Goal: Information Seeking & Learning: Find specific fact

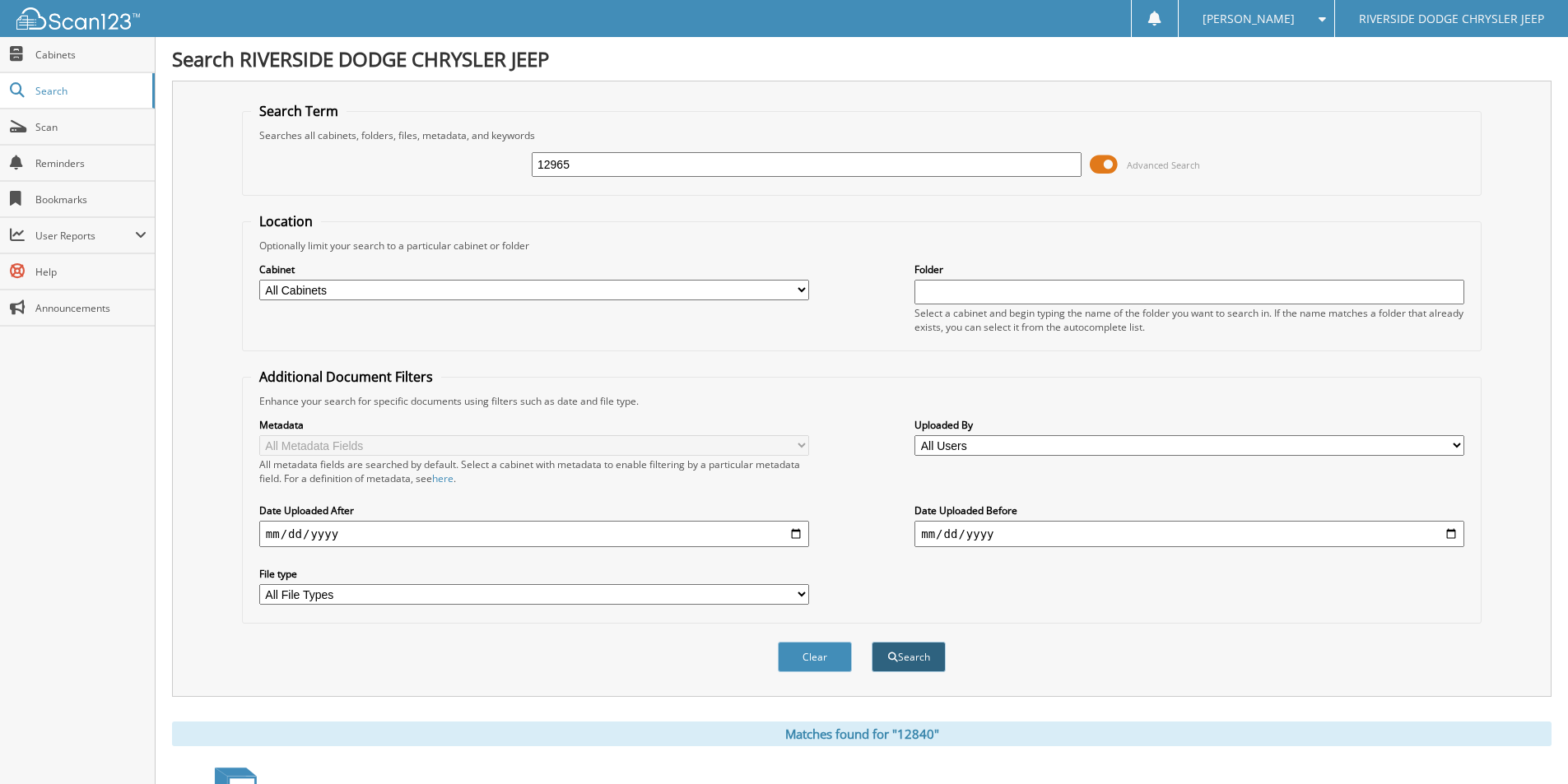
click at [922, 658] on button "Search" at bounding box center [909, 656] width 74 height 30
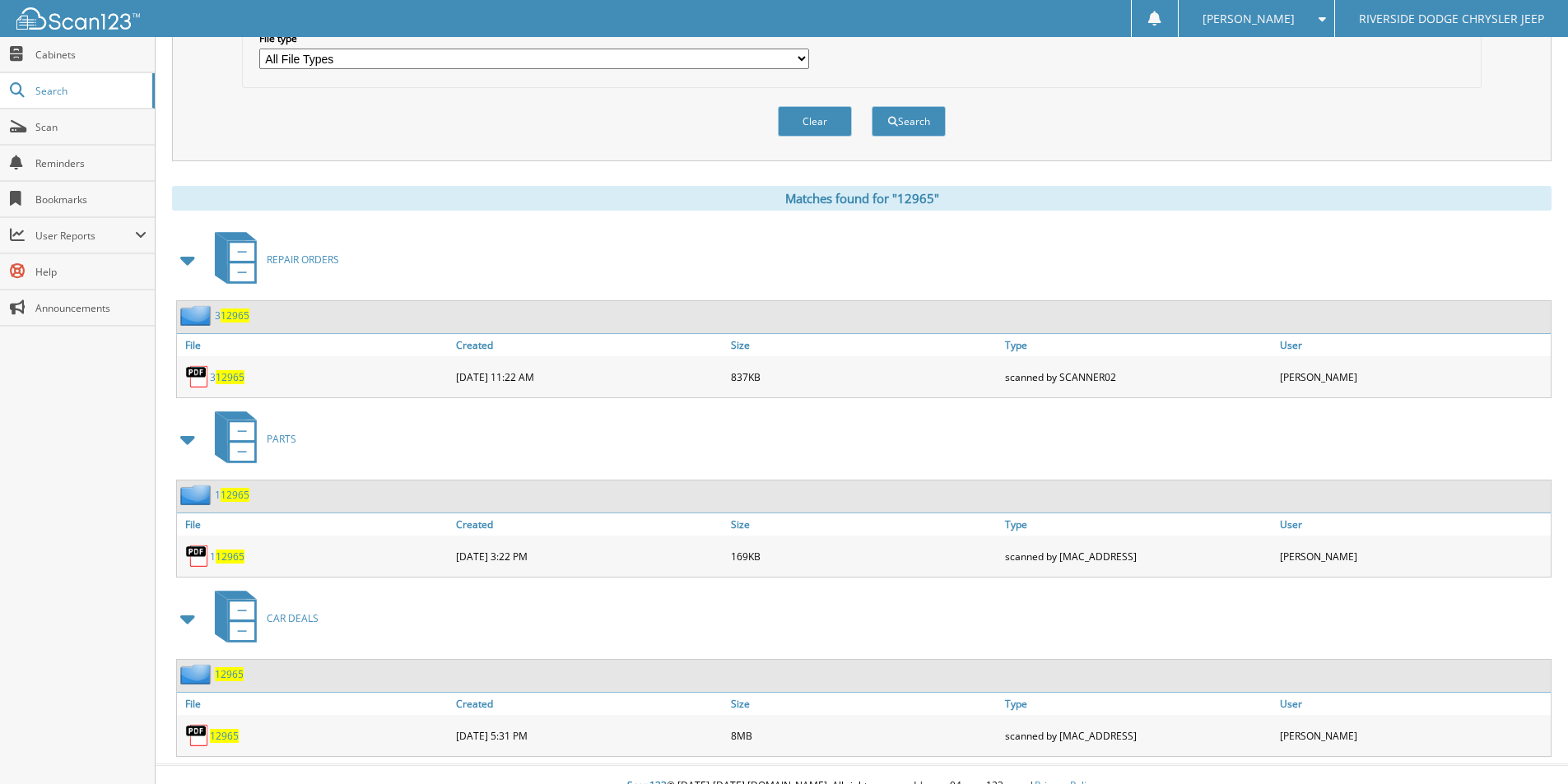
scroll to position [559, 0]
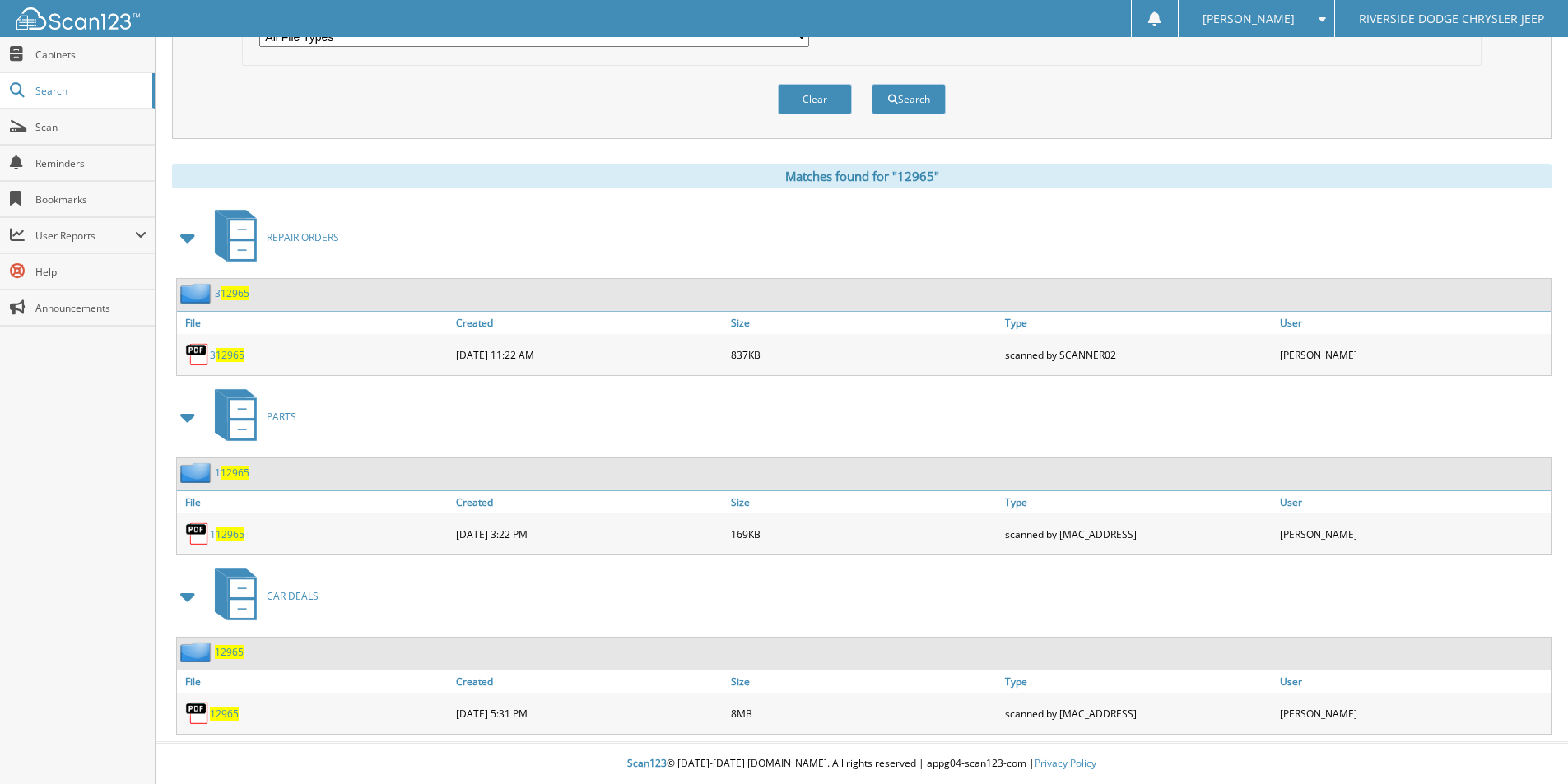
click at [232, 716] on span "12965" at bounding box center [224, 713] width 29 height 14
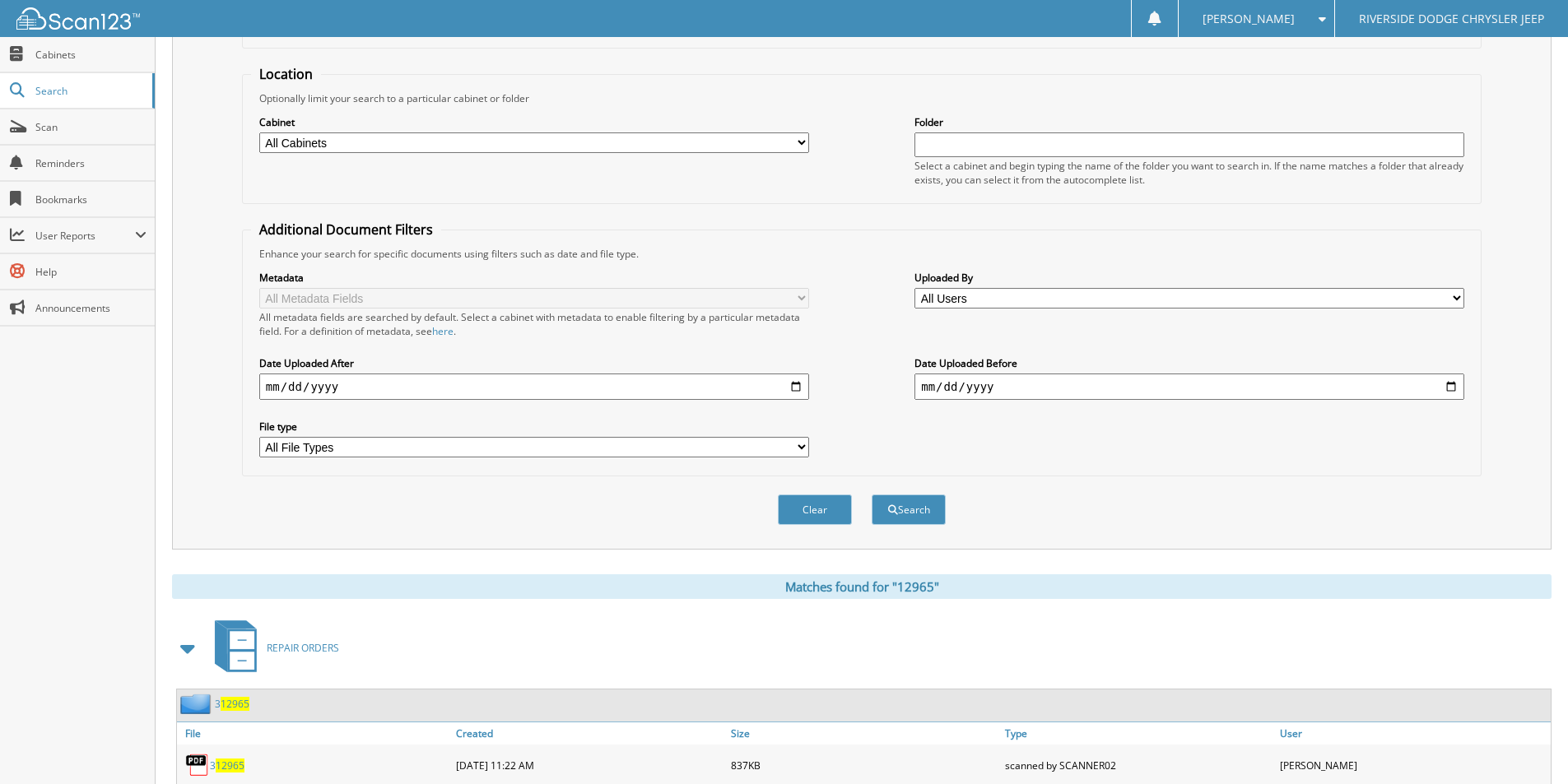
scroll to position [0, 0]
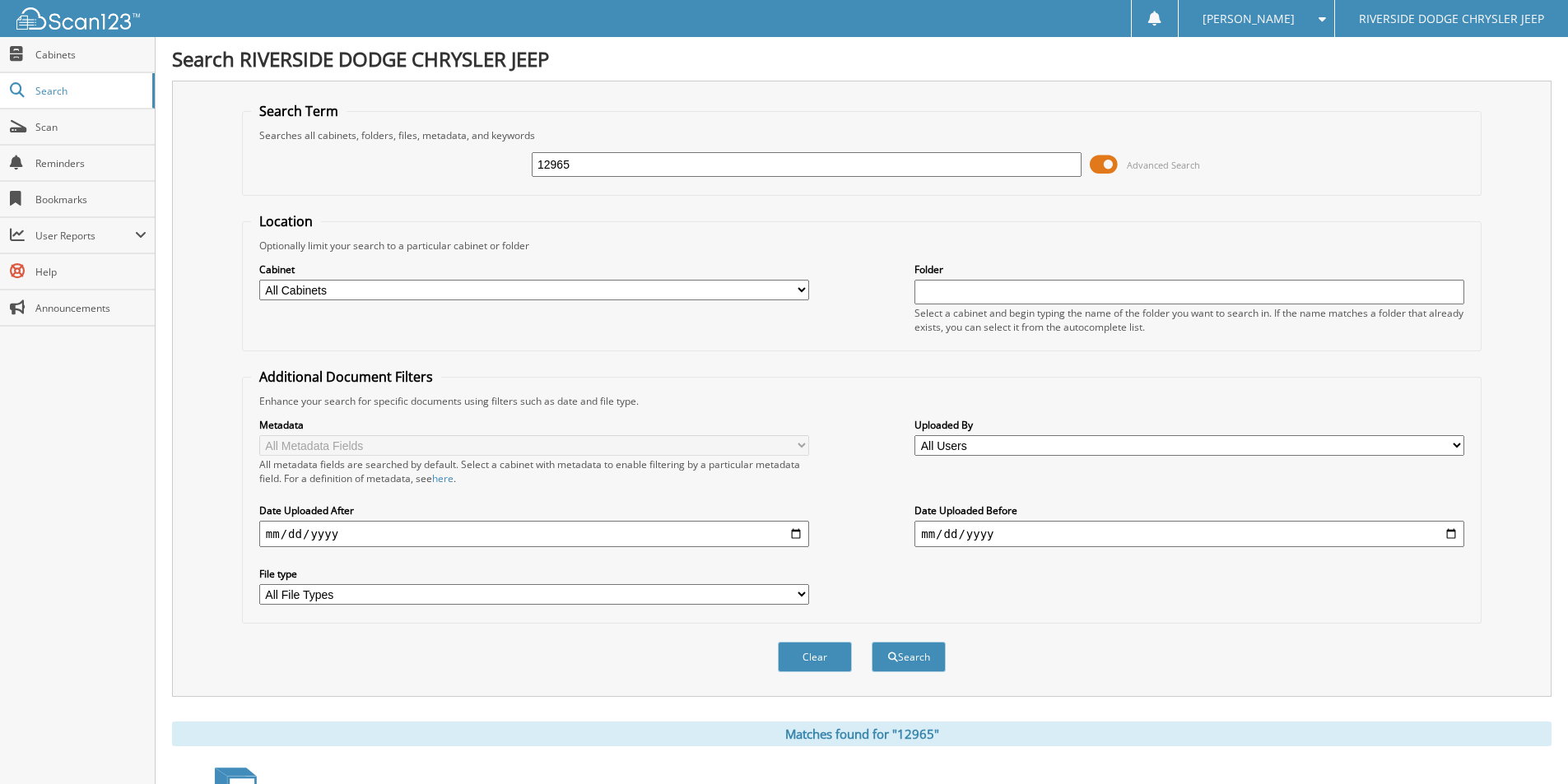
click at [605, 161] on input "12965" at bounding box center [806, 164] width 549 height 25
type input "12958"
click at [872, 642] on button "Search" at bounding box center [909, 656] width 74 height 30
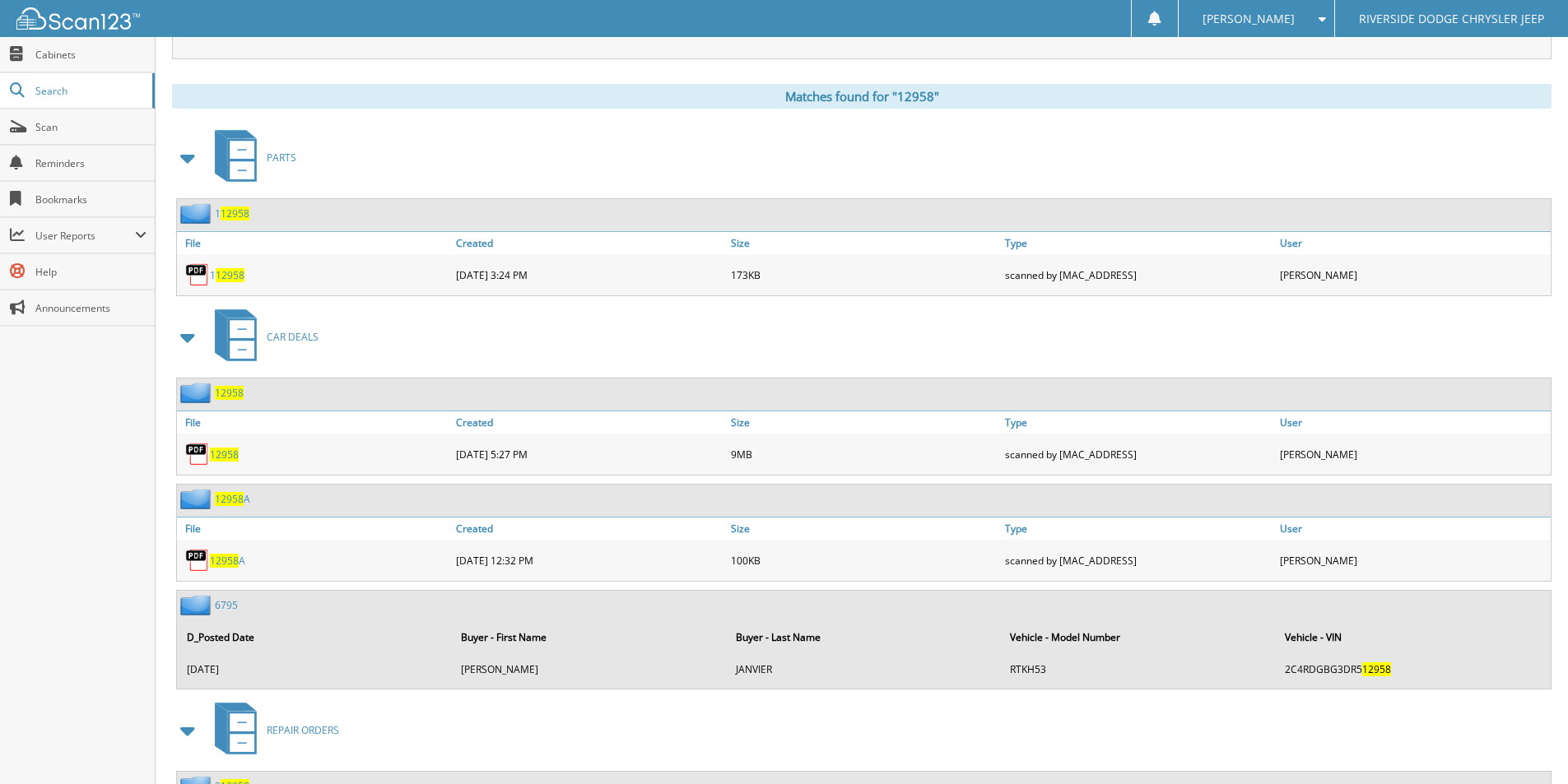
scroll to position [658, 0]
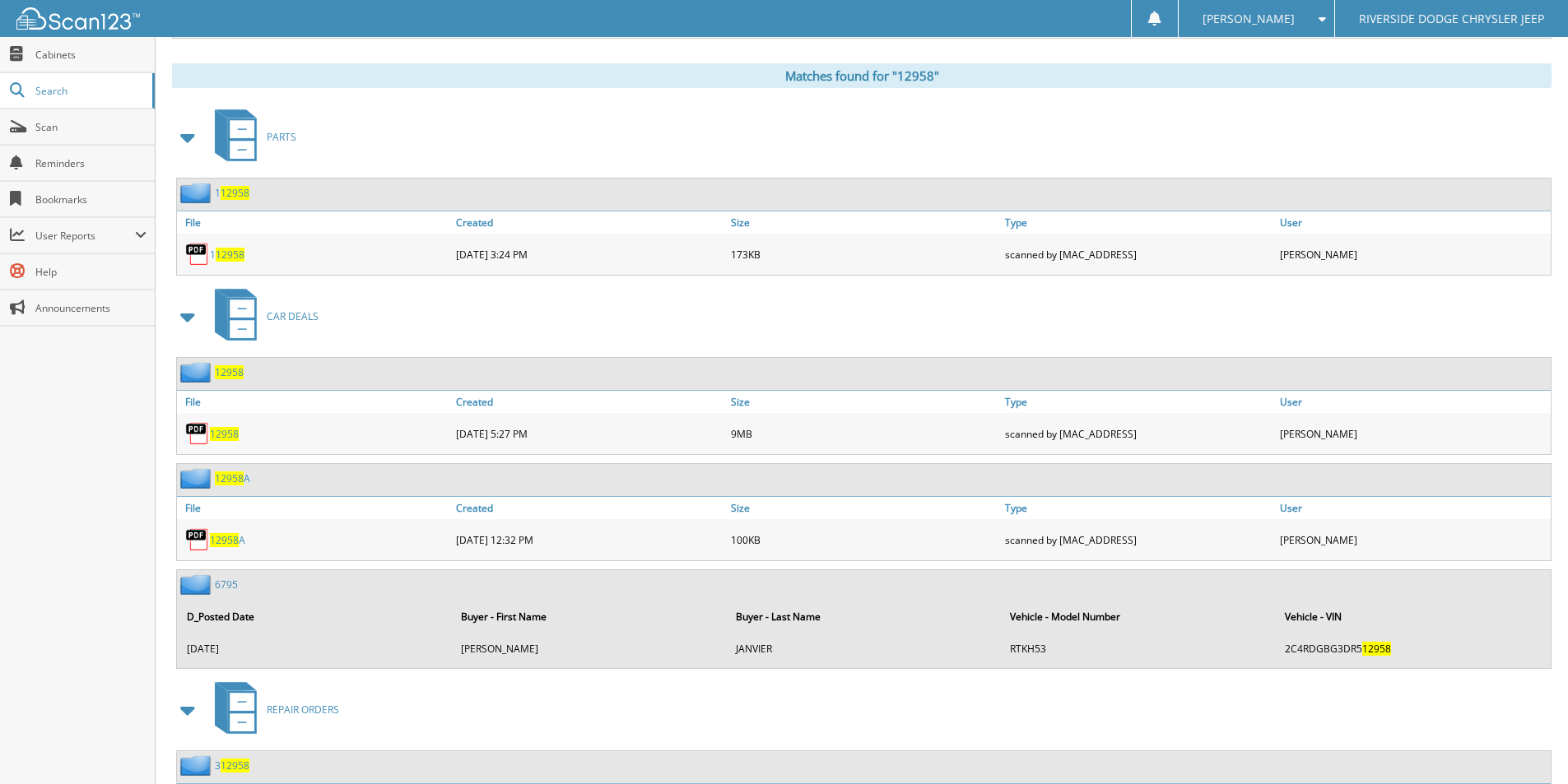
click at [230, 434] on span "12958" at bounding box center [224, 433] width 29 height 14
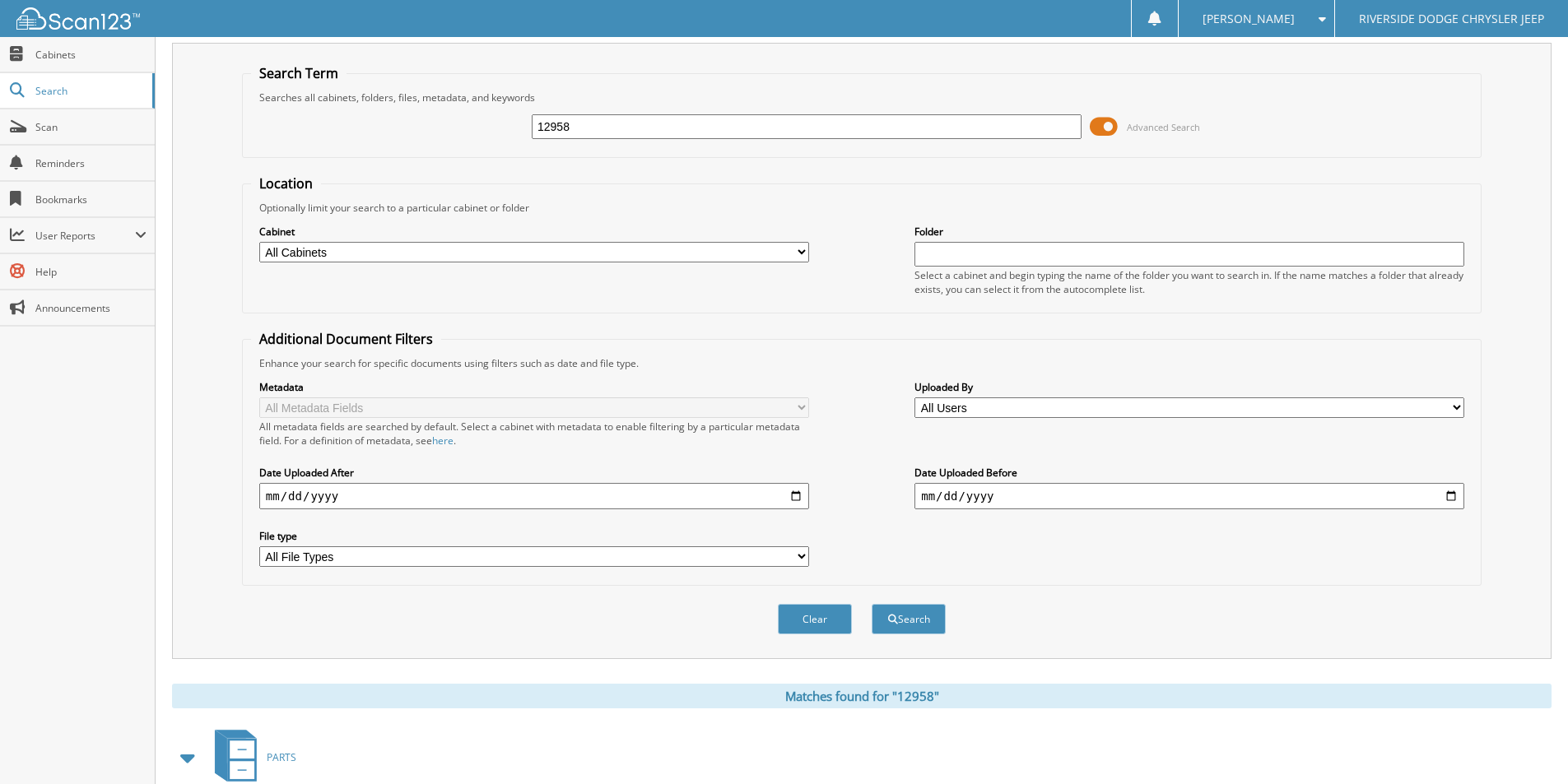
scroll to position [0, 0]
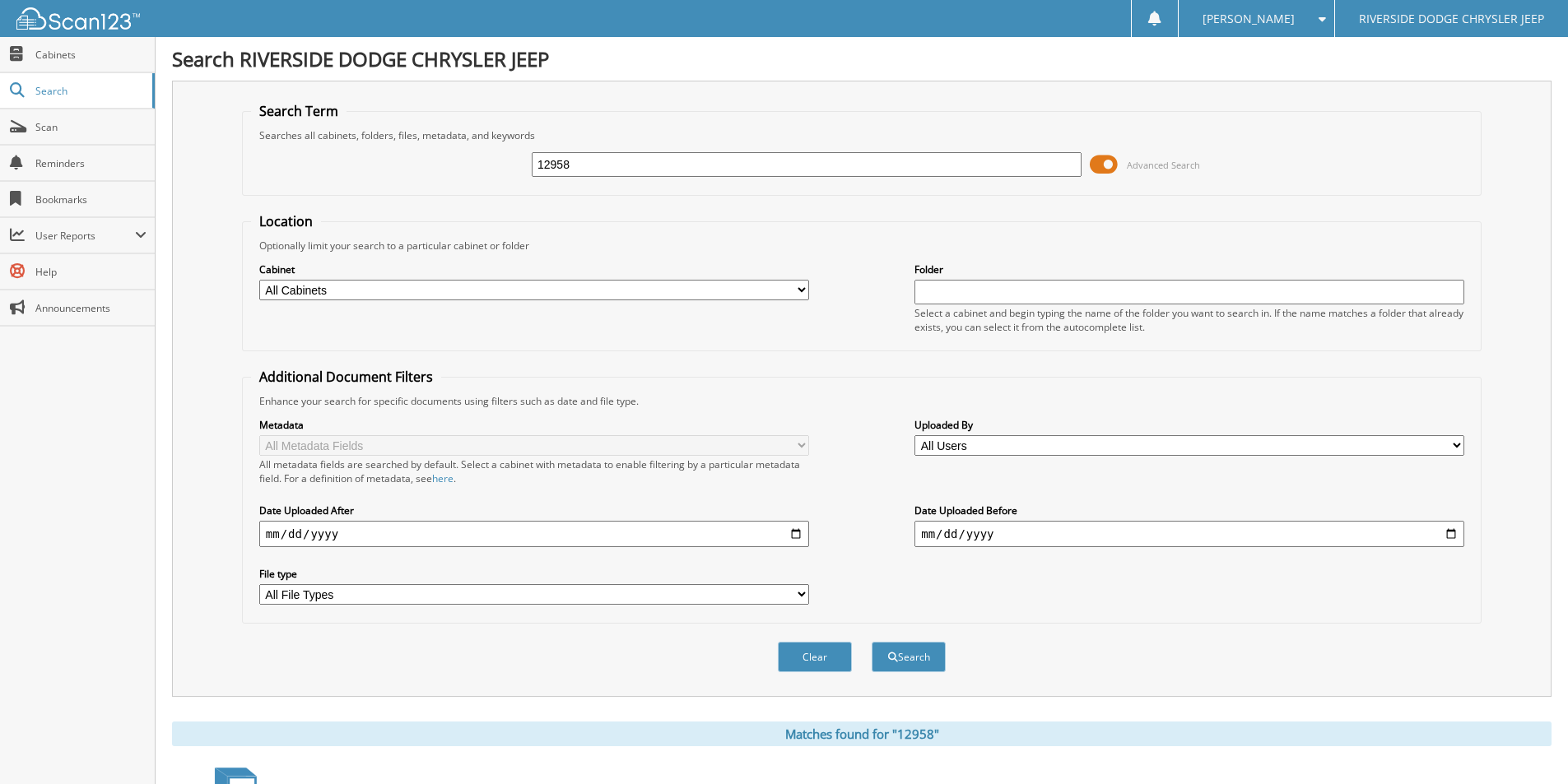
click at [628, 165] on input "12958" at bounding box center [806, 164] width 549 height 25
type input "12953"
click at [872, 642] on button "Search" at bounding box center [909, 656] width 74 height 30
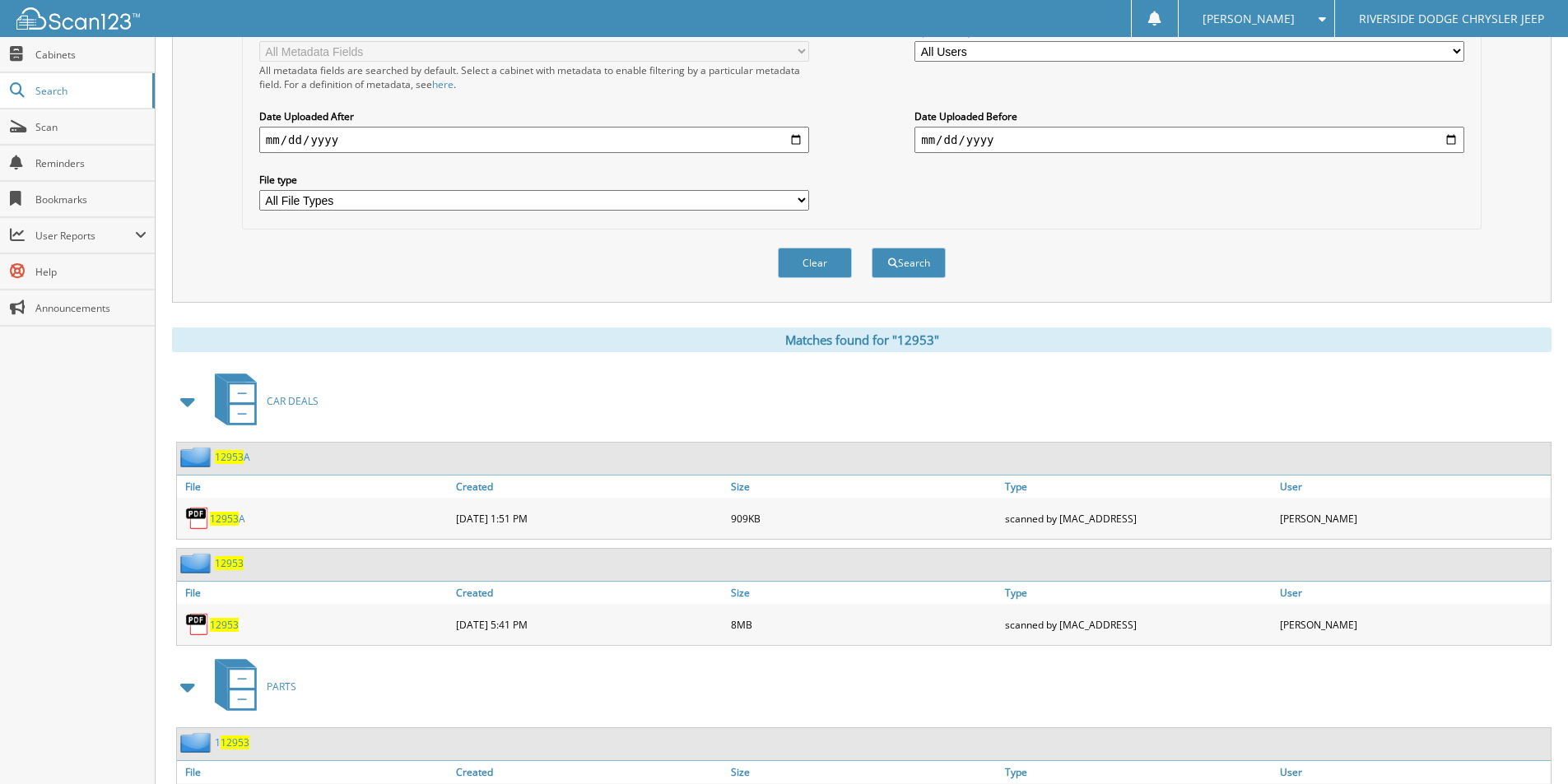
scroll to position [411, 0]
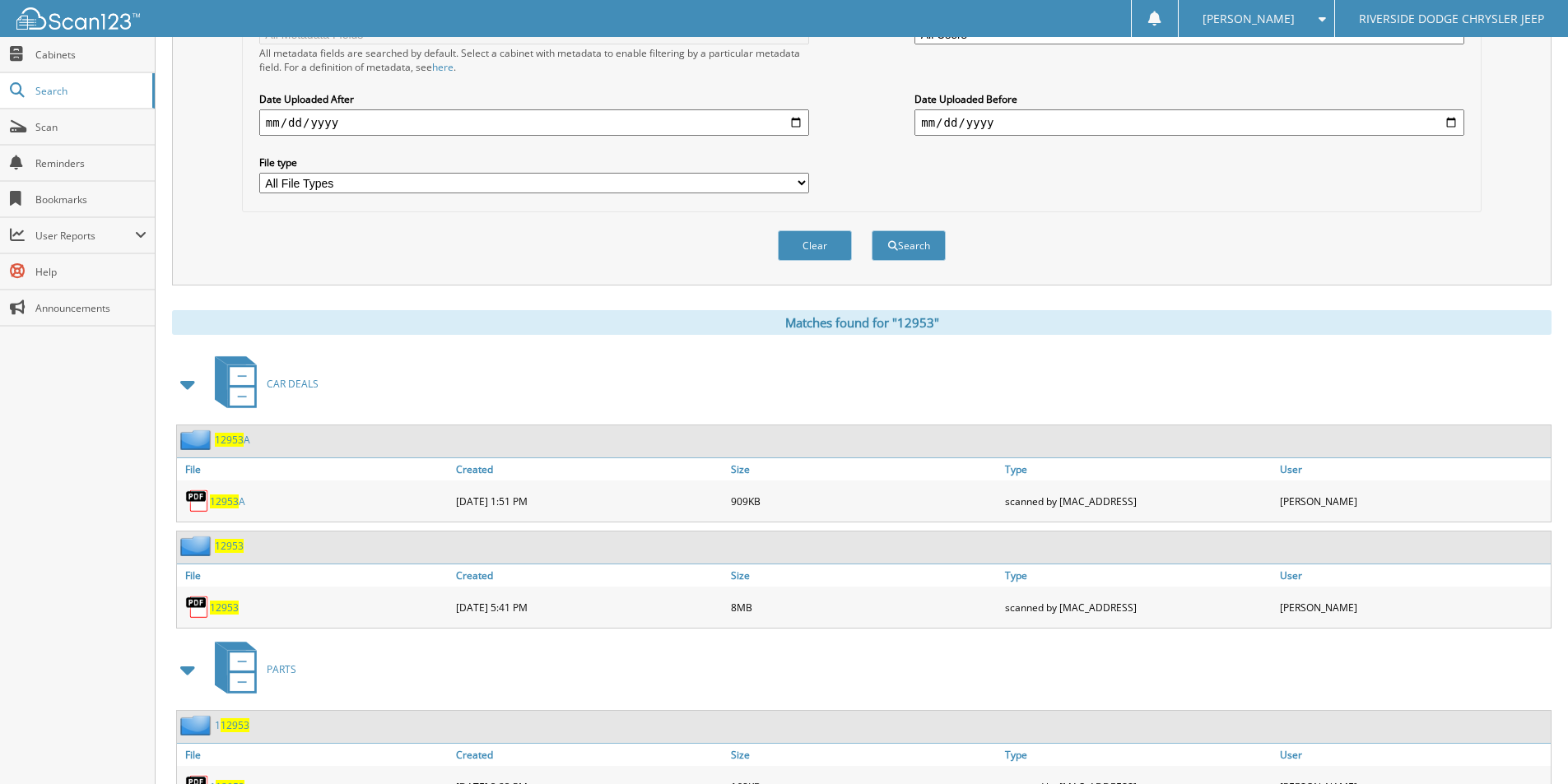
click at [228, 607] on span "12953" at bounding box center [224, 607] width 29 height 14
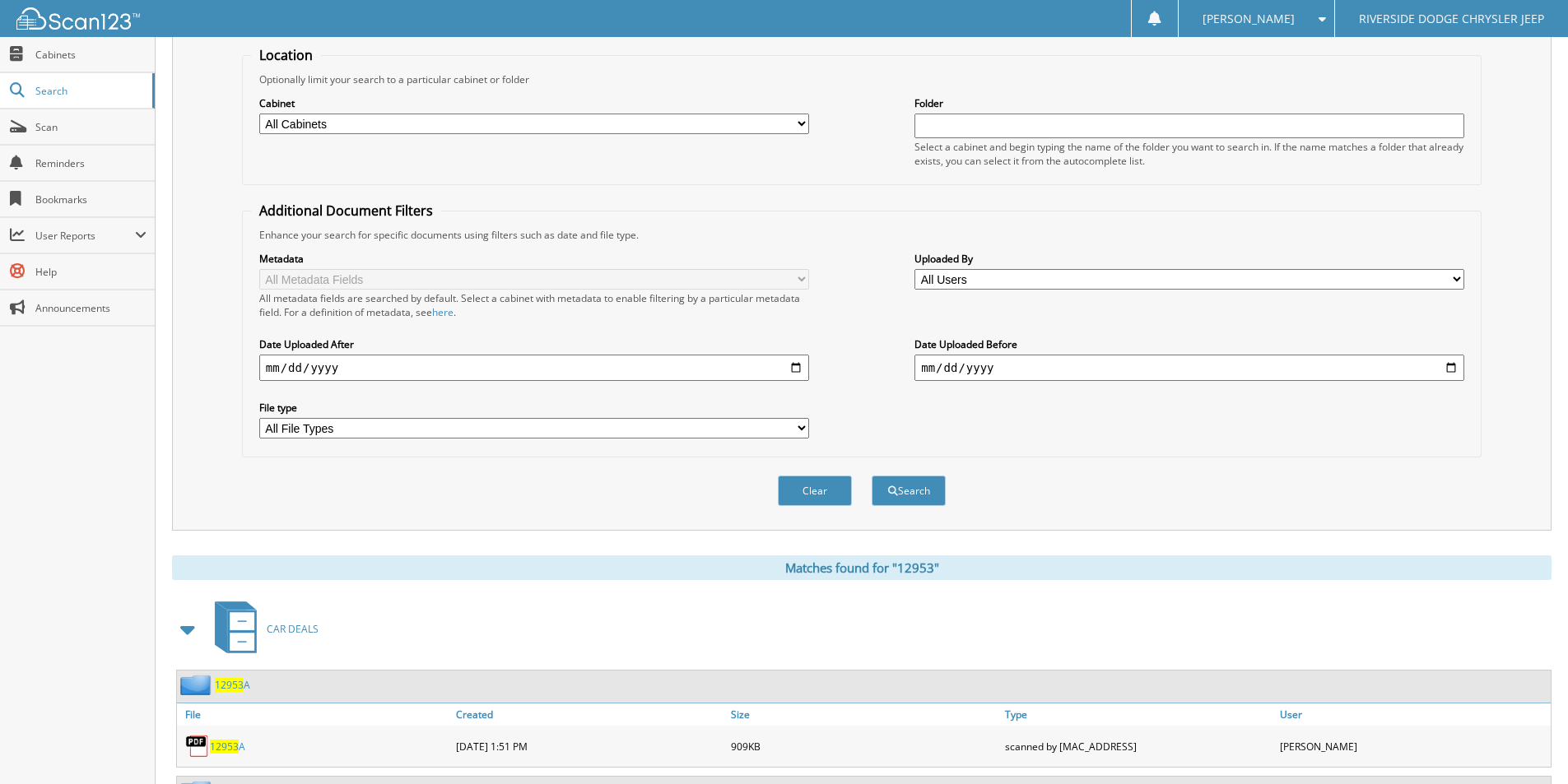
scroll to position [0, 0]
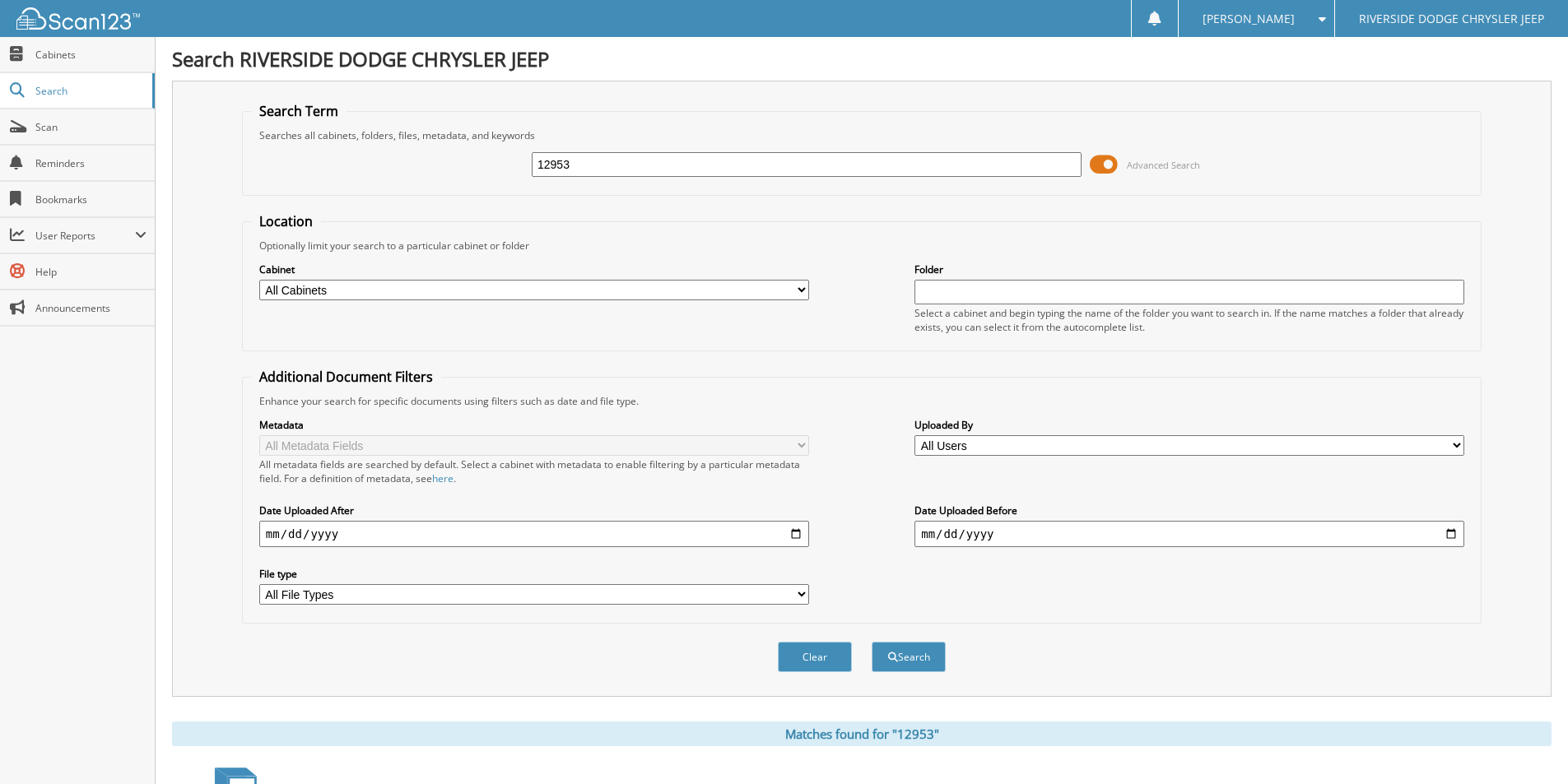
click at [604, 161] on input "12953" at bounding box center [806, 164] width 549 height 25
type input "12914"
click at [872, 642] on button "Search" at bounding box center [909, 656] width 74 height 30
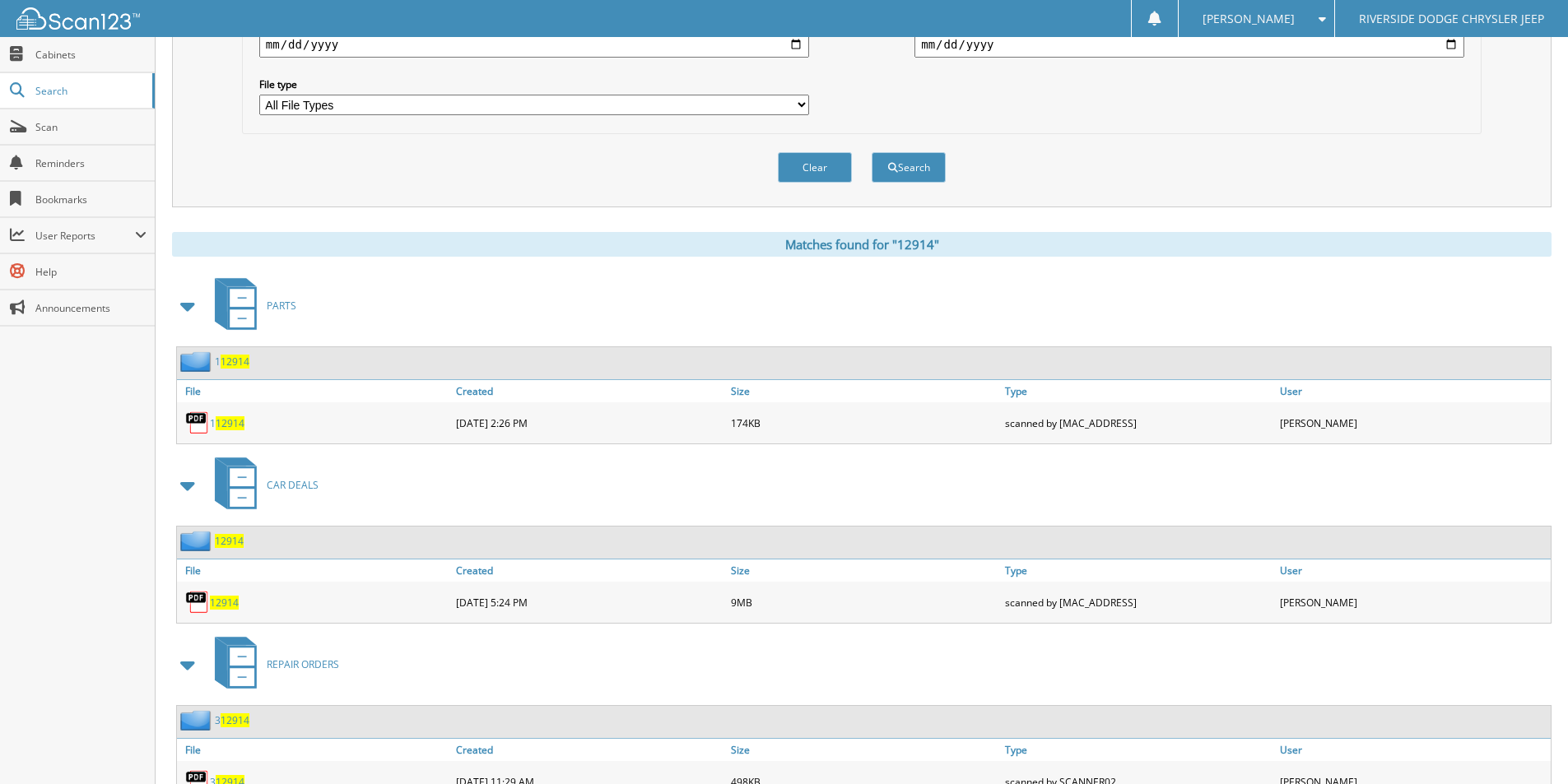
scroll to position [494, 0]
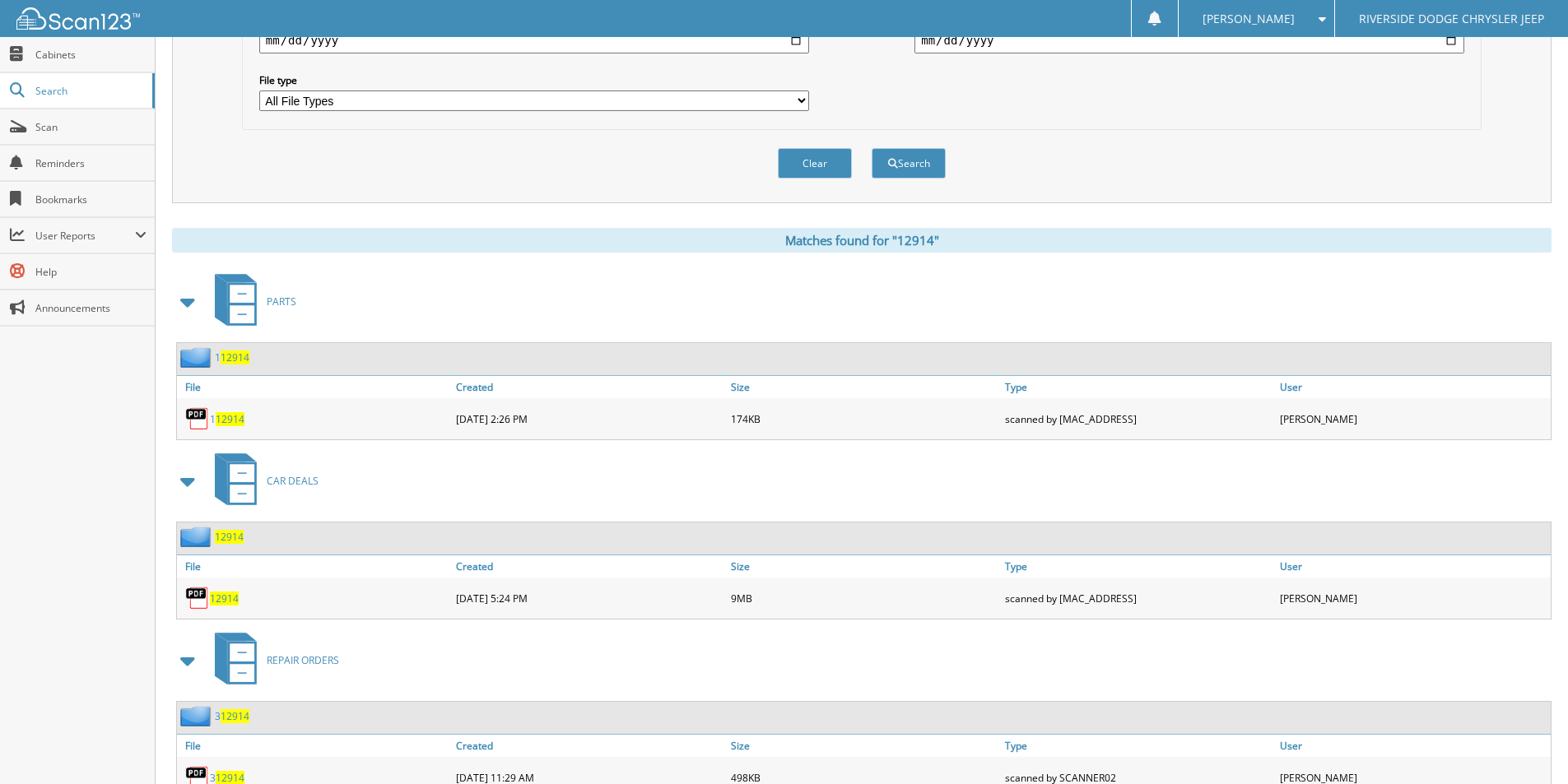
click at [220, 598] on span "12914" at bounding box center [224, 598] width 29 height 14
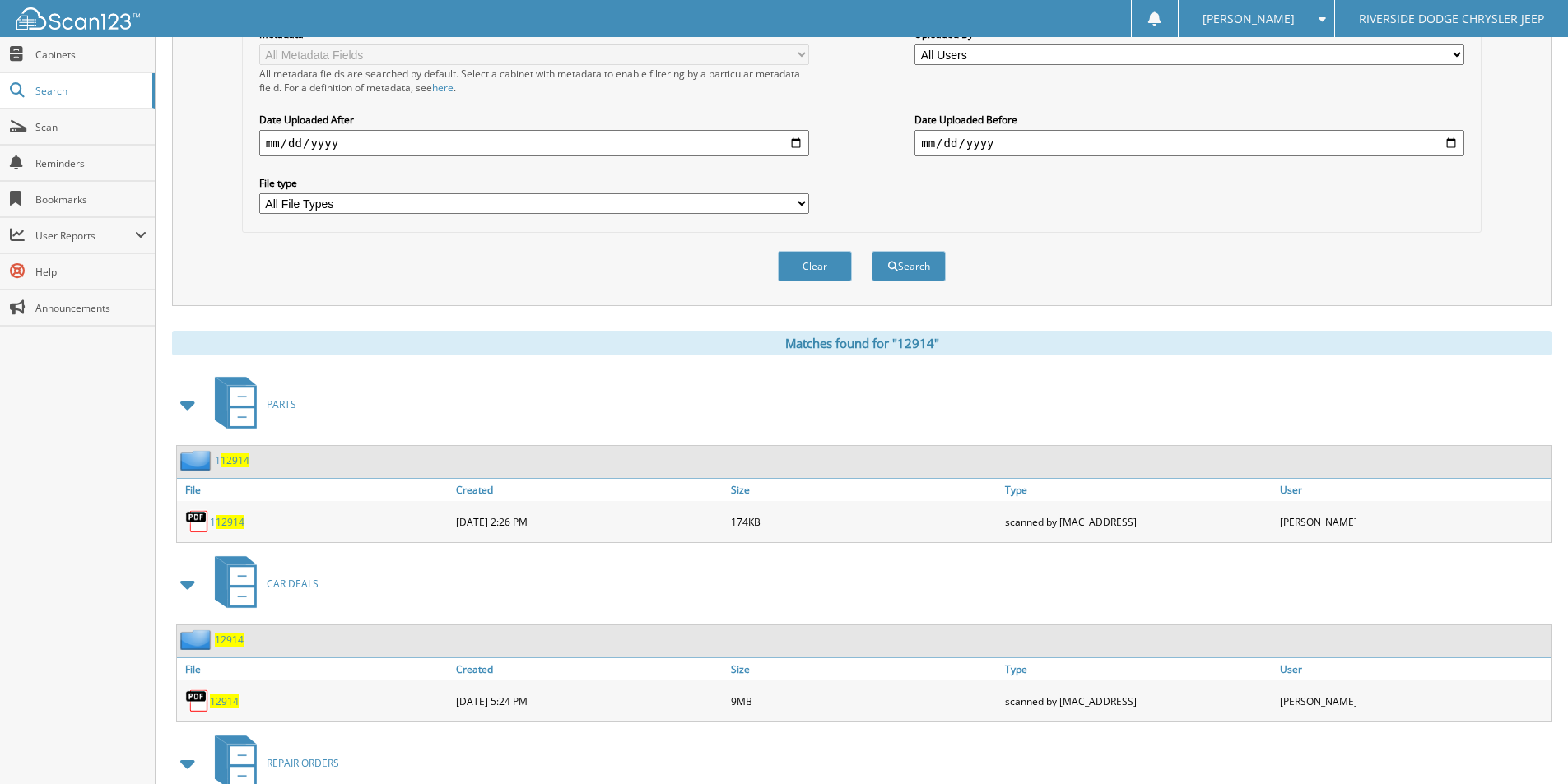
scroll to position [0, 0]
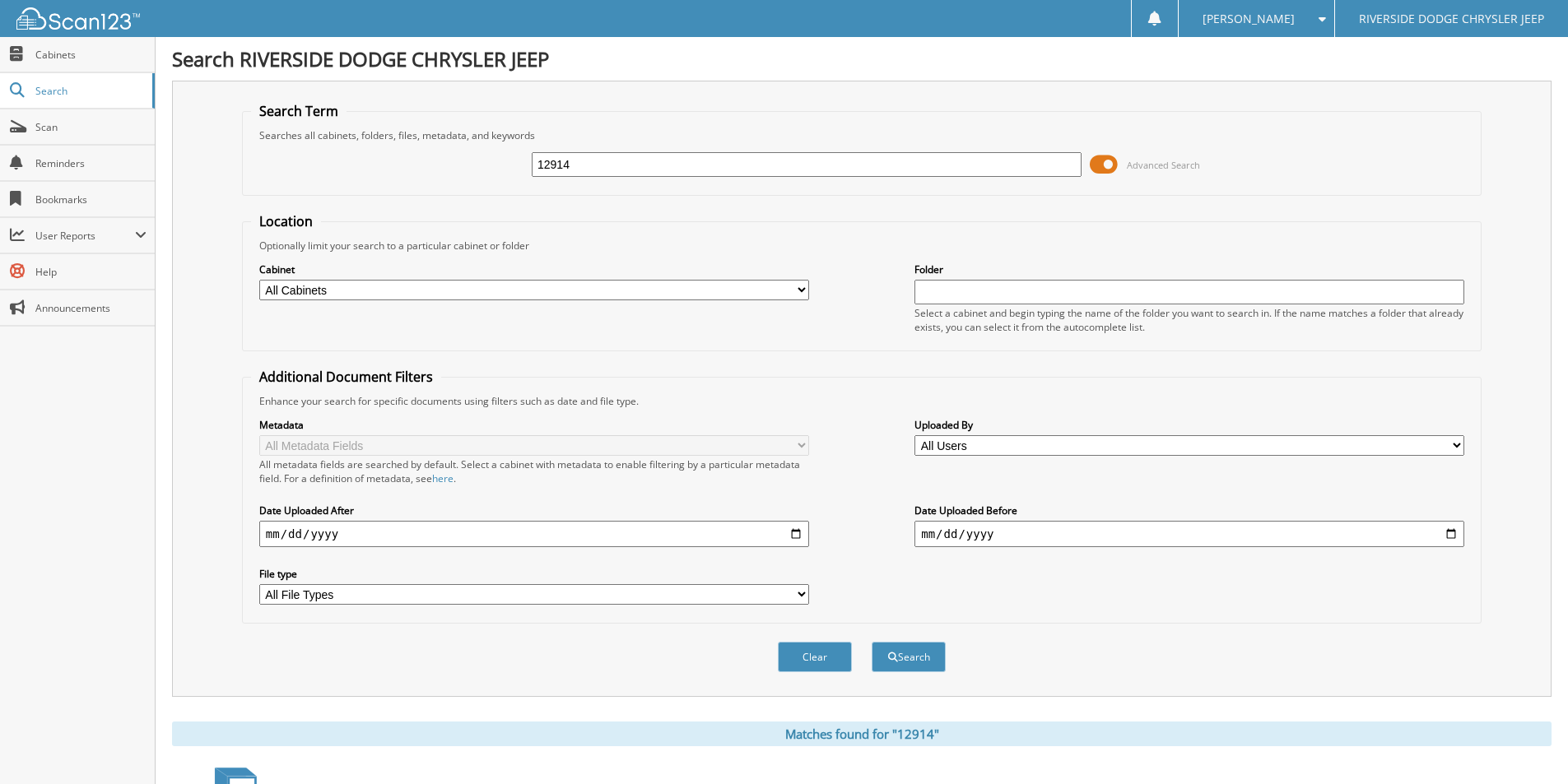
click at [736, 163] on input "12914" at bounding box center [806, 164] width 549 height 25
type input "12980"
click at [872, 642] on button "Search" at bounding box center [909, 656] width 74 height 30
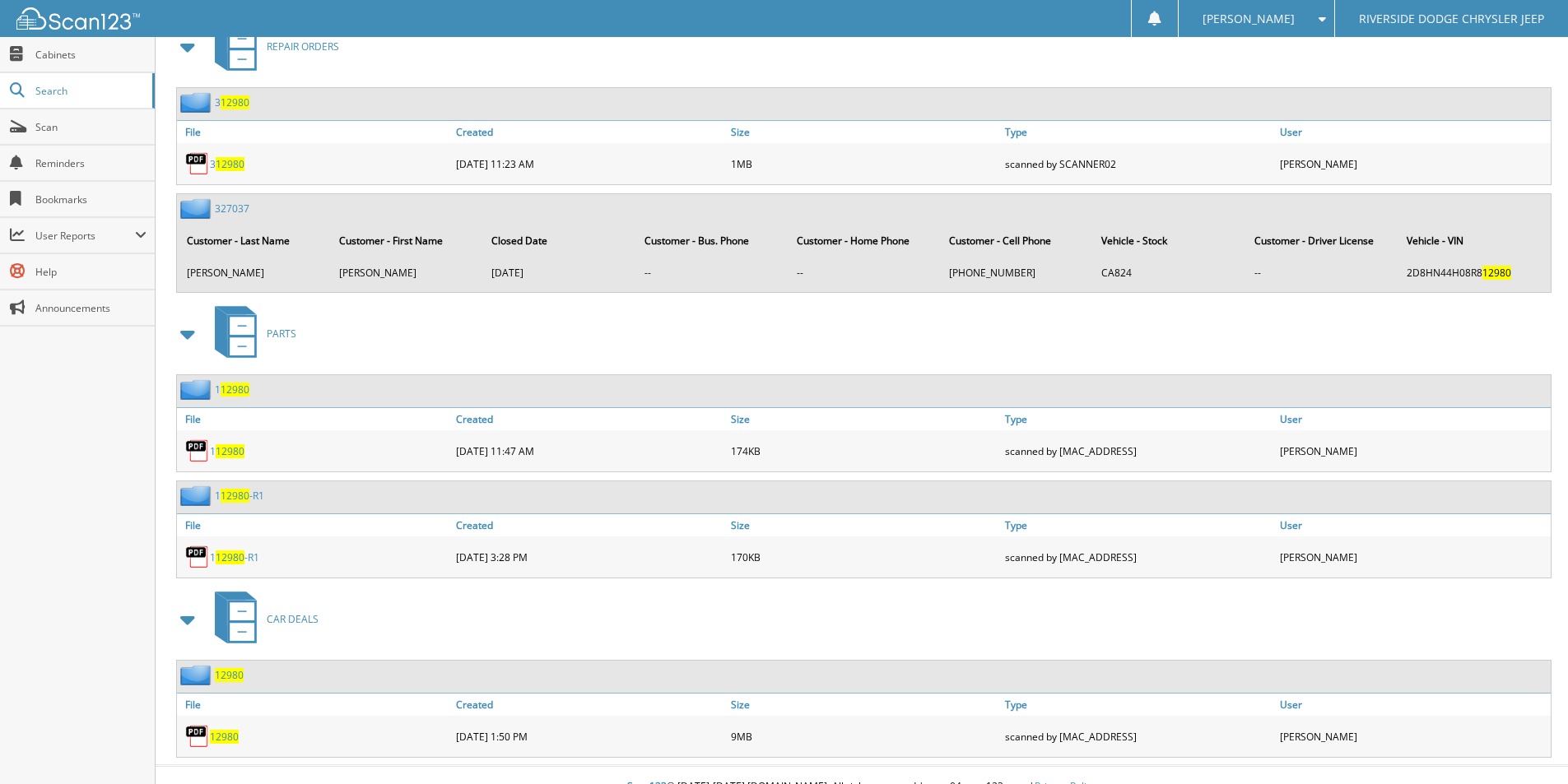
scroll to position [772, 0]
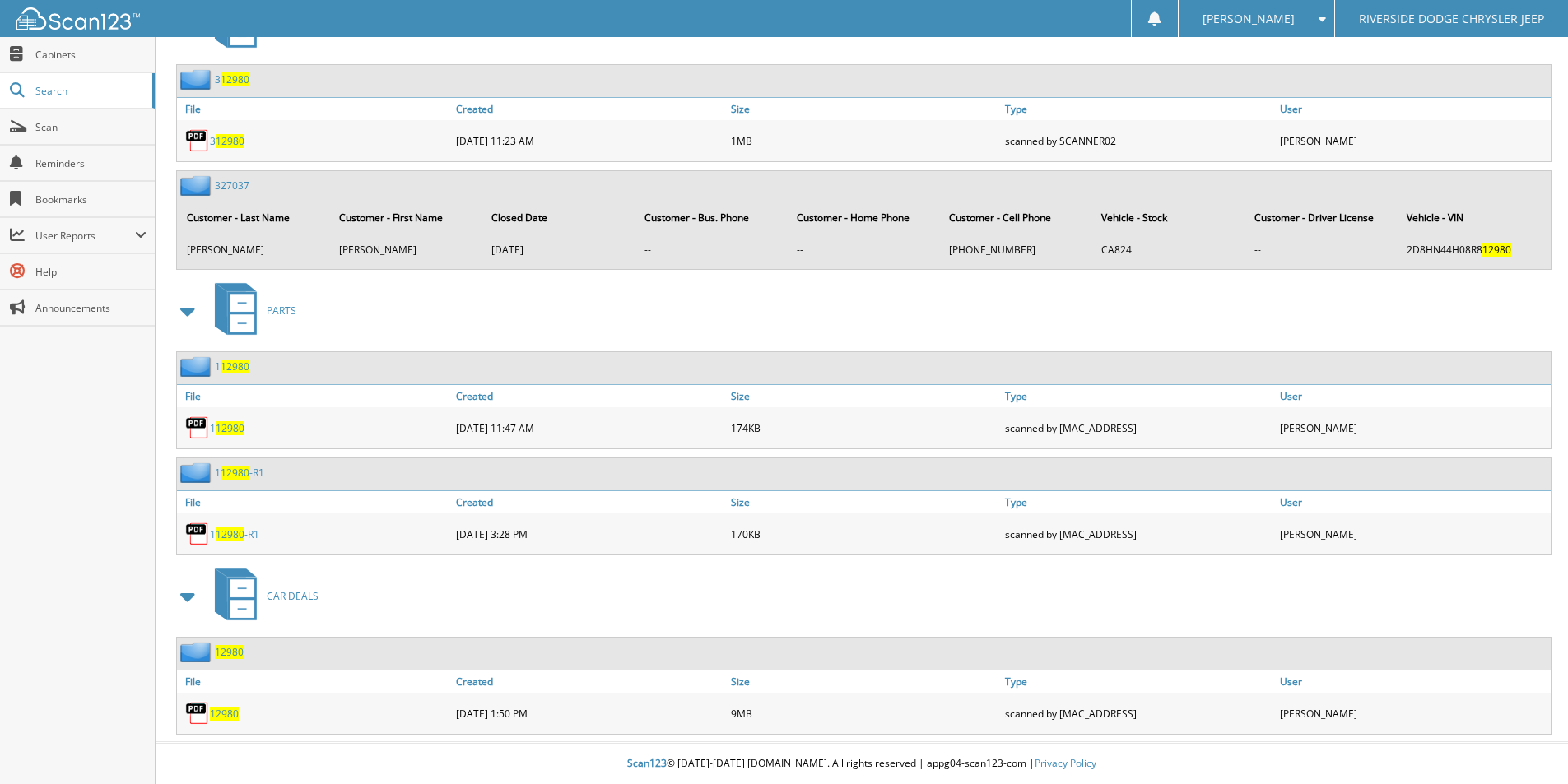
click at [229, 713] on span "12980" at bounding box center [224, 713] width 29 height 14
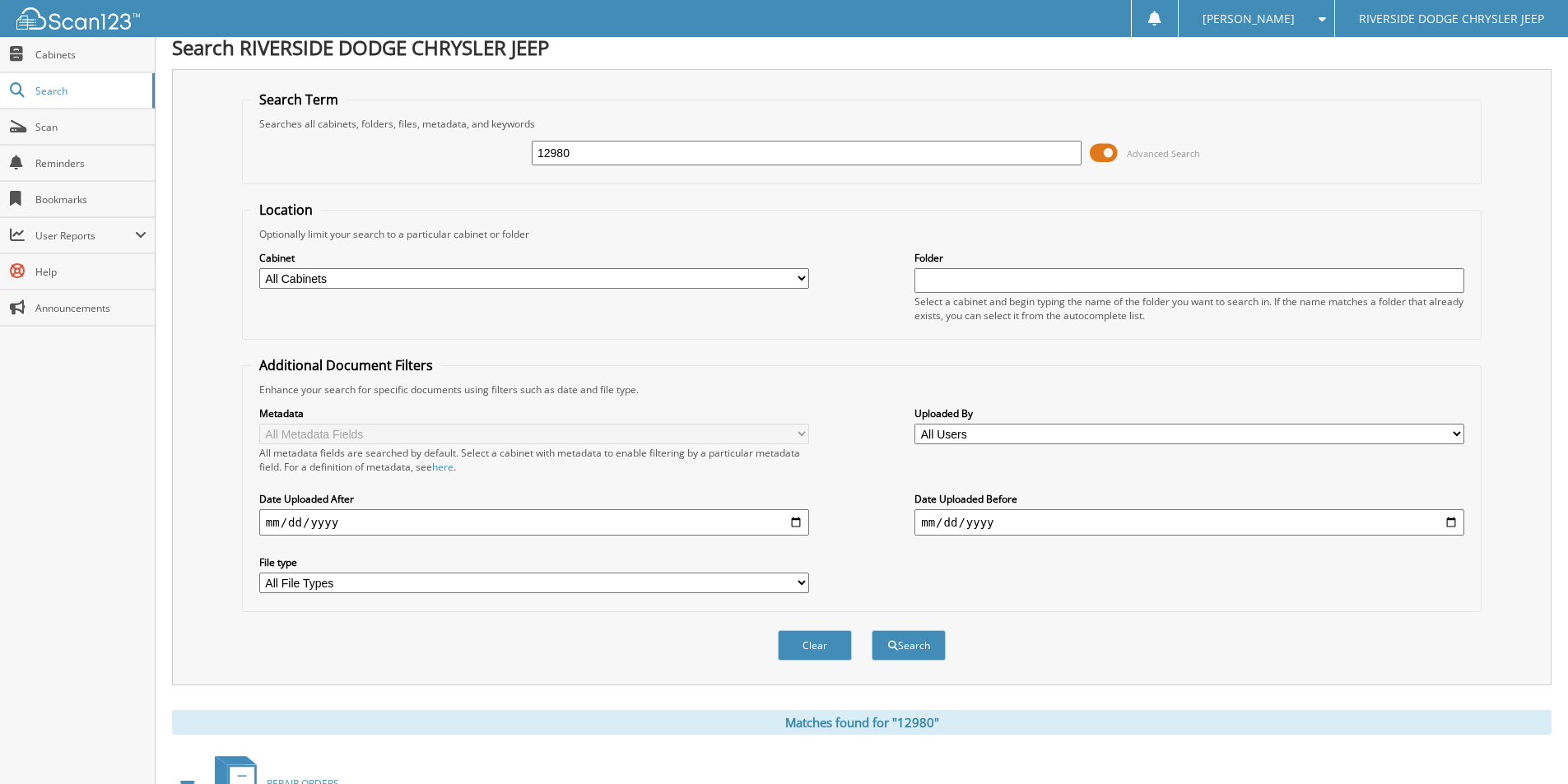
scroll to position [0, 0]
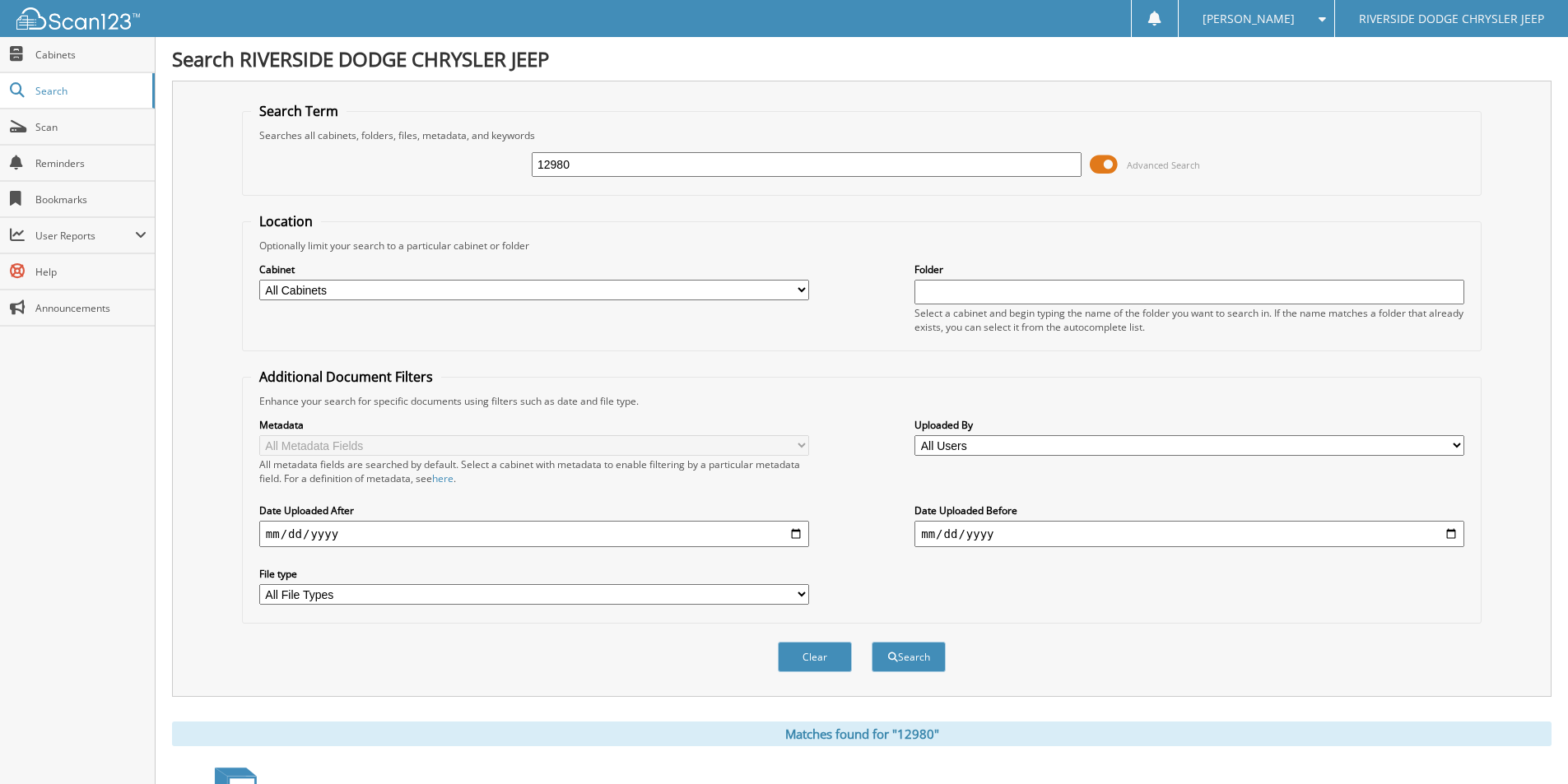
click at [648, 166] on input "12980" at bounding box center [806, 164] width 549 height 25
type input "1292"
click at [872, 642] on button "Search" at bounding box center [909, 656] width 74 height 30
drag, startPoint x: 0, startPoint y: 0, endPoint x: 648, endPoint y: 166, distance: 668.9
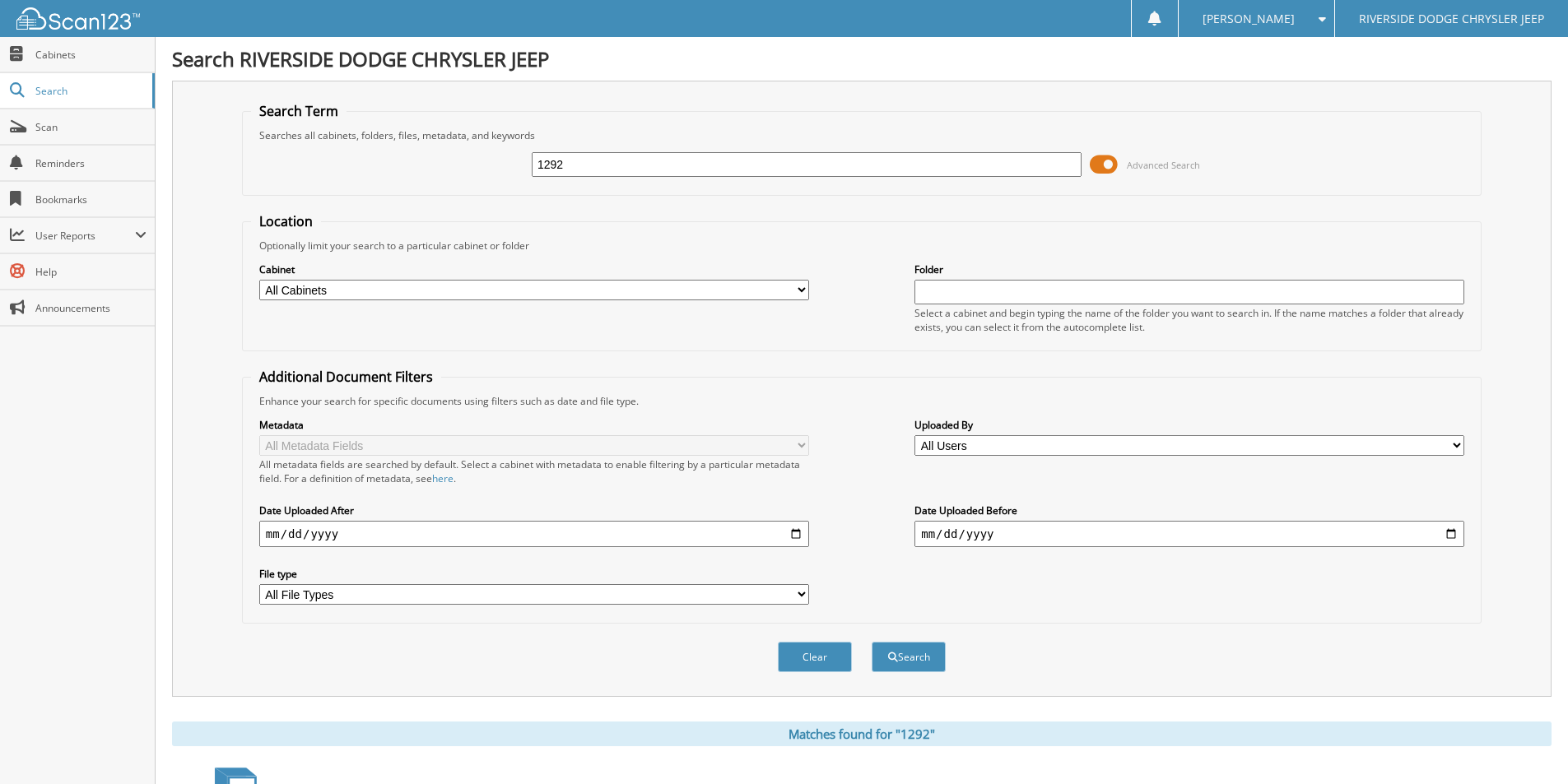
click at [648, 166] on input "1292" at bounding box center [806, 164] width 549 height 25
type input "12932"
click at [872, 642] on button "Search" at bounding box center [909, 656] width 74 height 30
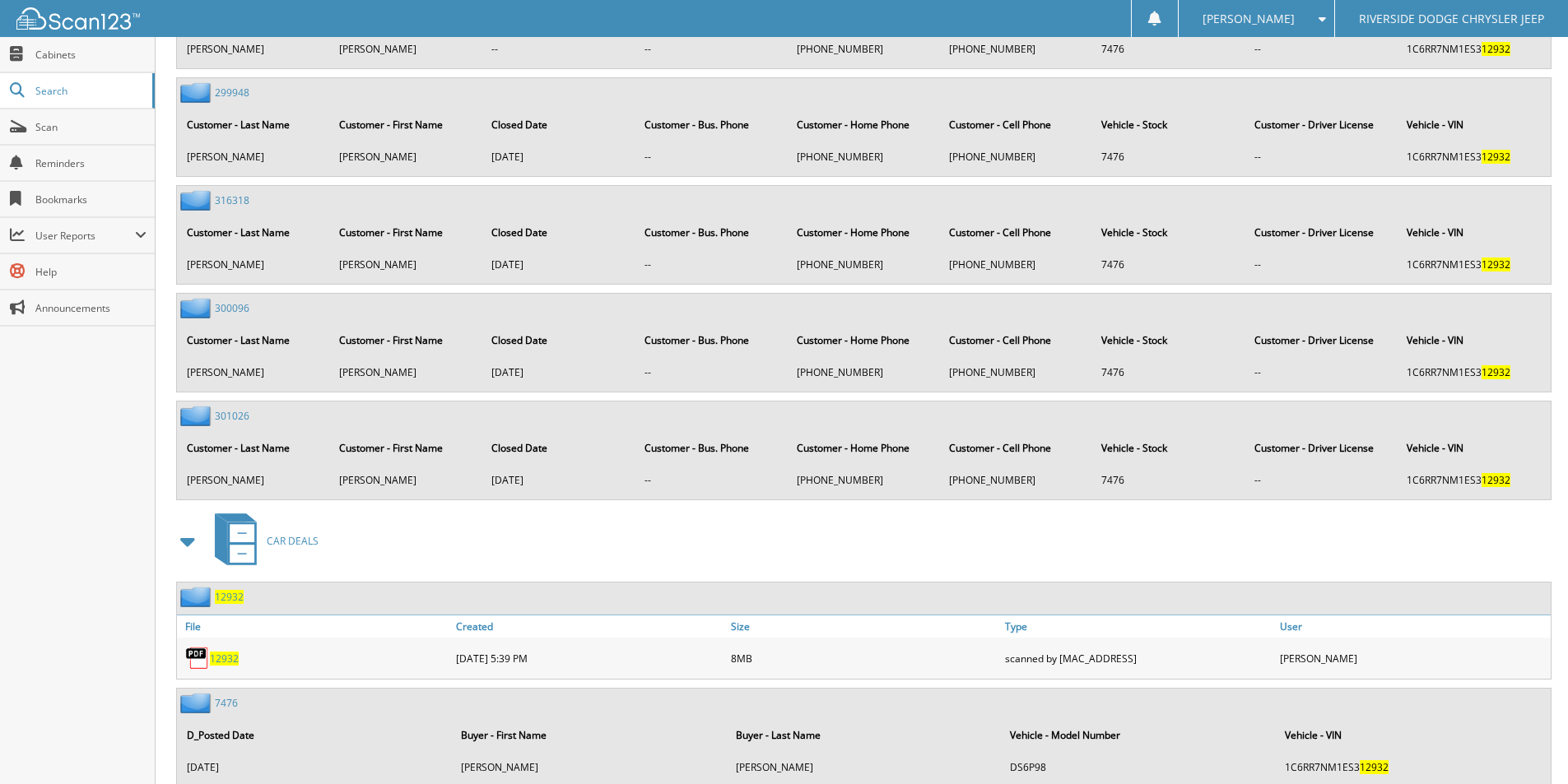
scroll to position [1349, 0]
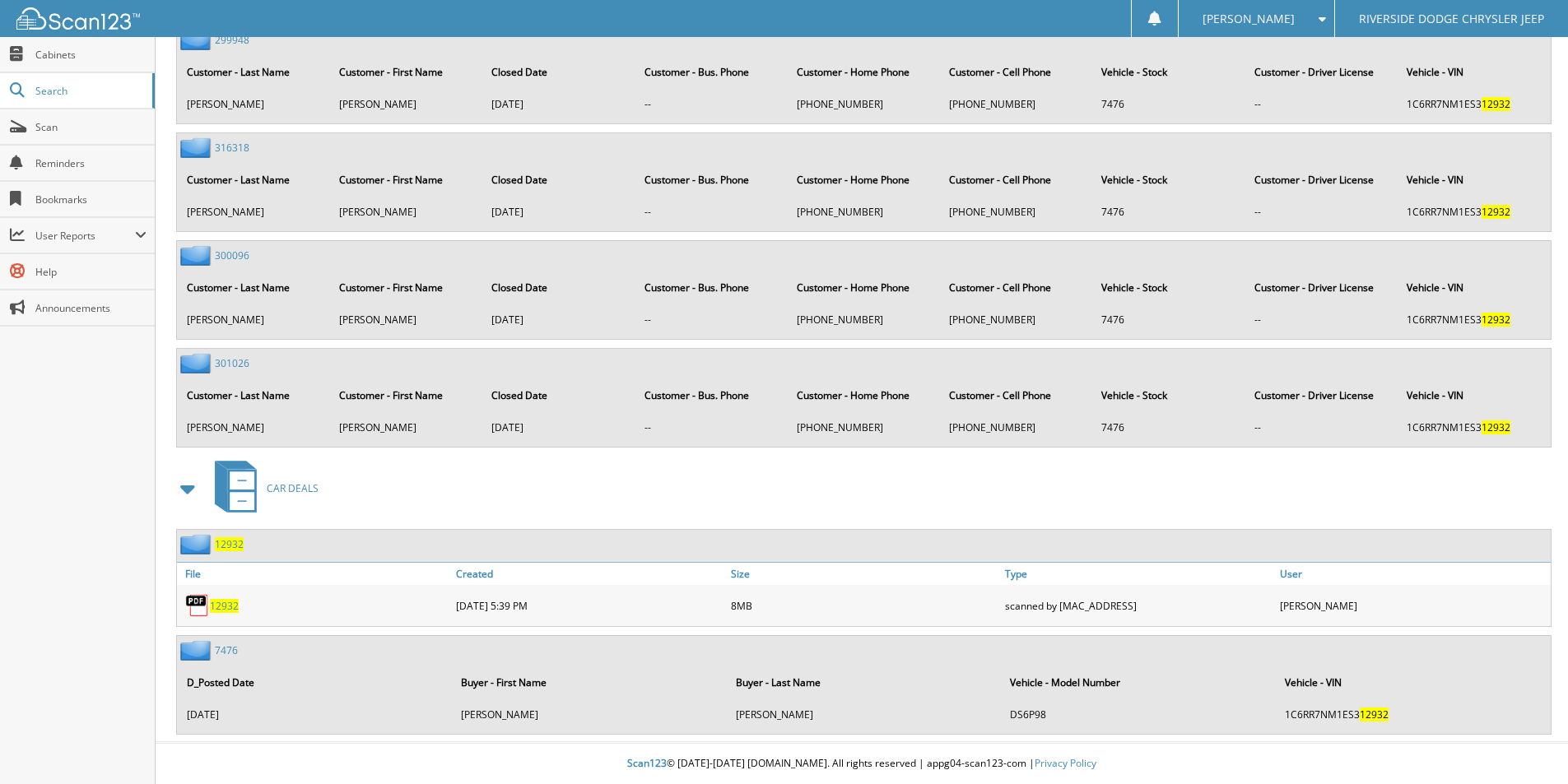
click at [228, 606] on span "12932" at bounding box center [224, 605] width 29 height 14
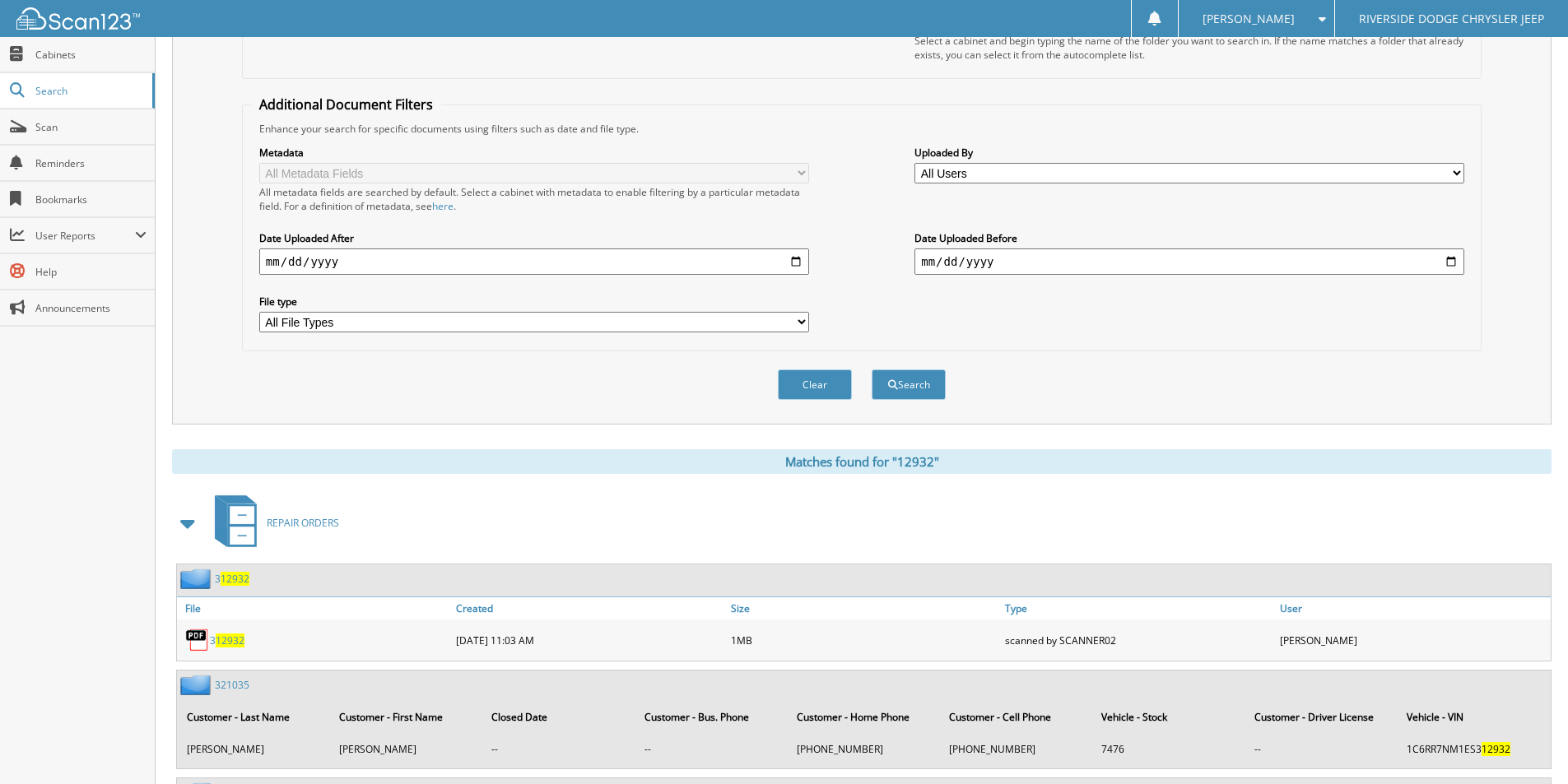
scroll to position [0, 0]
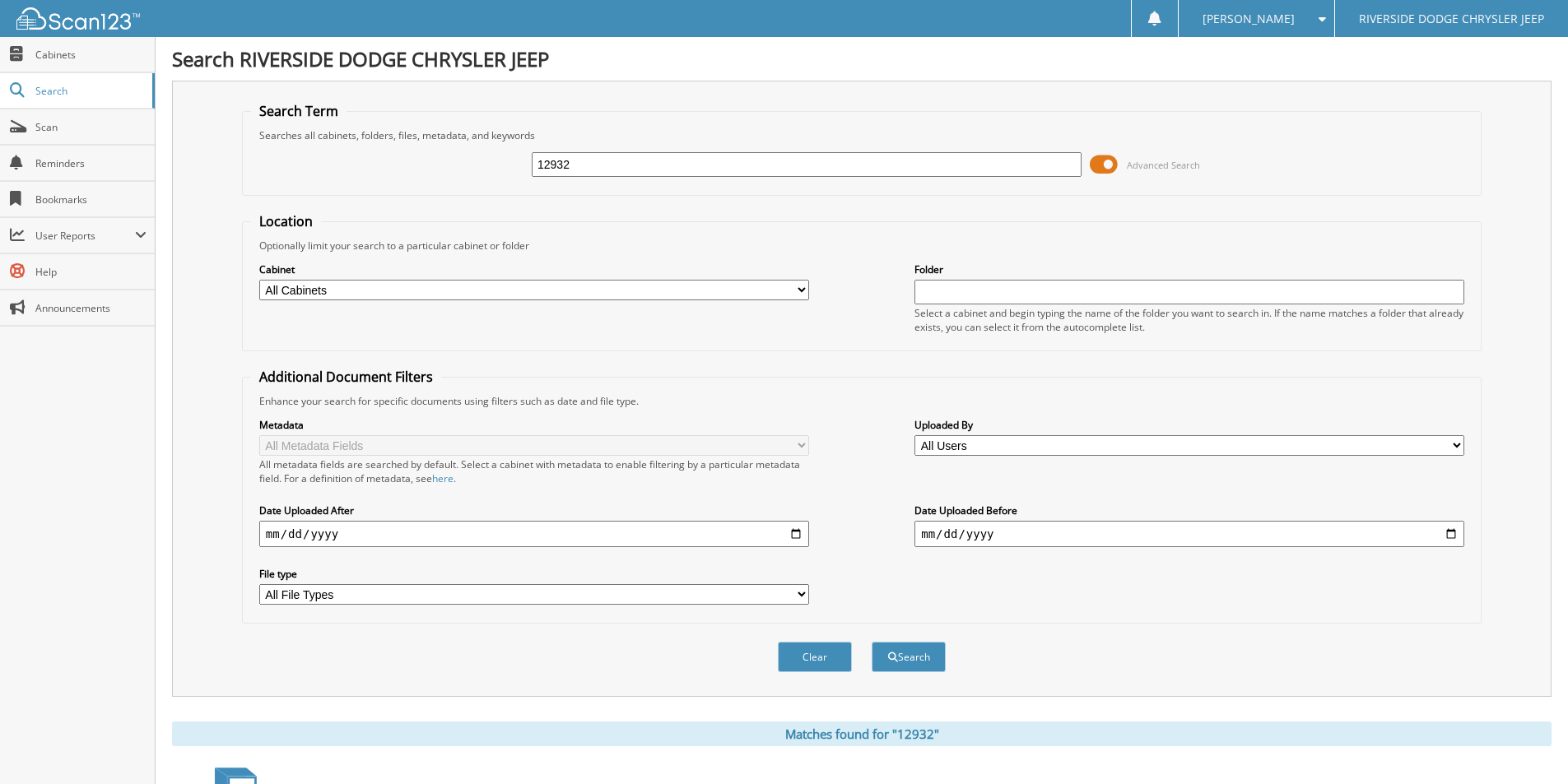
click at [617, 166] on input "12932" at bounding box center [806, 164] width 549 height 25
type input "12904"
click at [872, 642] on button "Search" at bounding box center [909, 656] width 74 height 30
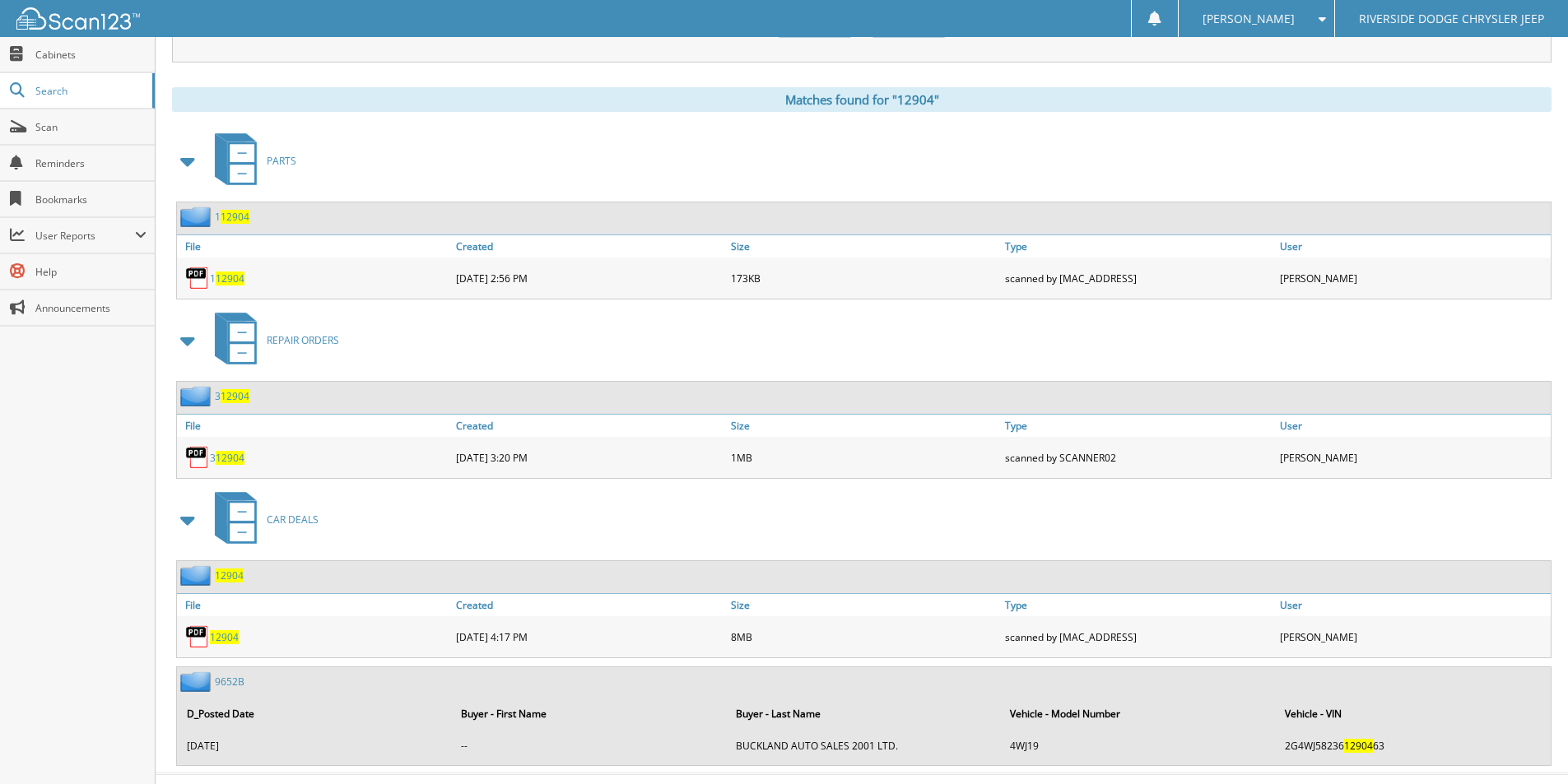
scroll to position [667, 0]
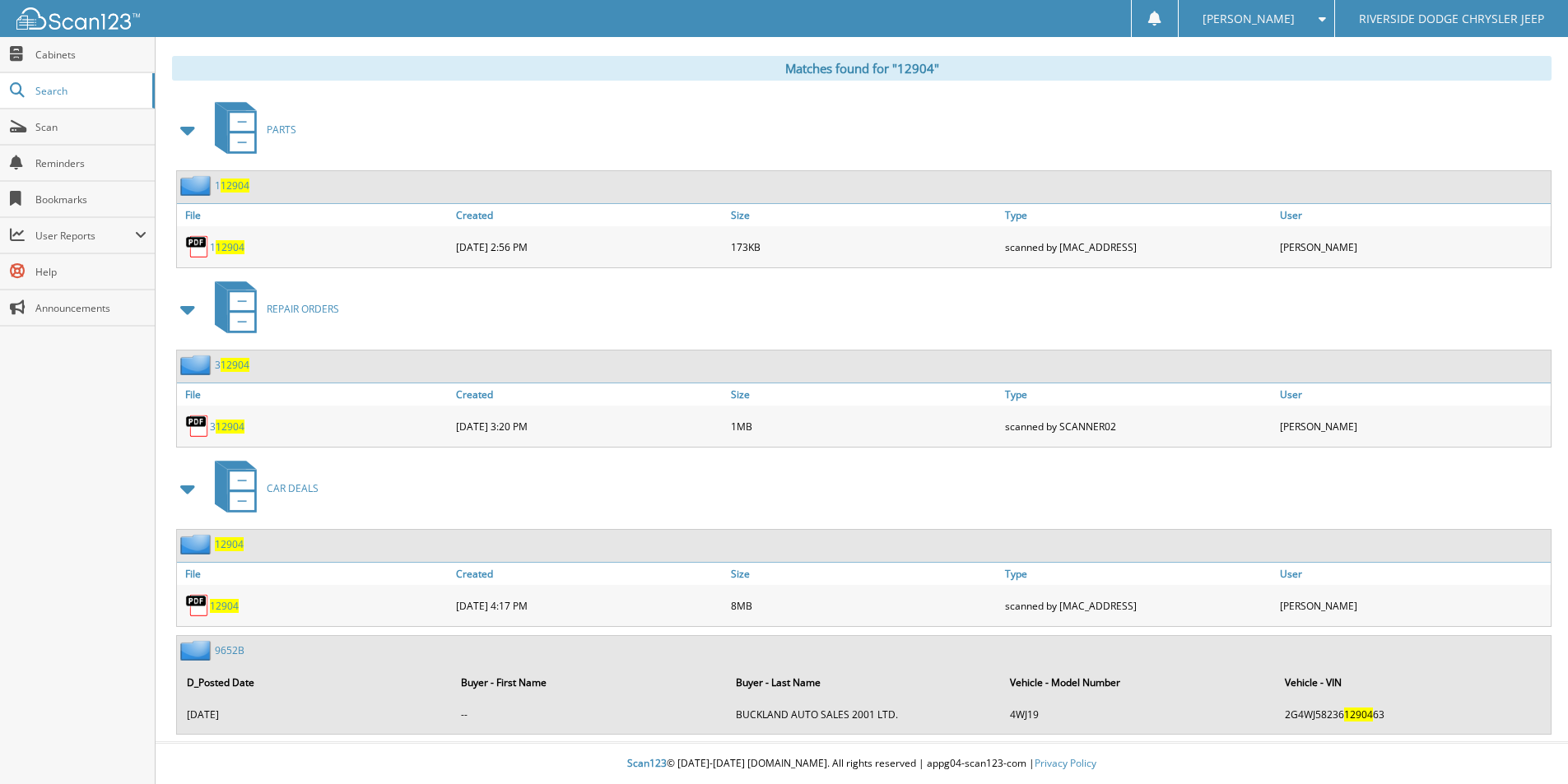
click at [220, 606] on span "12904" at bounding box center [224, 605] width 29 height 14
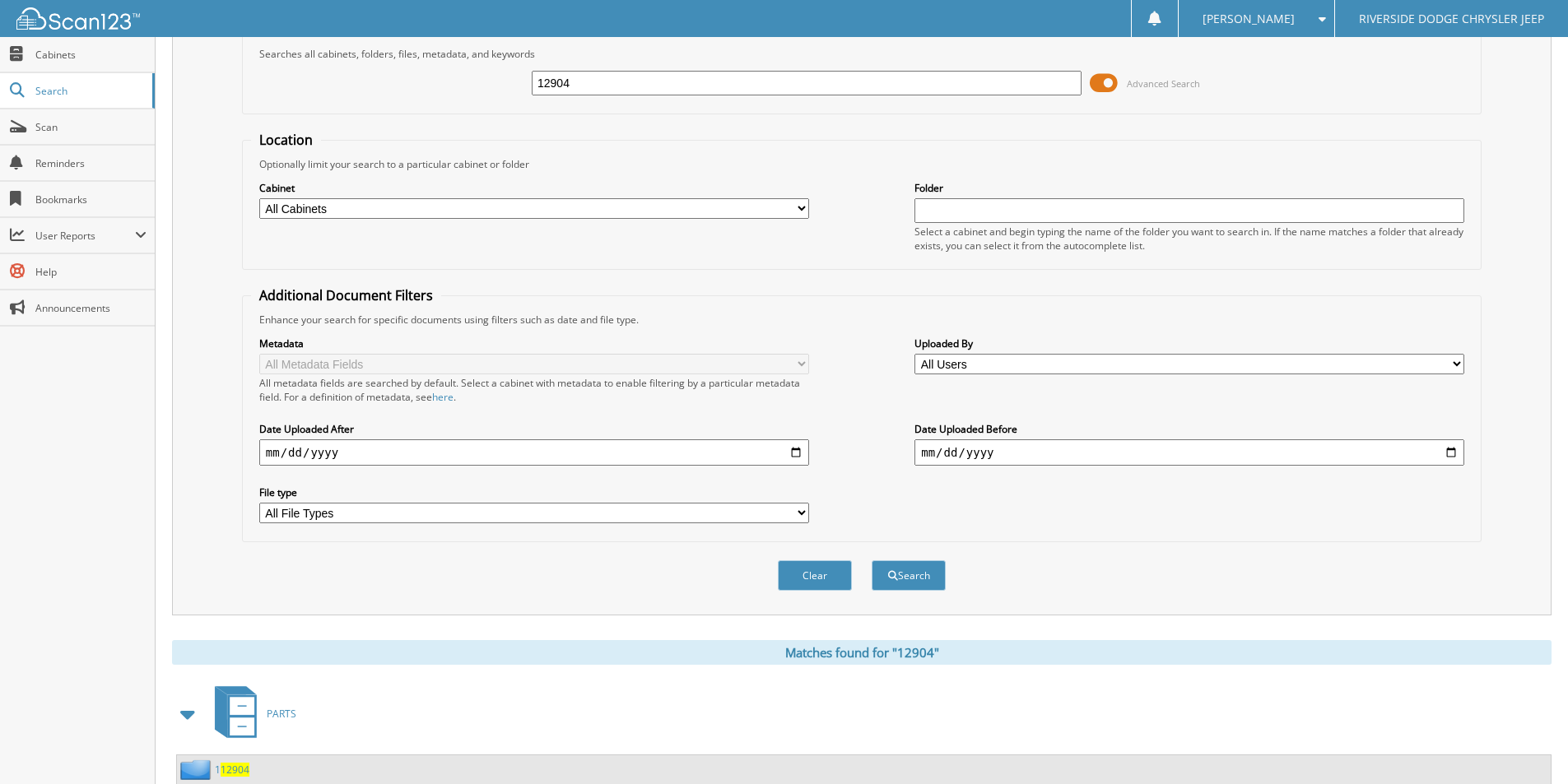
scroll to position [0, 0]
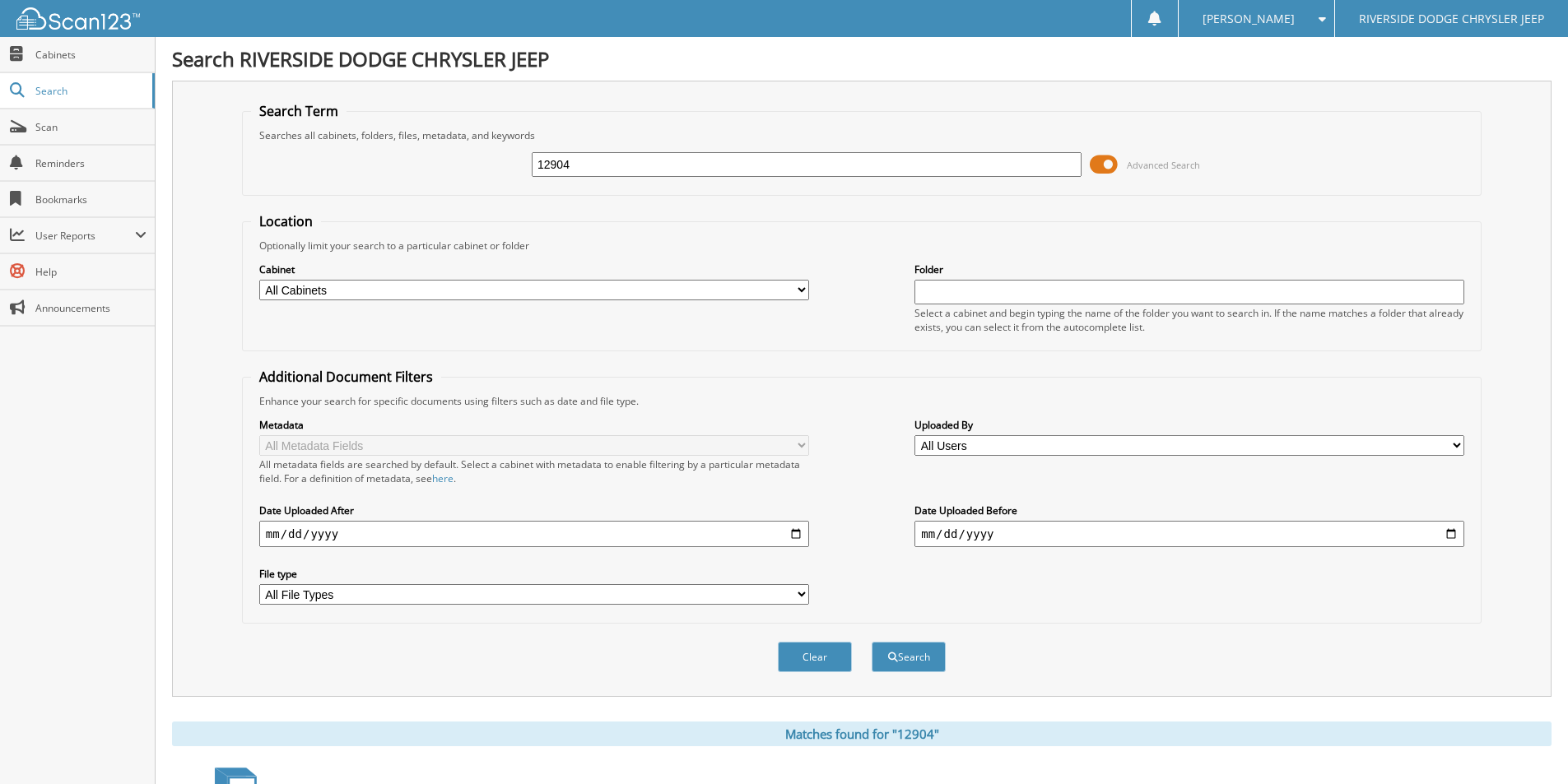
click at [608, 168] on input "12904" at bounding box center [806, 164] width 549 height 25
type input "12895"
click at [872, 642] on button "Search" at bounding box center [909, 656] width 74 height 30
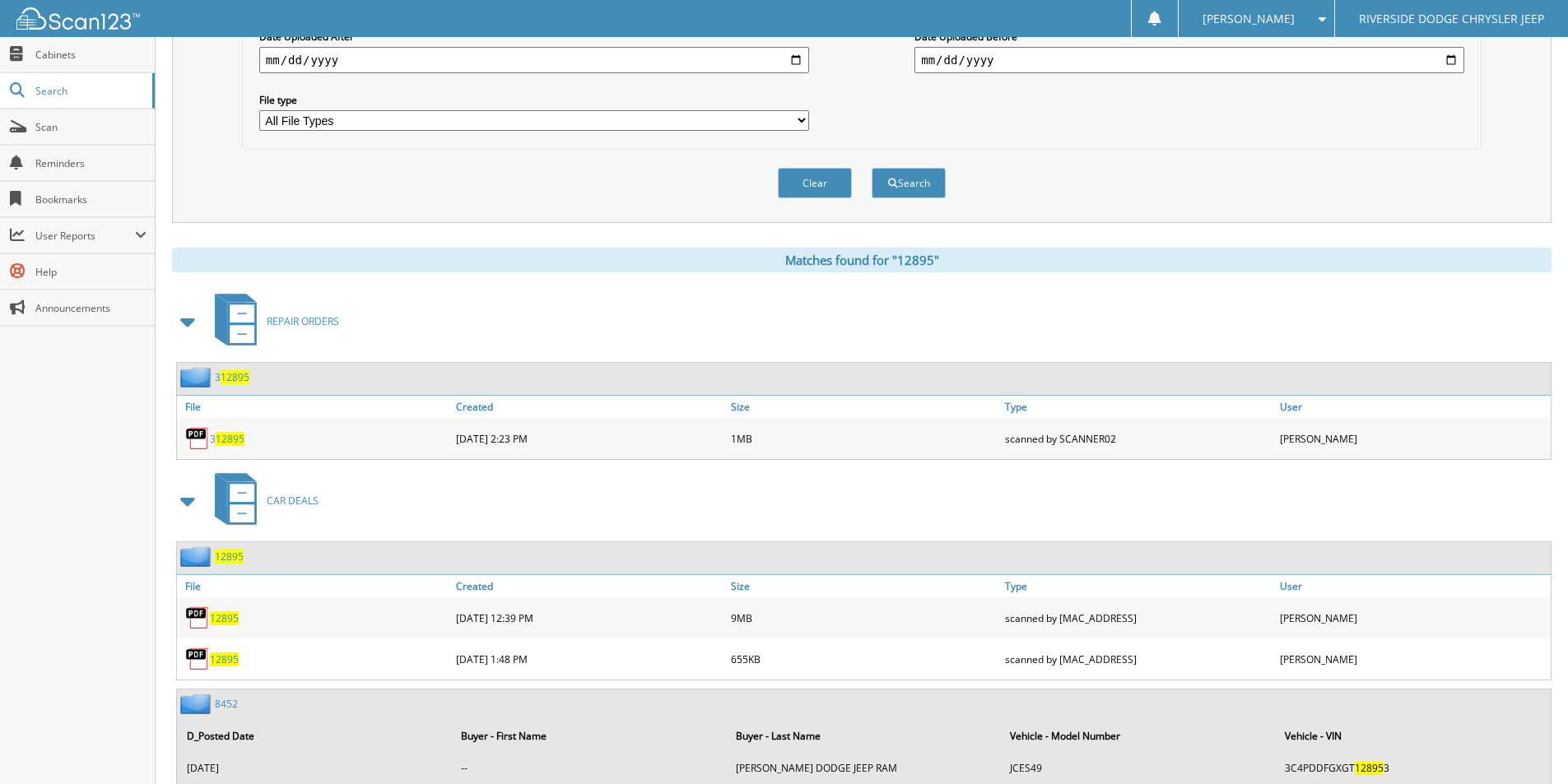
scroll to position [494, 0]
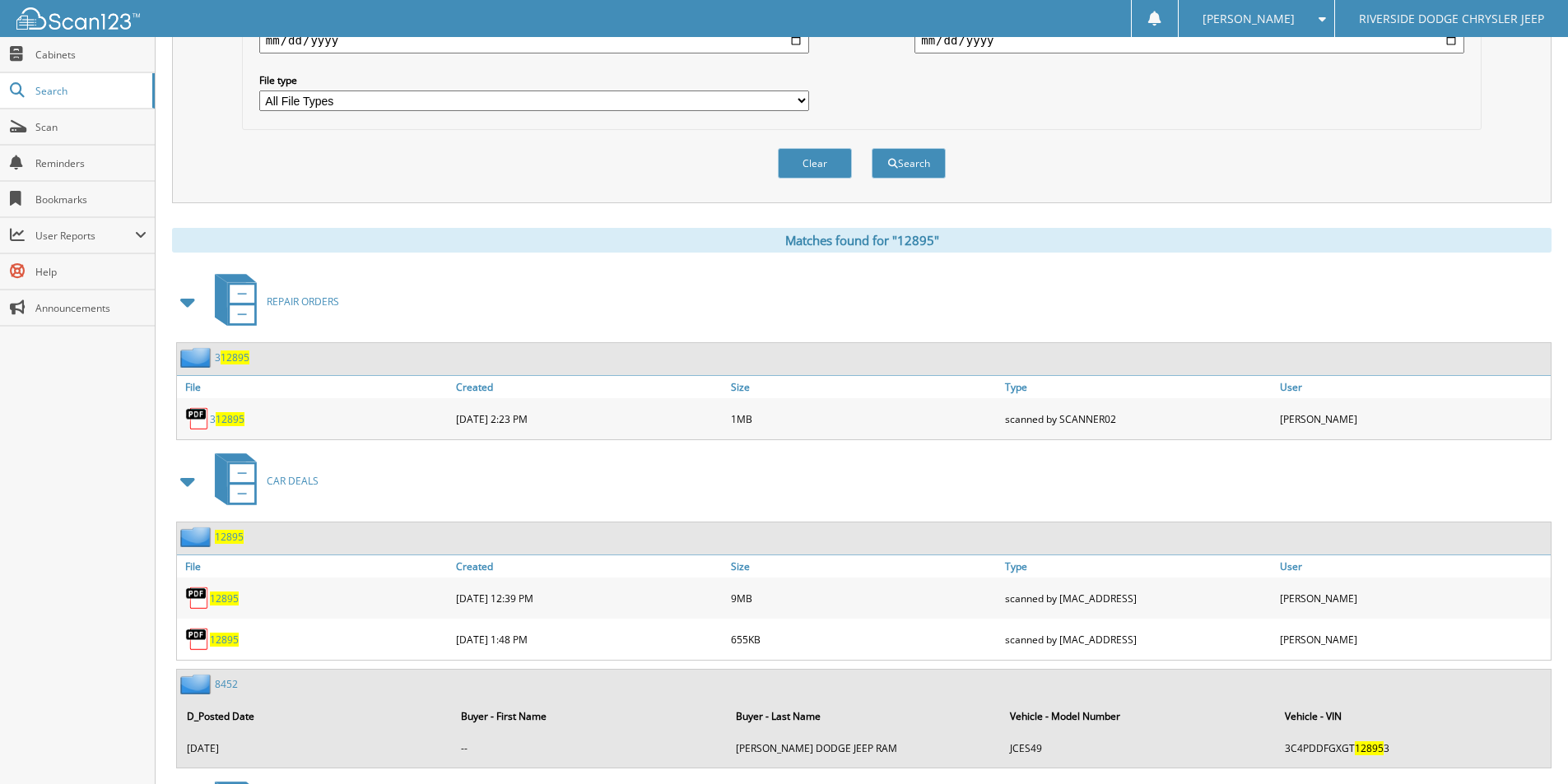
click at [225, 640] on span "12895" at bounding box center [224, 640] width 29 height 14
click at [229, 600] on span "12895" at bounding box center [224, 598] width 29 height 14
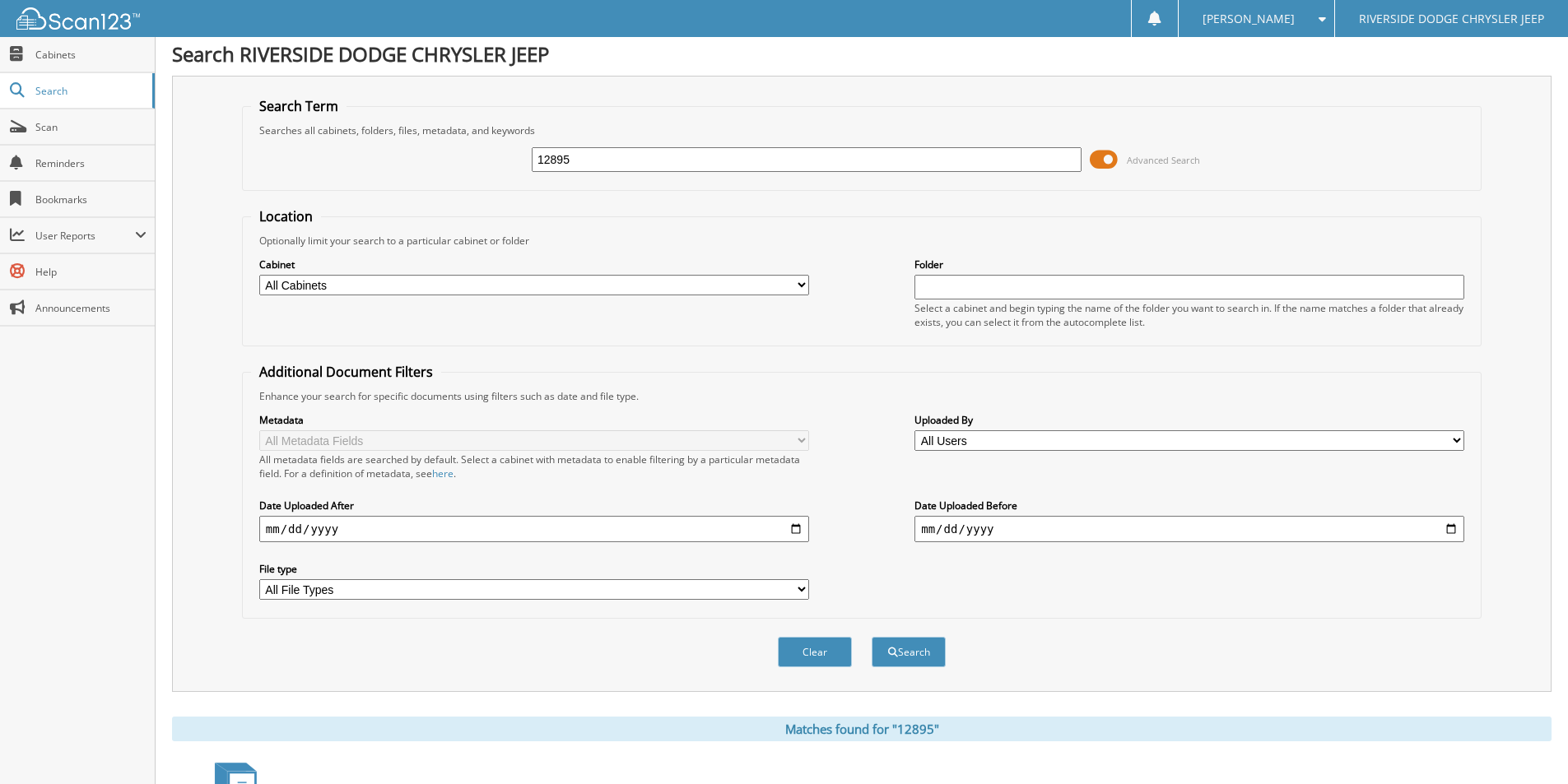
scroll to position [0, 0]
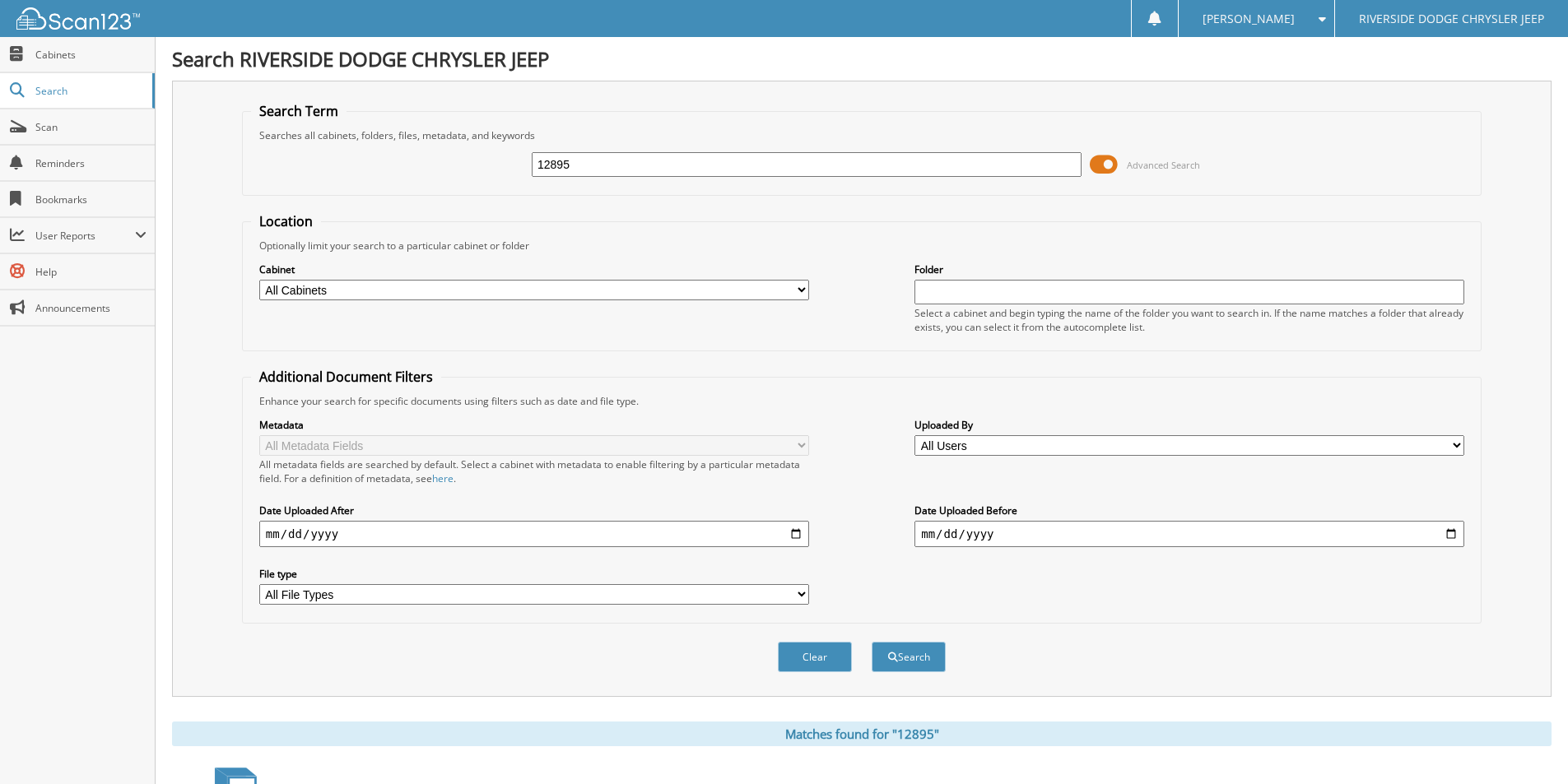
click at [726, 161] on input "12895" at bounding box center [806, 164] width 549 height 25
click at [722, 162] on input "12895" at bounding box center [806, 164] width 549 height 25
type input "12979"
click at [872, 642] on button "Search" at bounding box center [909, 656] width 74 height 30
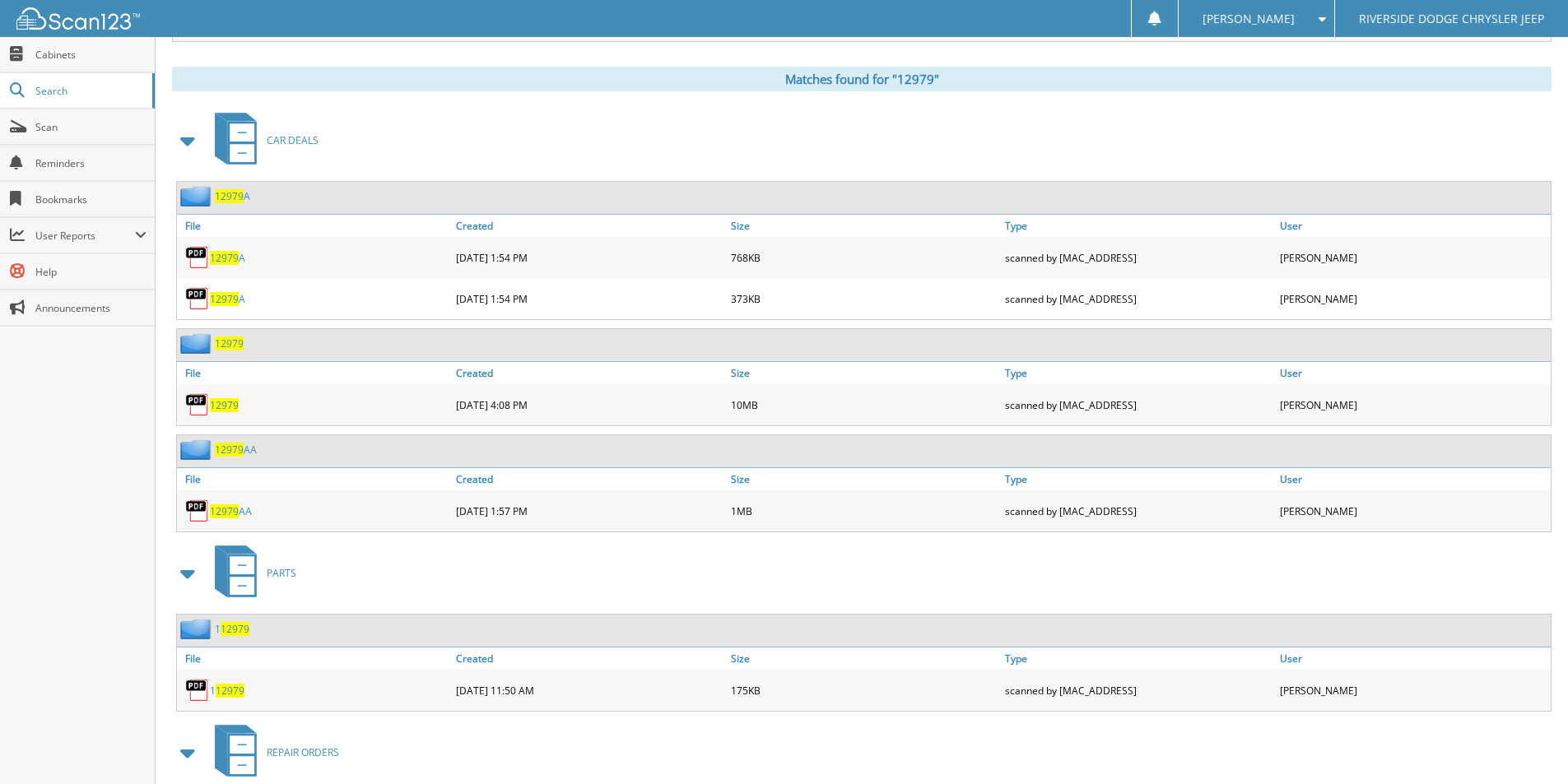
scroll to position [648, 0]
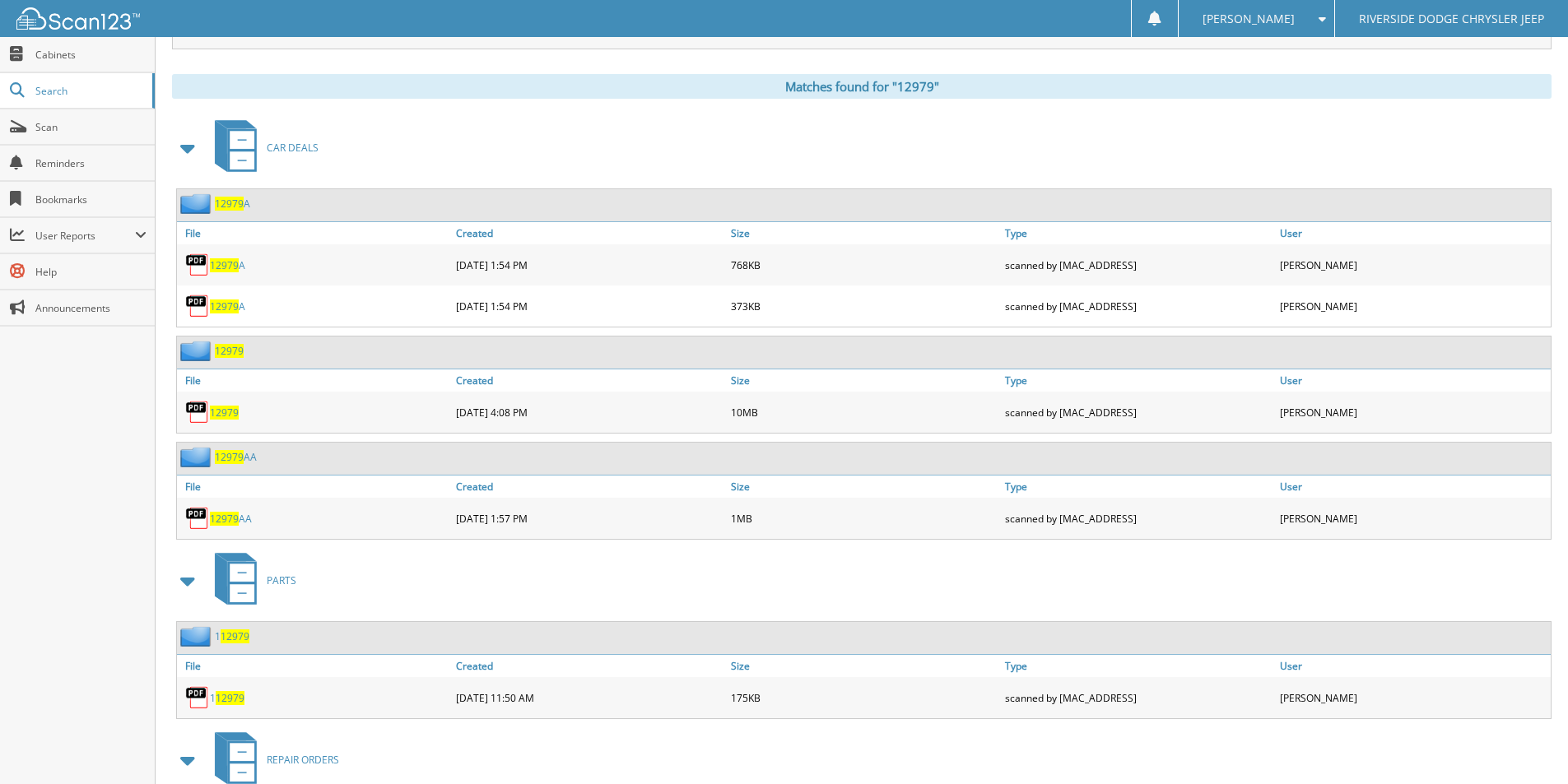
click at [224, 414] on span "12979" at bounding box center [224, 413] width 29 height 14
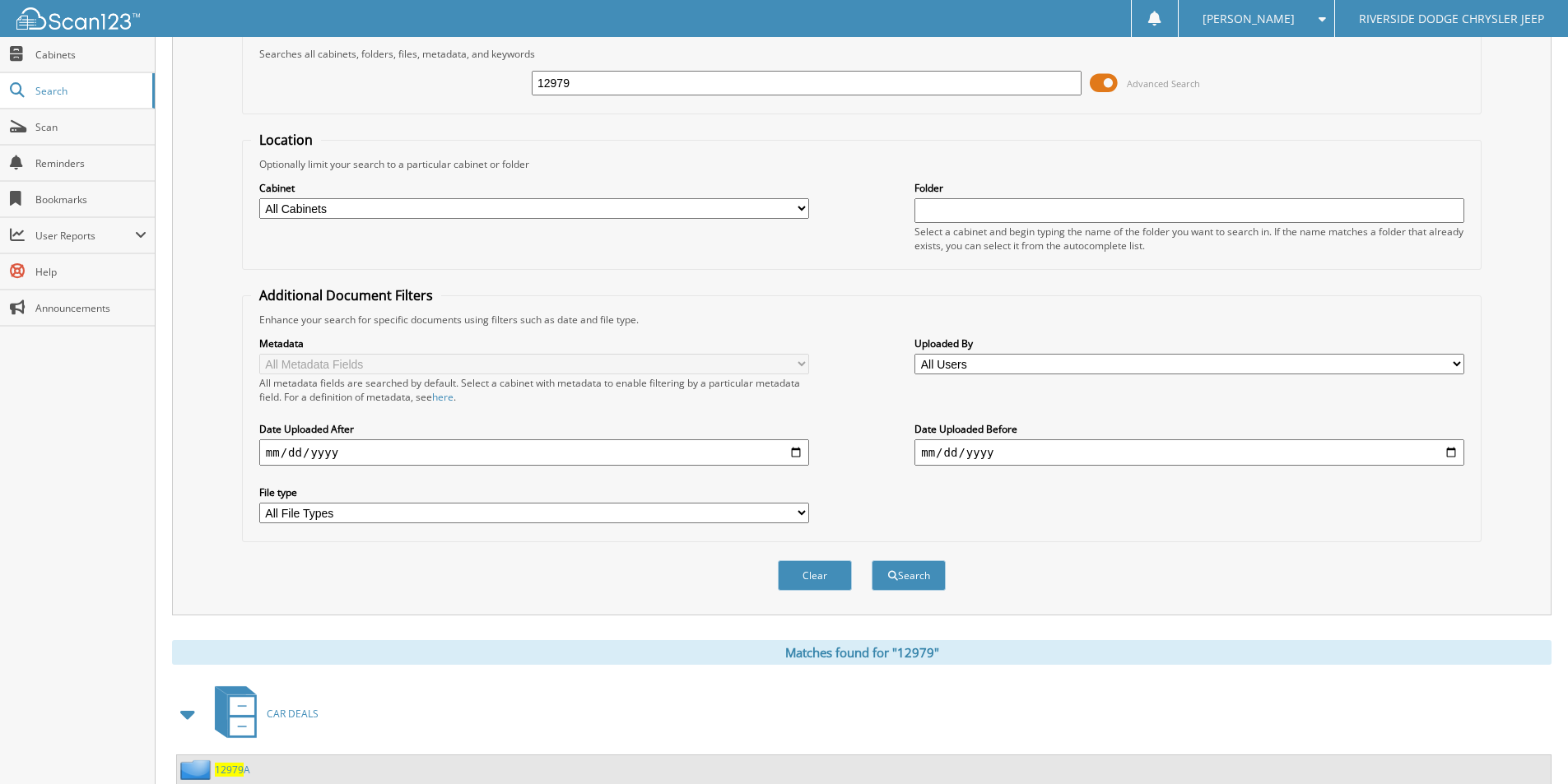
scroll to position [0, 0]
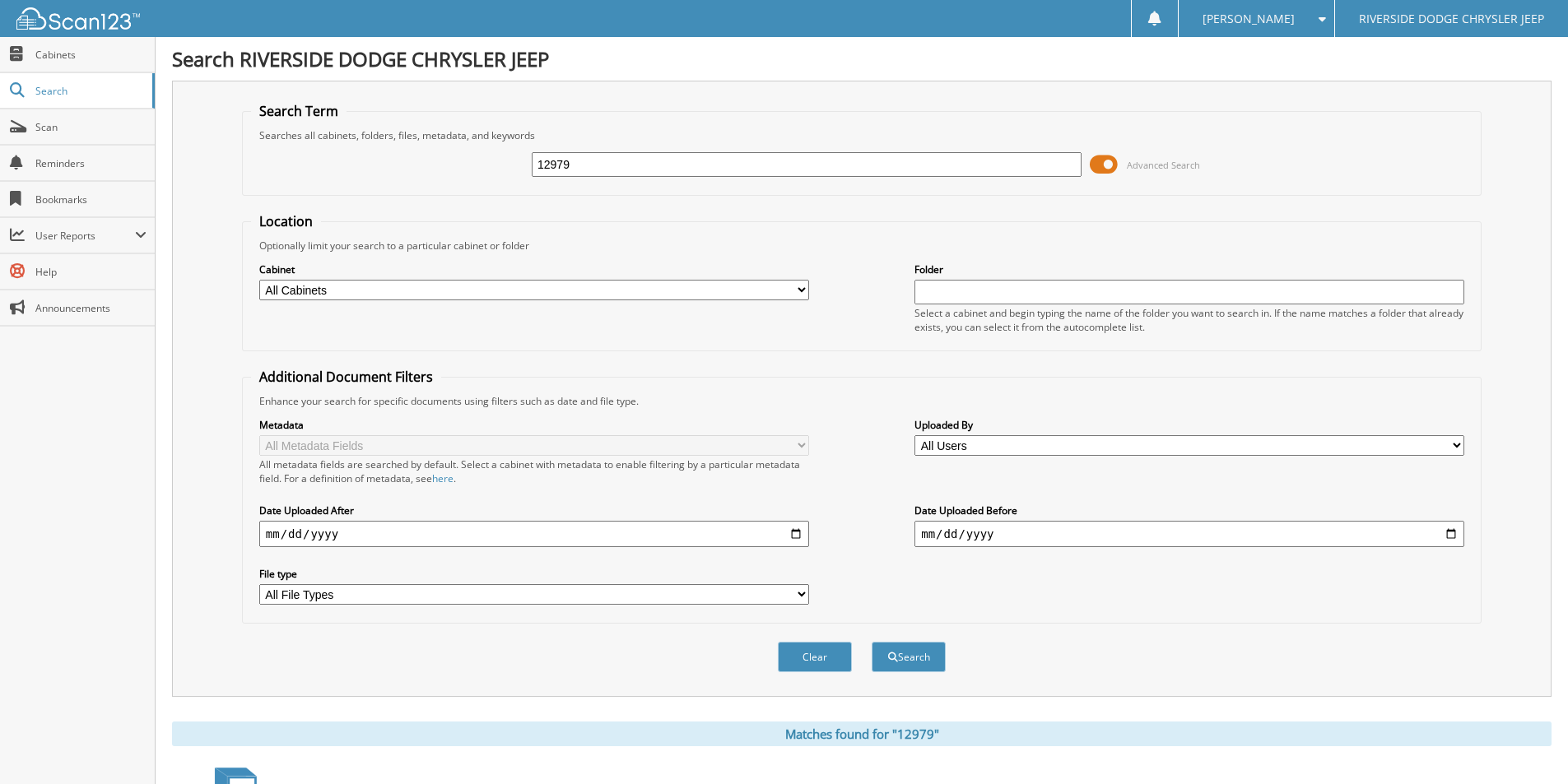
click at [663, 170] on input "12979" at bounding box center [806, 164] width 549 height 25
type input "12900"
click at [872, 642] on button "Search" at bounding box center [909, 656] width 74 height 30
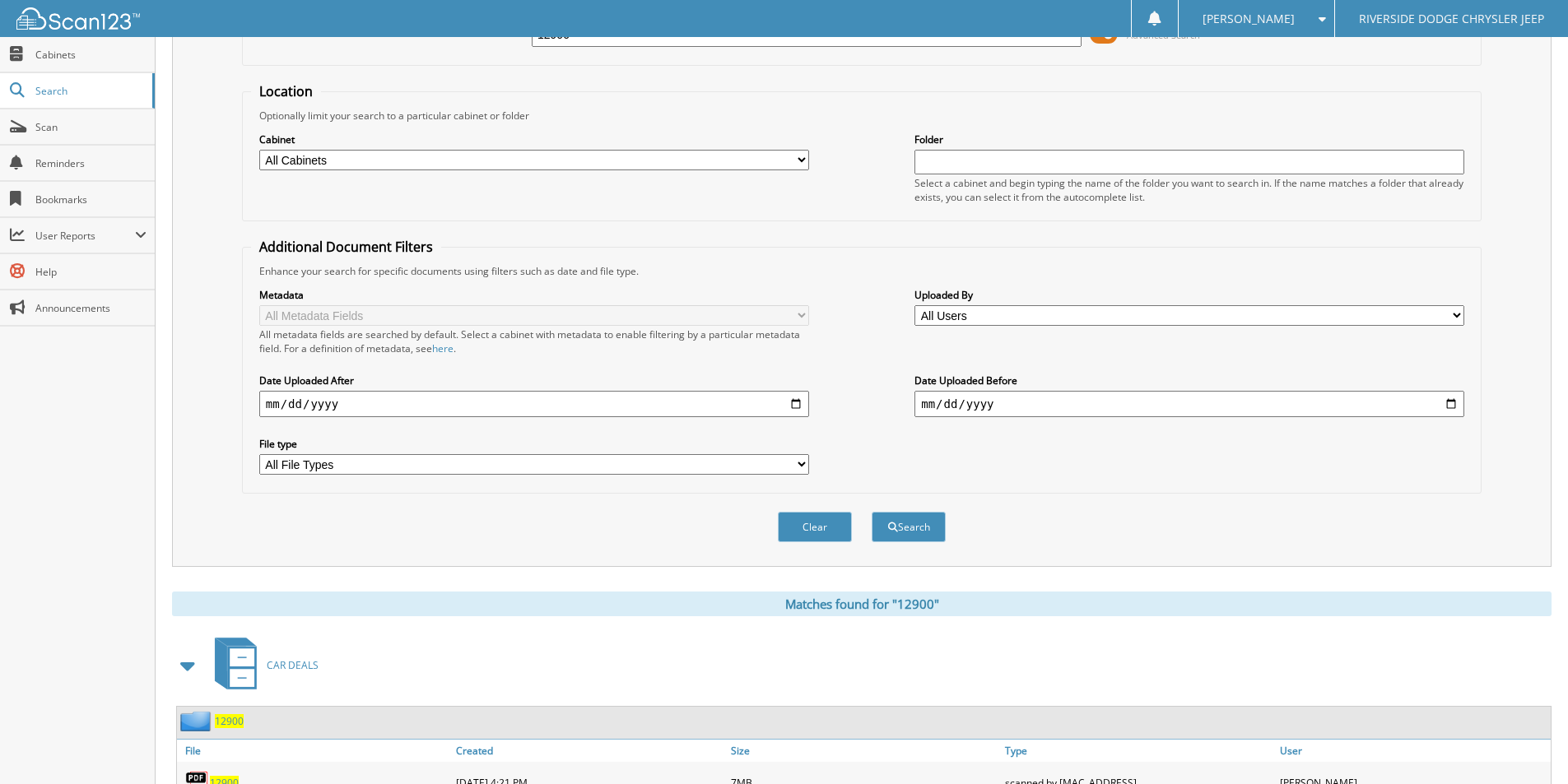
scroll to position [494, 0]
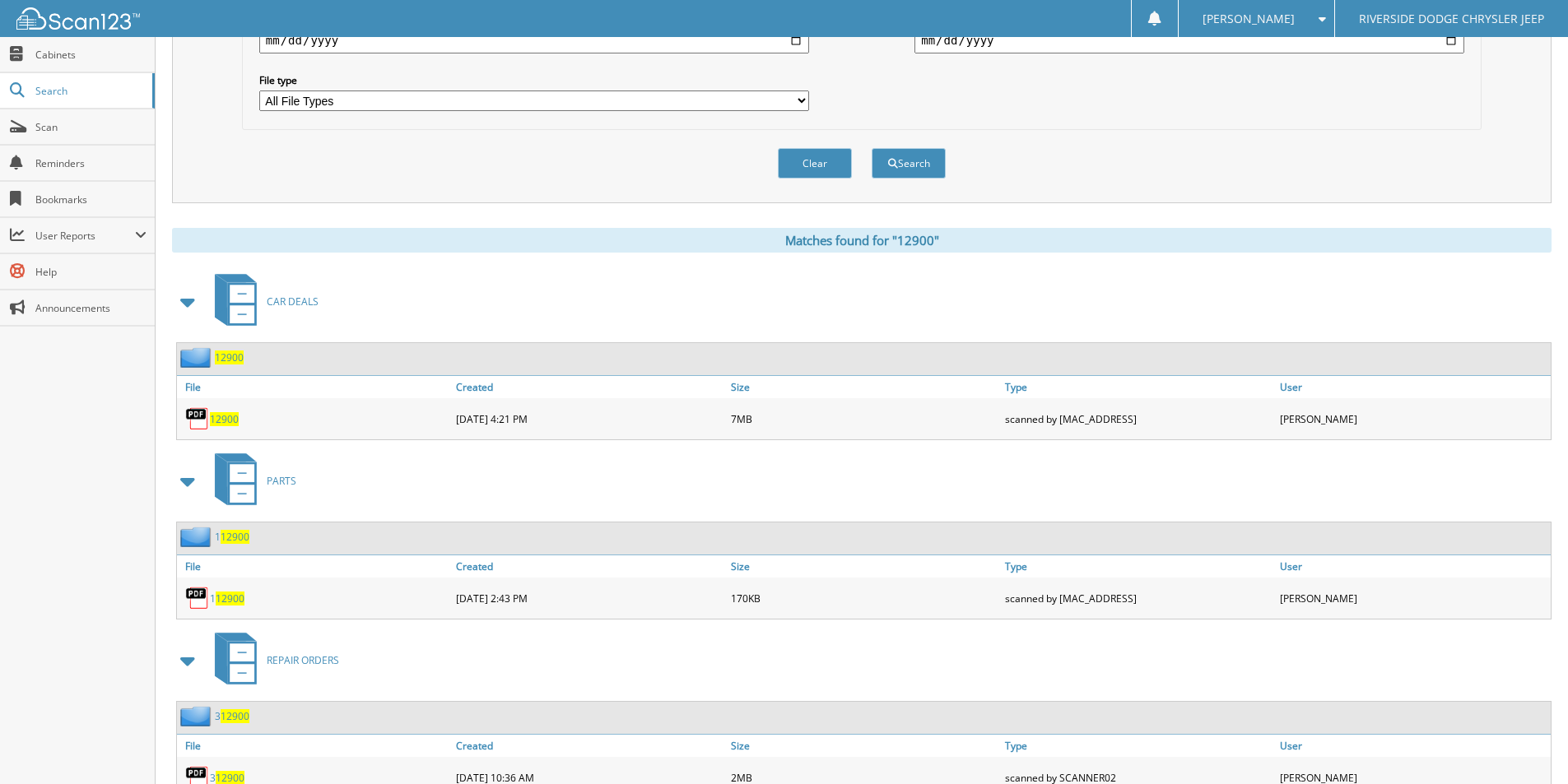
click at [232, 420] on span "12900" at bounding box center [224, 419] width 29 height 14
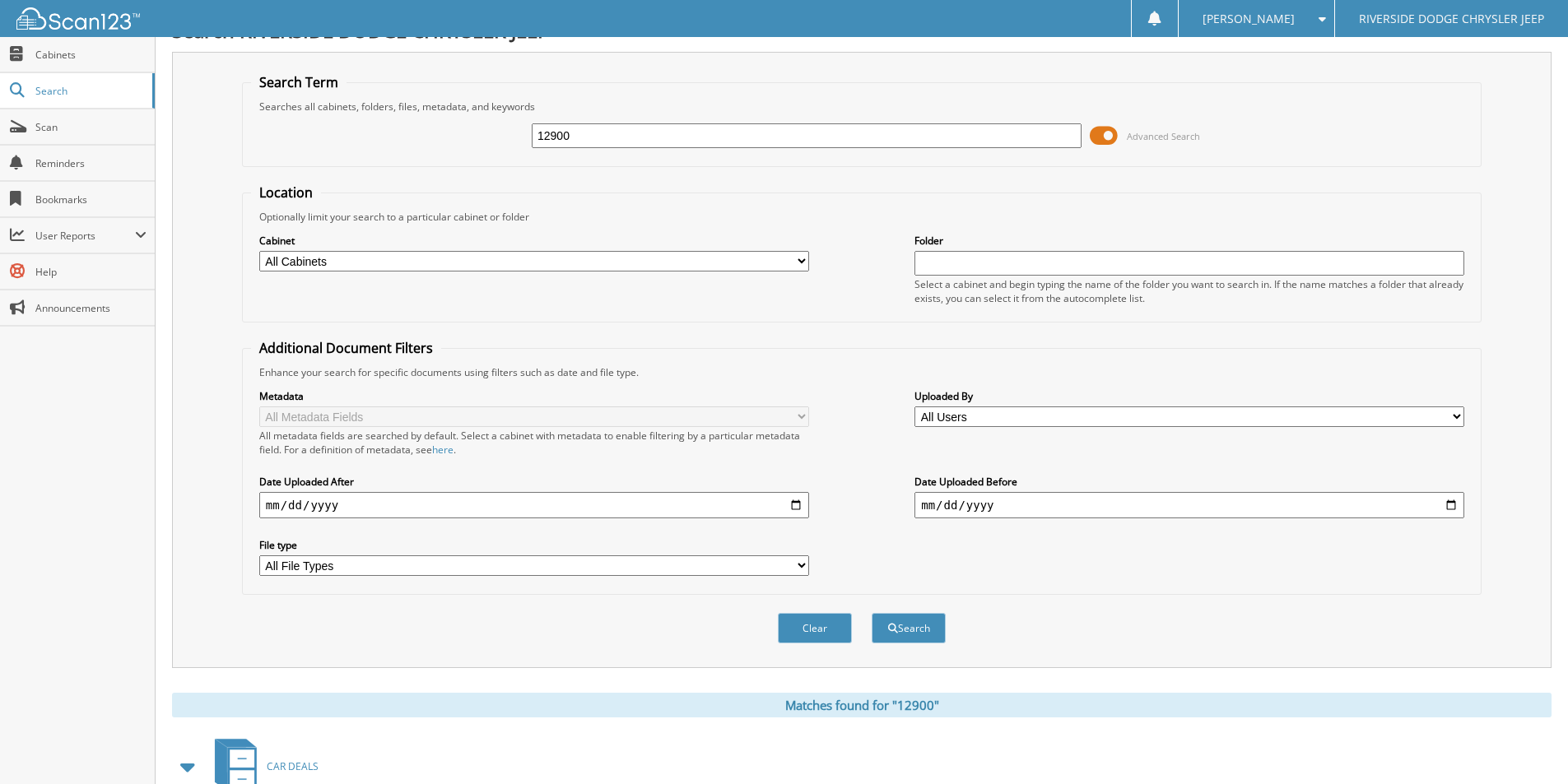
scroll to position [0, 0]
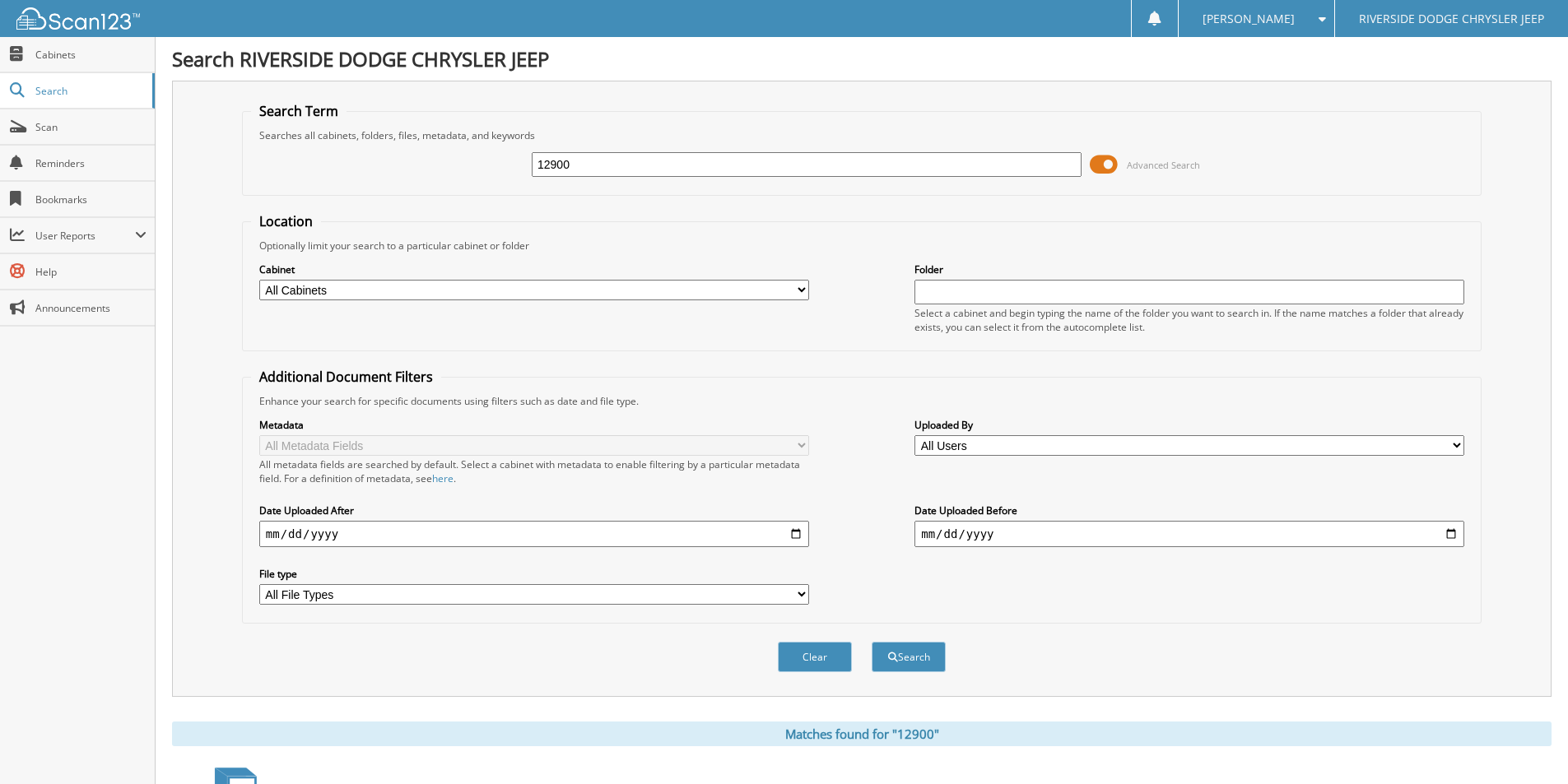
click at [600, 163] on input "12900" at bounding box center [806, 164] width 549 height 25
drag, startPoint x: 598, startPoint y: 163, endPoint x: 447, endPoint y: 168, distance: 151.1
click at [447, 168] on div "12900 Advanced Search" at bounding box center [862, 164] width 1222 height 44
type input "12902"
click at [872, 642] on button "Search" at bounding box center [909, 656] width 74 height 30
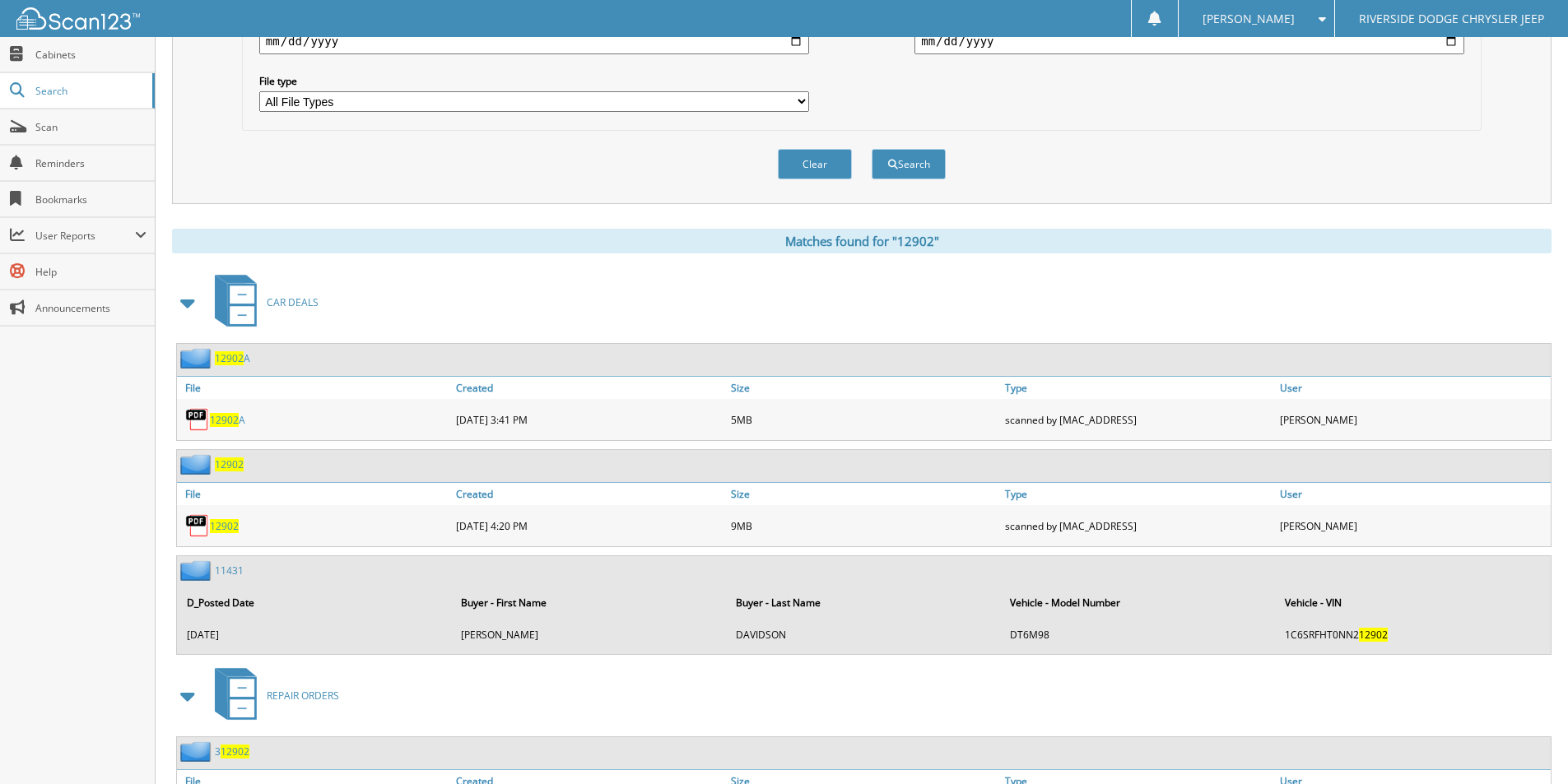
scroll to position [494, 0]
click at [231, 527] on span "12902" at bounding box center [224, 525] width 29 height 14
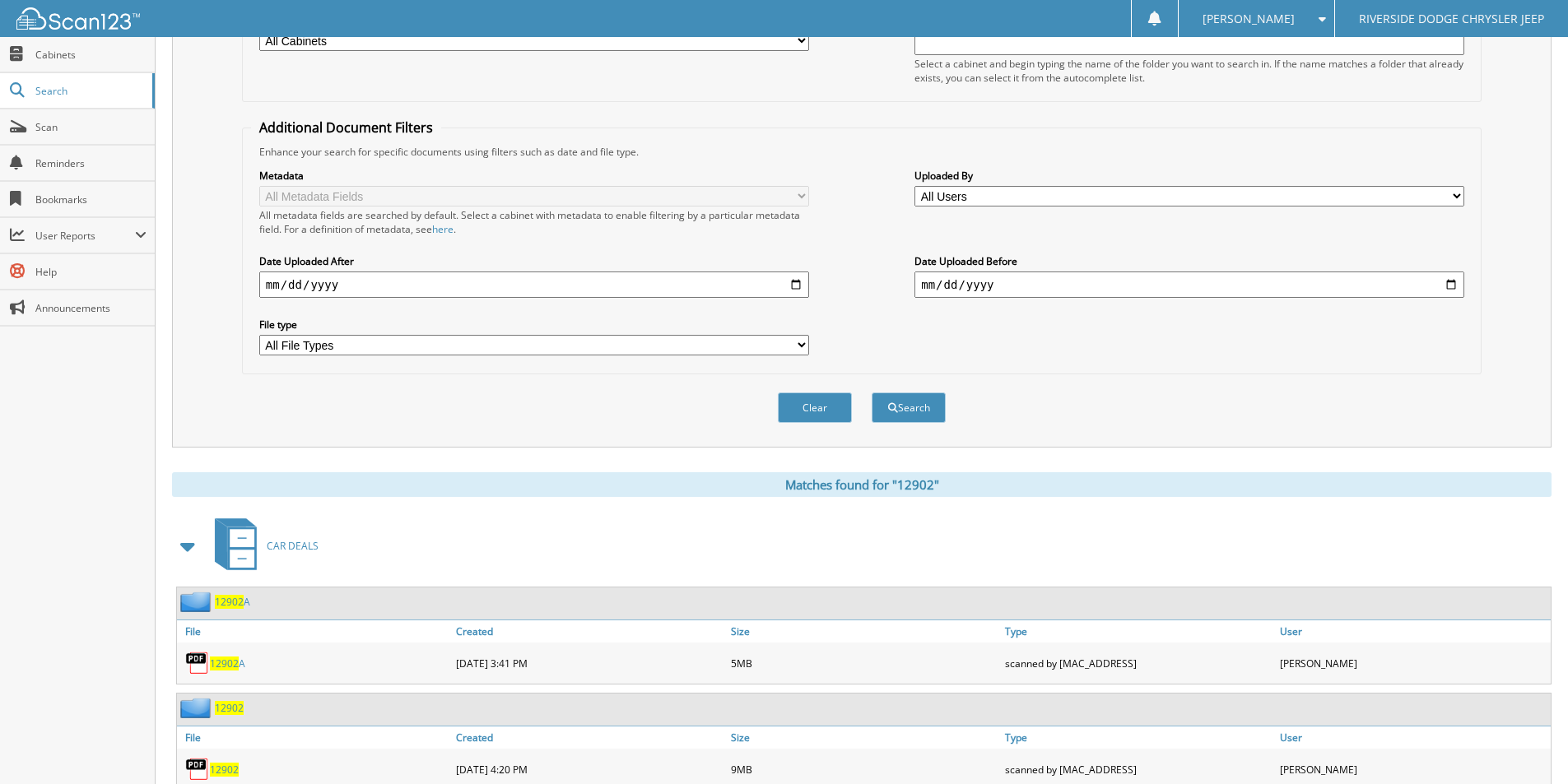
scroll to position [0, 0]
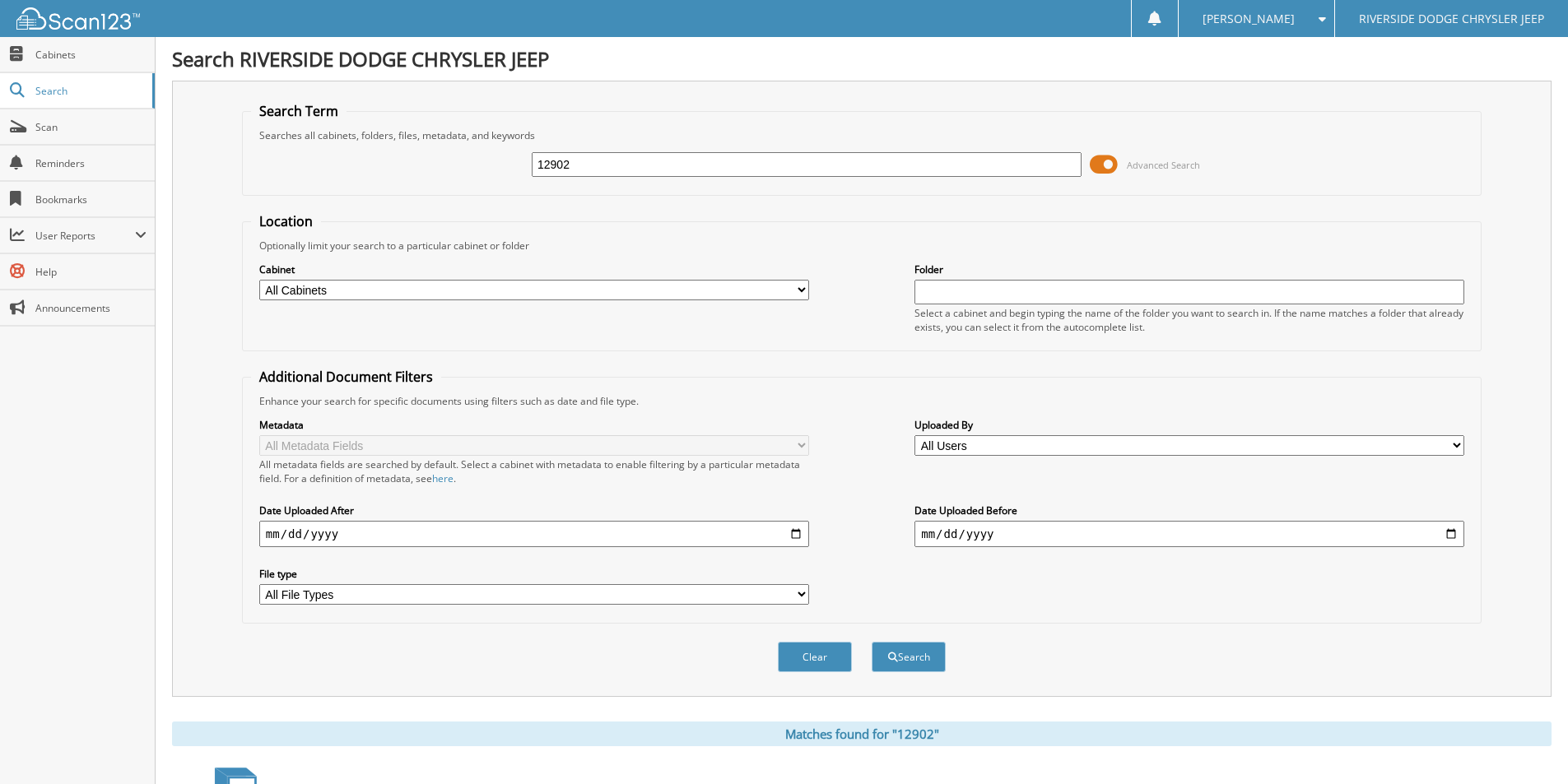
click at [599, 168] on input "12902" at bounding box center [806, 164] width 549 height 25
type input "12926"
click at [872, 642] on button "Search" at bounding box center [909, 656] width 74 height 30
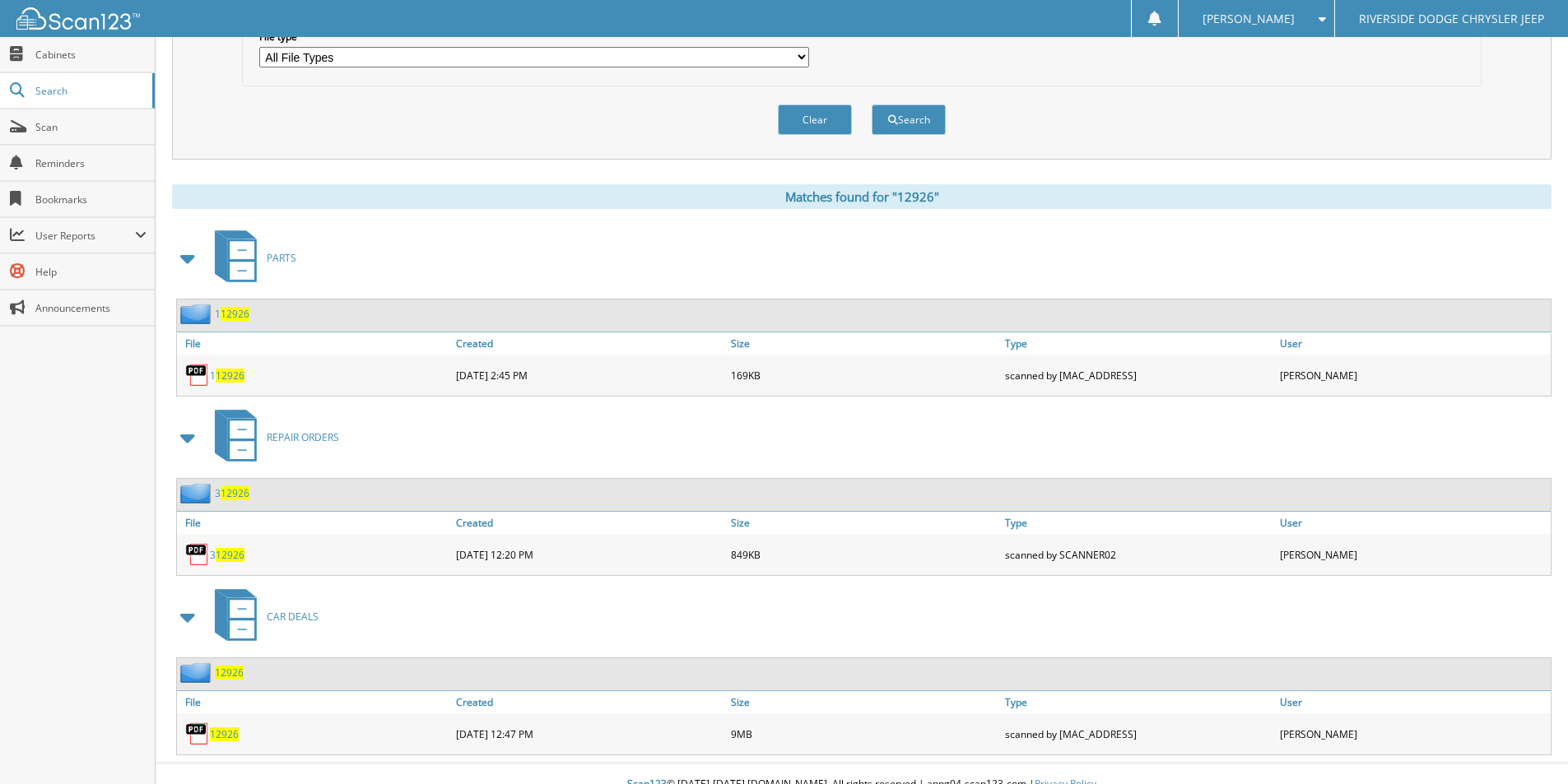
scroll to position [559, 0]
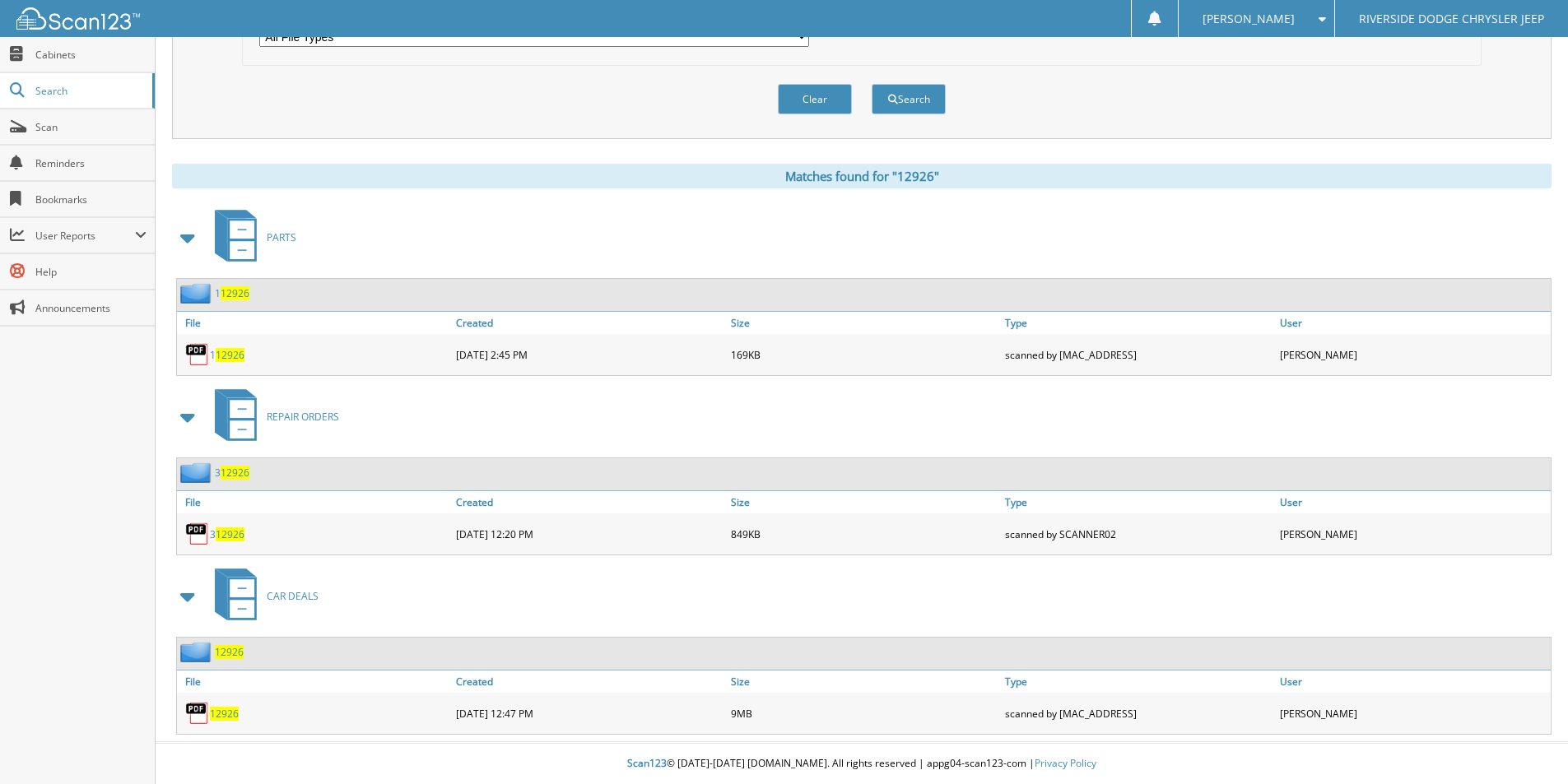
click at [232, 710] on span "12926" at bounding box center [224, 713] width 29 height 14
click at [221, 714] on span "12926" at bounding box center [224, 713] width 29 height 14
click at [224, 712] on span "12926" at bounding box center [224, 713] width 29 height 14
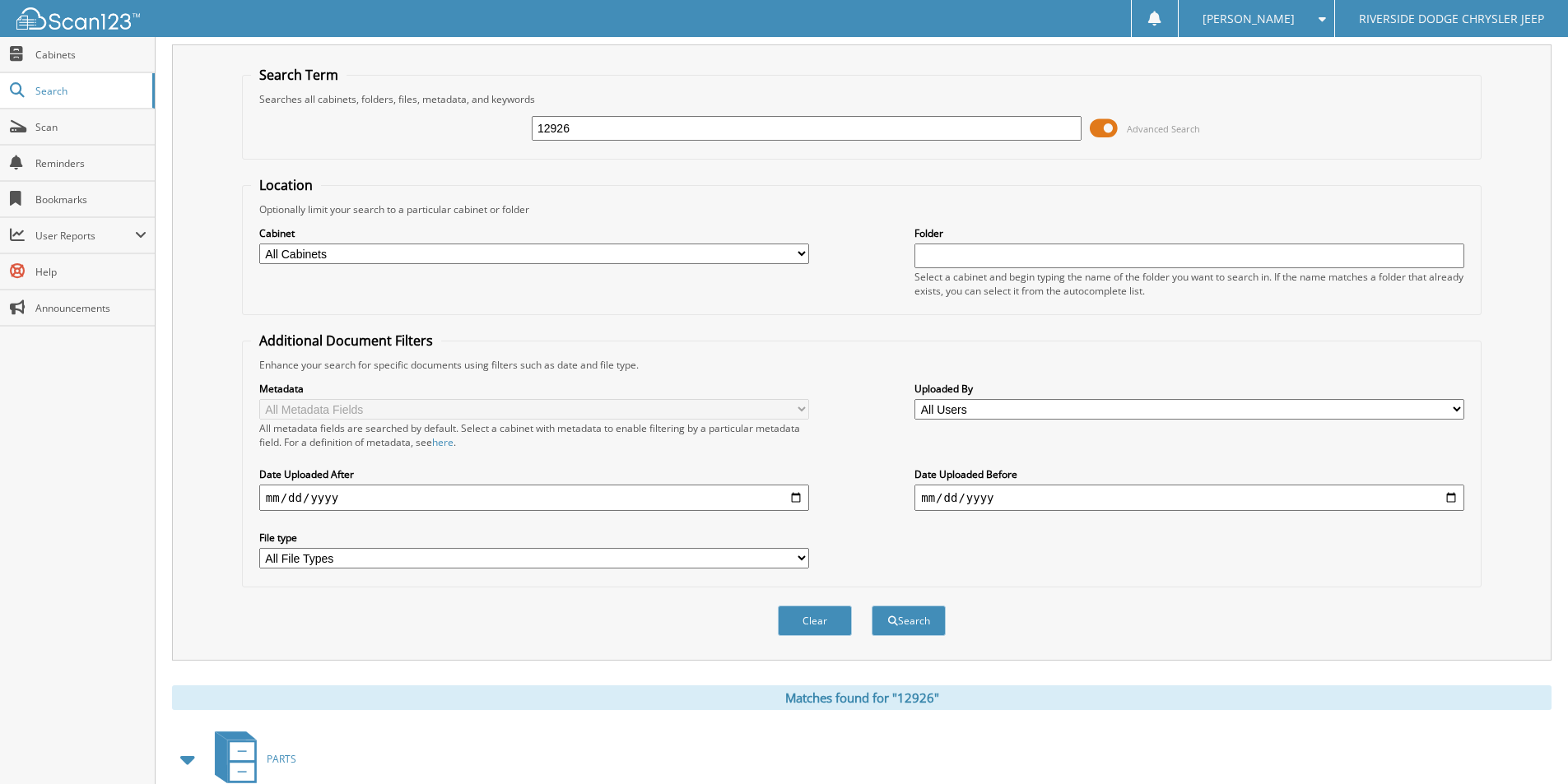
scroll to position [0, 0]
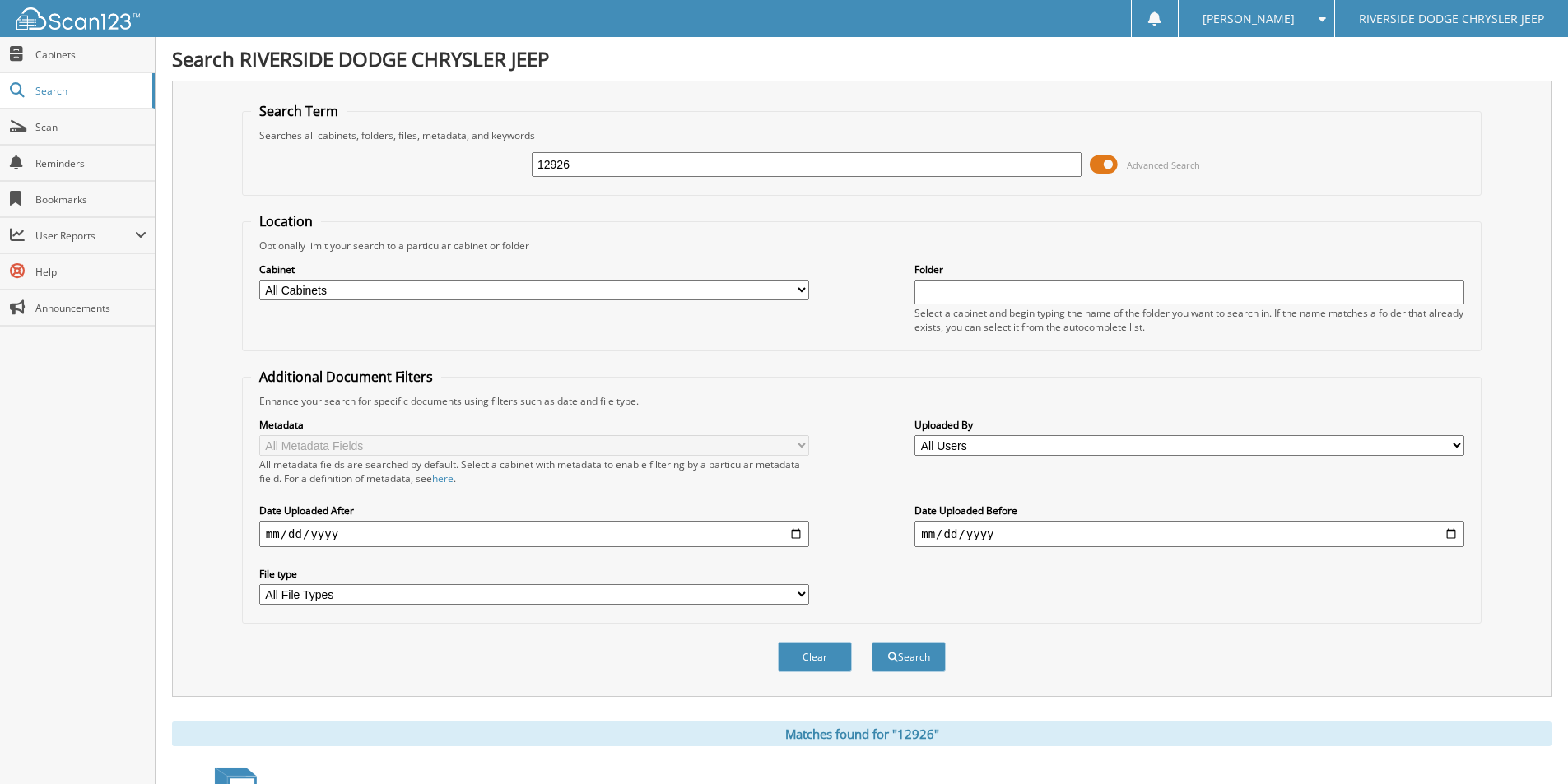
click at [583, 166] on input "12926" at bounding box center [806, 164] width 549 height 25
click at [584, 166] on input "12926" at bounding box center [806, 164] width 549 height 25
type input "12982"
click at [872, 642] on button "Search" at bounding box center [909, 656] width 74 height 30
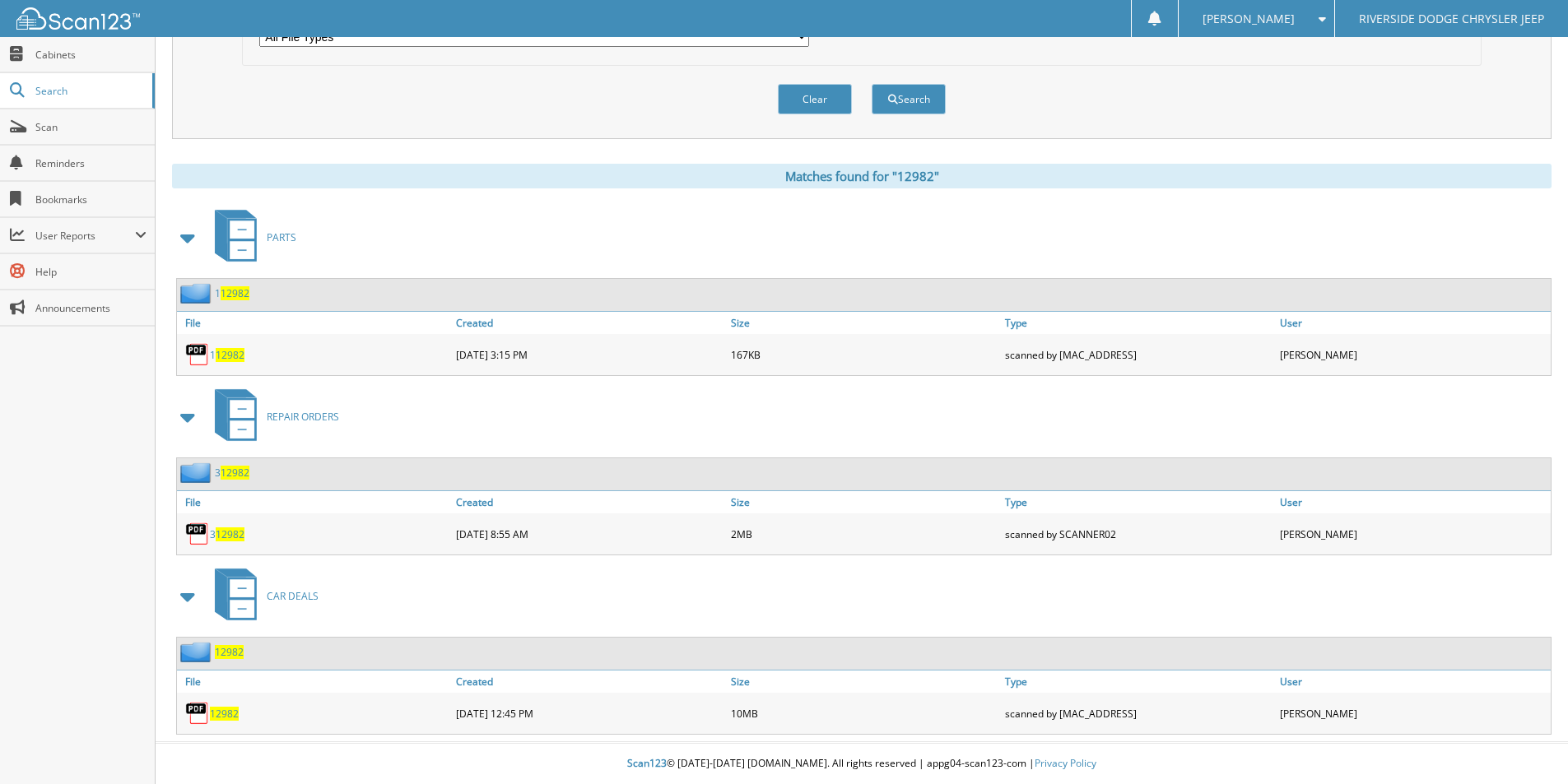
click at [225, 716] on span "12982" at bounding box center [224, 713] width 29 height 14
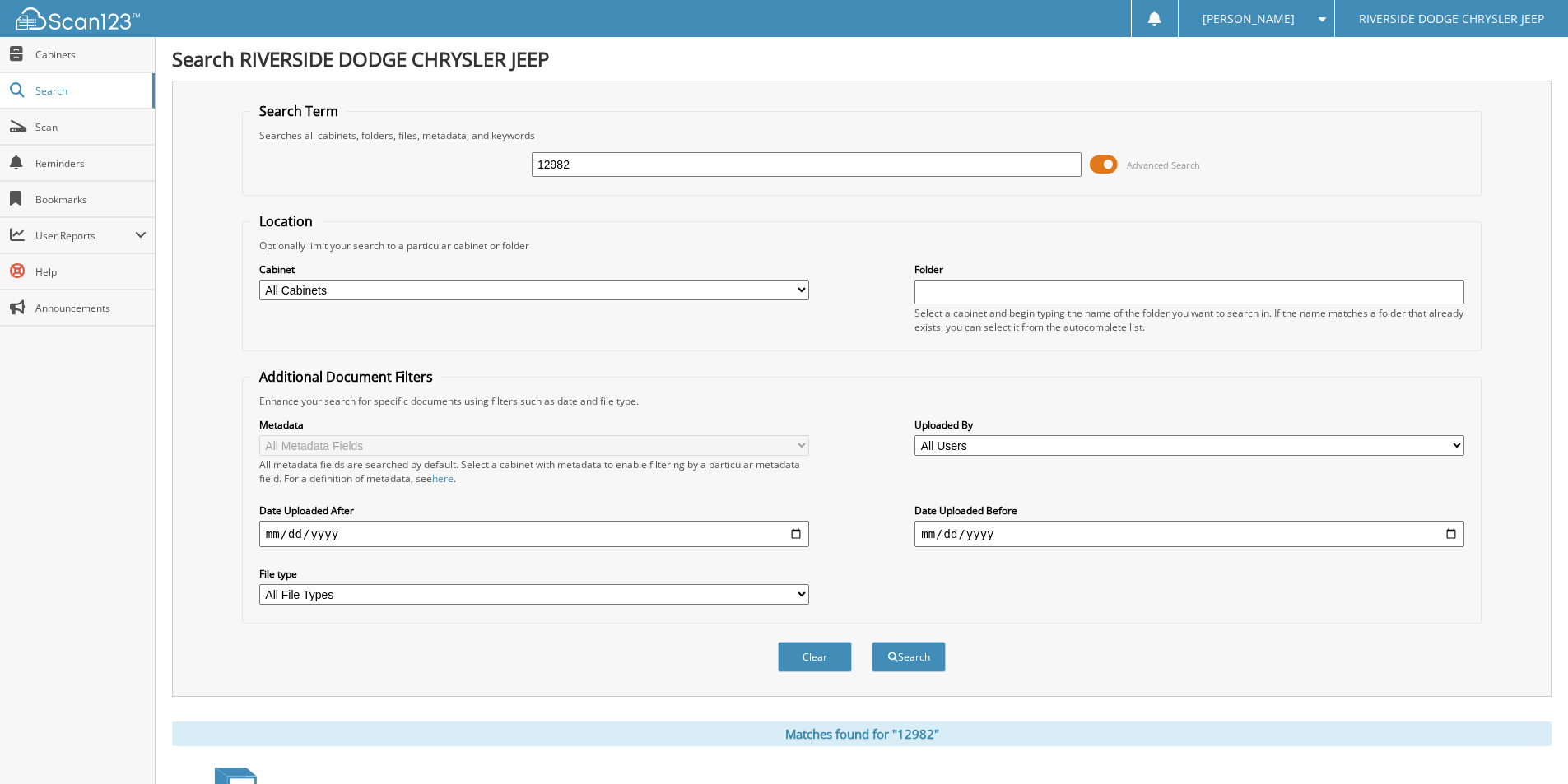
click at [583, 166] on input "12982" at bounding box center [806, 164] width 549 height 25
type input "12815"
click at [872, 642] on button "Search" at bounding box center [909, 656] width 74 height 30
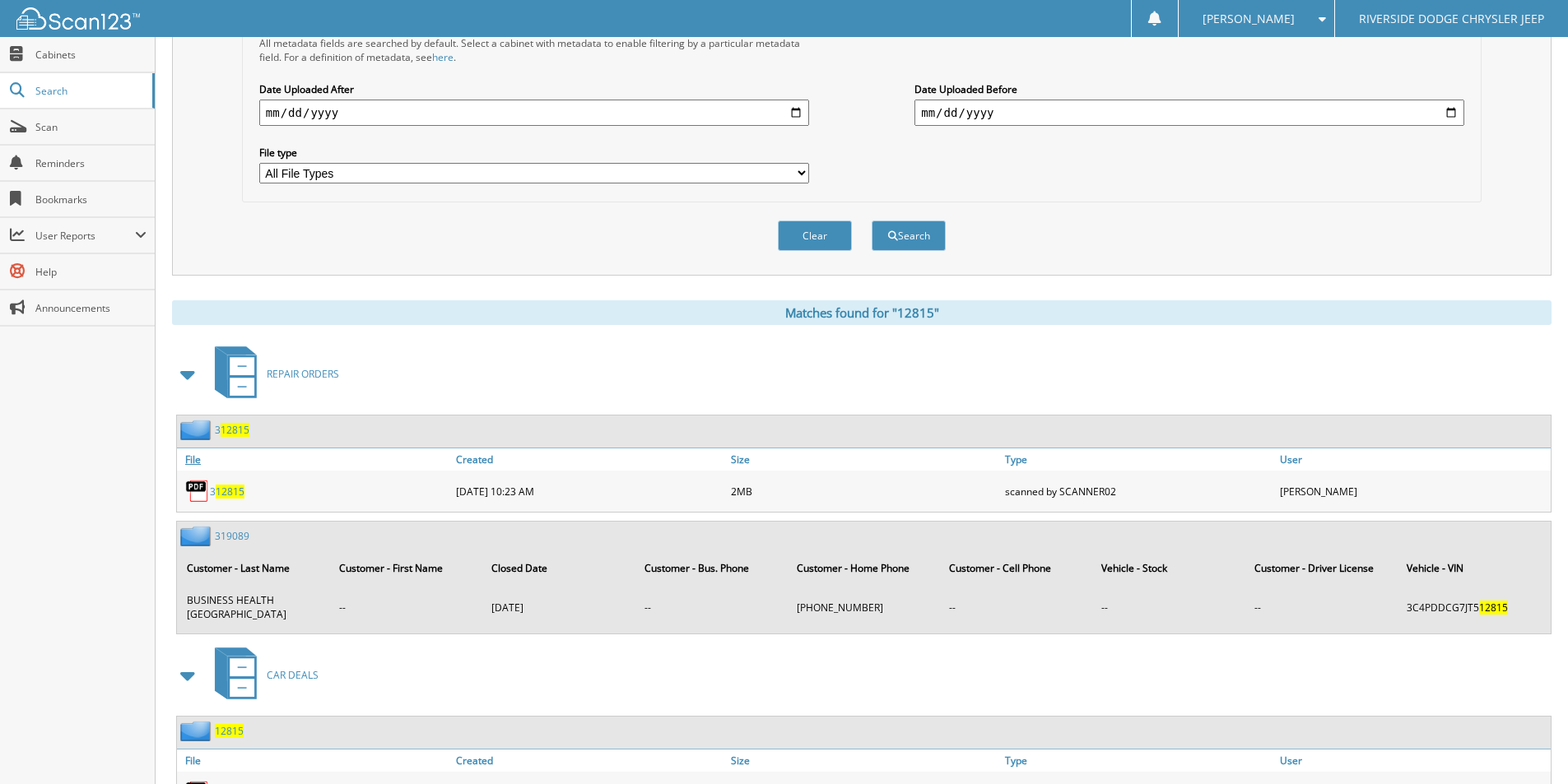
scroll to position [487, 0]
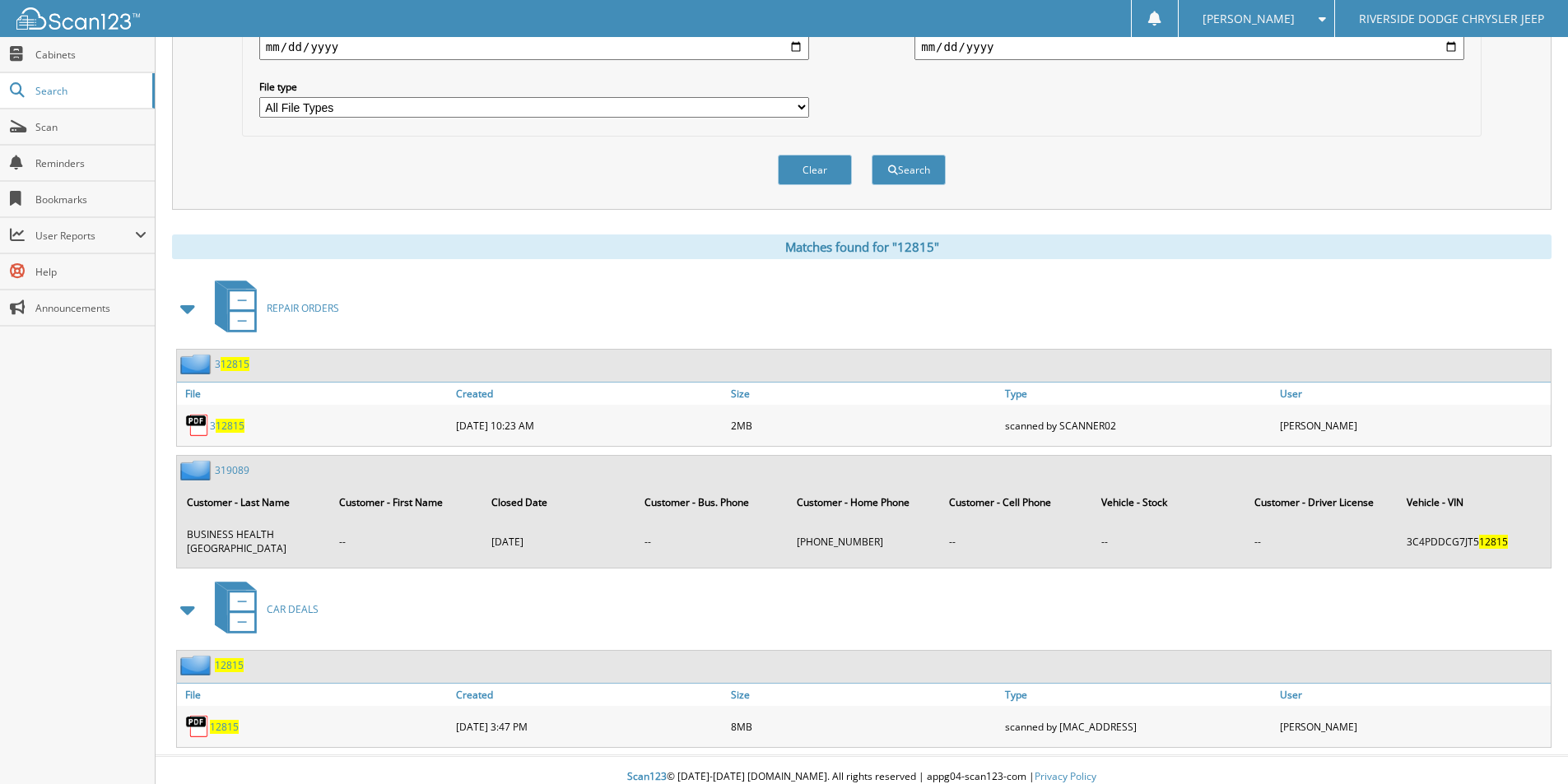
click at [235, 720] on span "12815" at bounding box center [224, 727] width 29 height 14
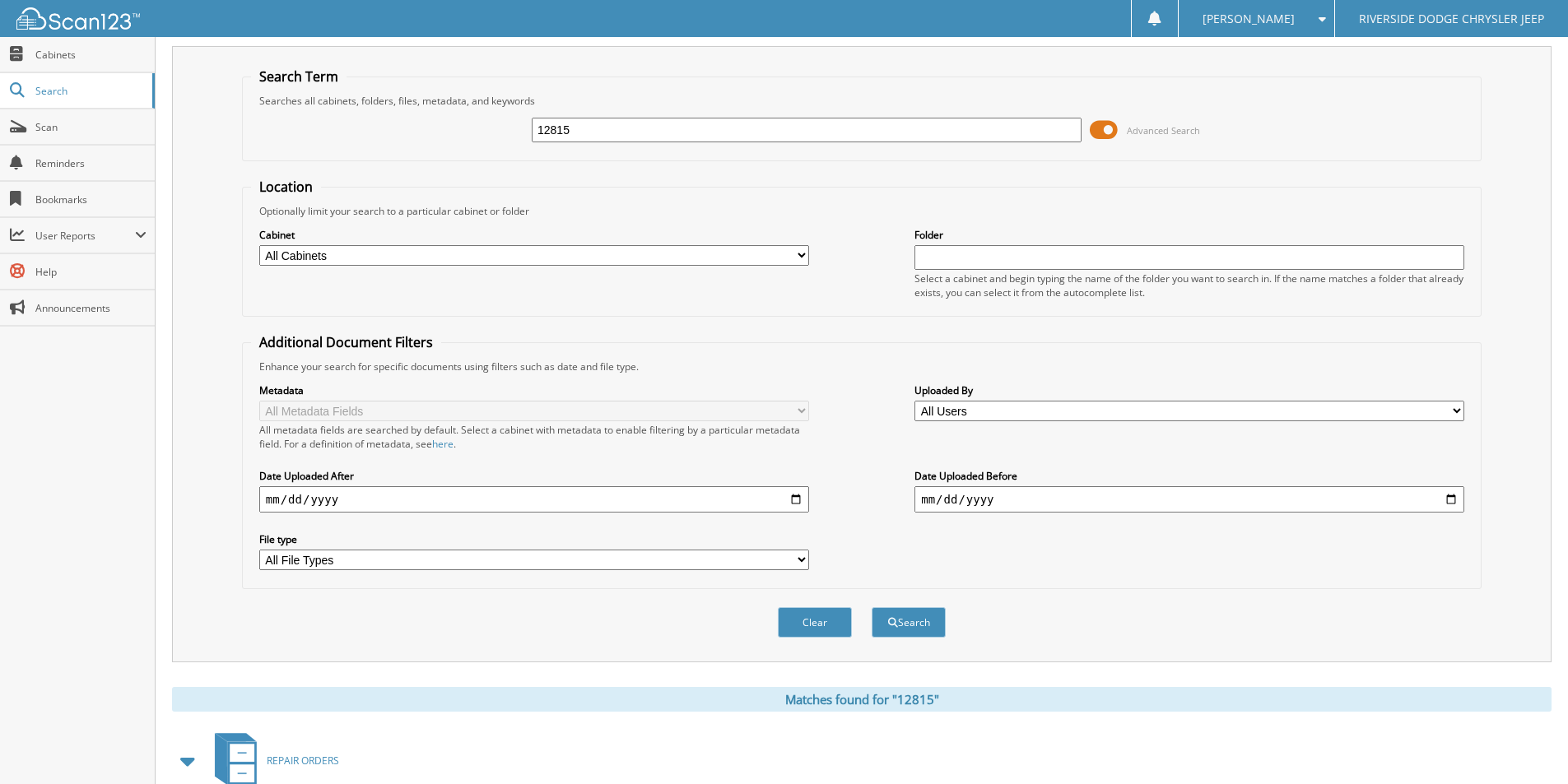
scroll to position [0, 0]
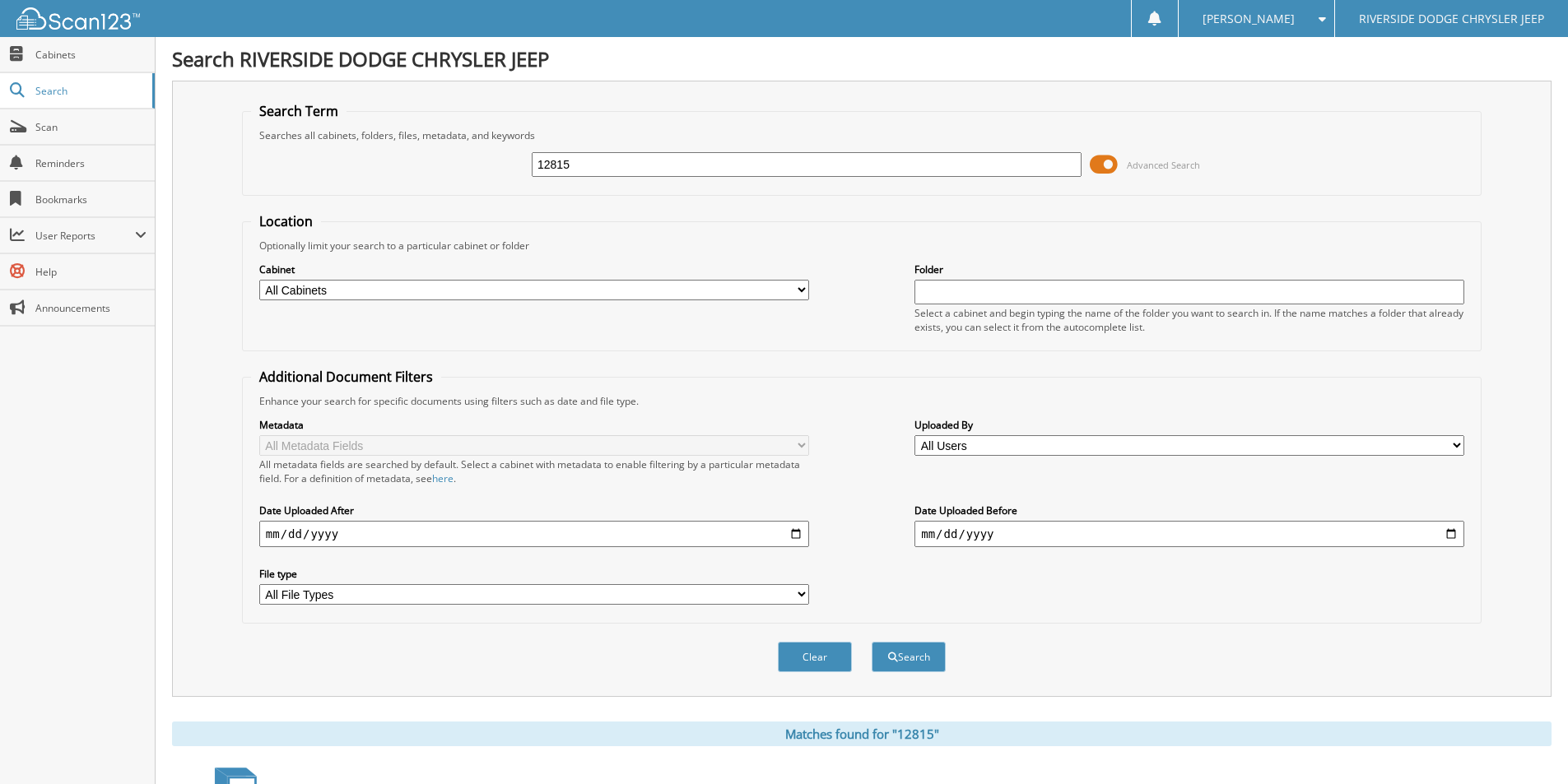
click at [687, 166] on input "12815" at bounding box center [806, 164] width 549 height 25
type input "12848"
click at [872, 642] on button "Search" at bounding box center [909, 656] width 74 height 30
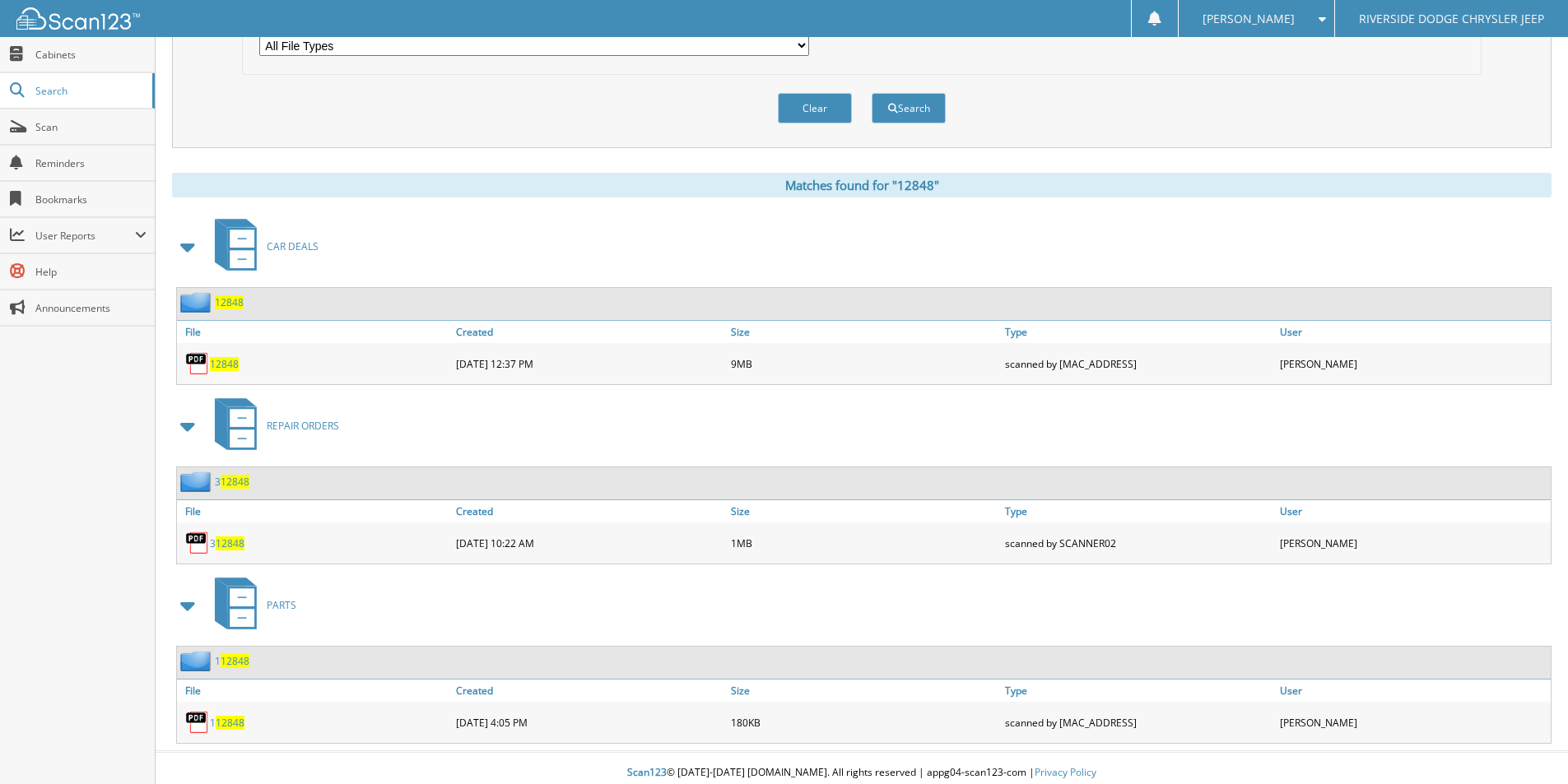
scroll to position [559, 0]
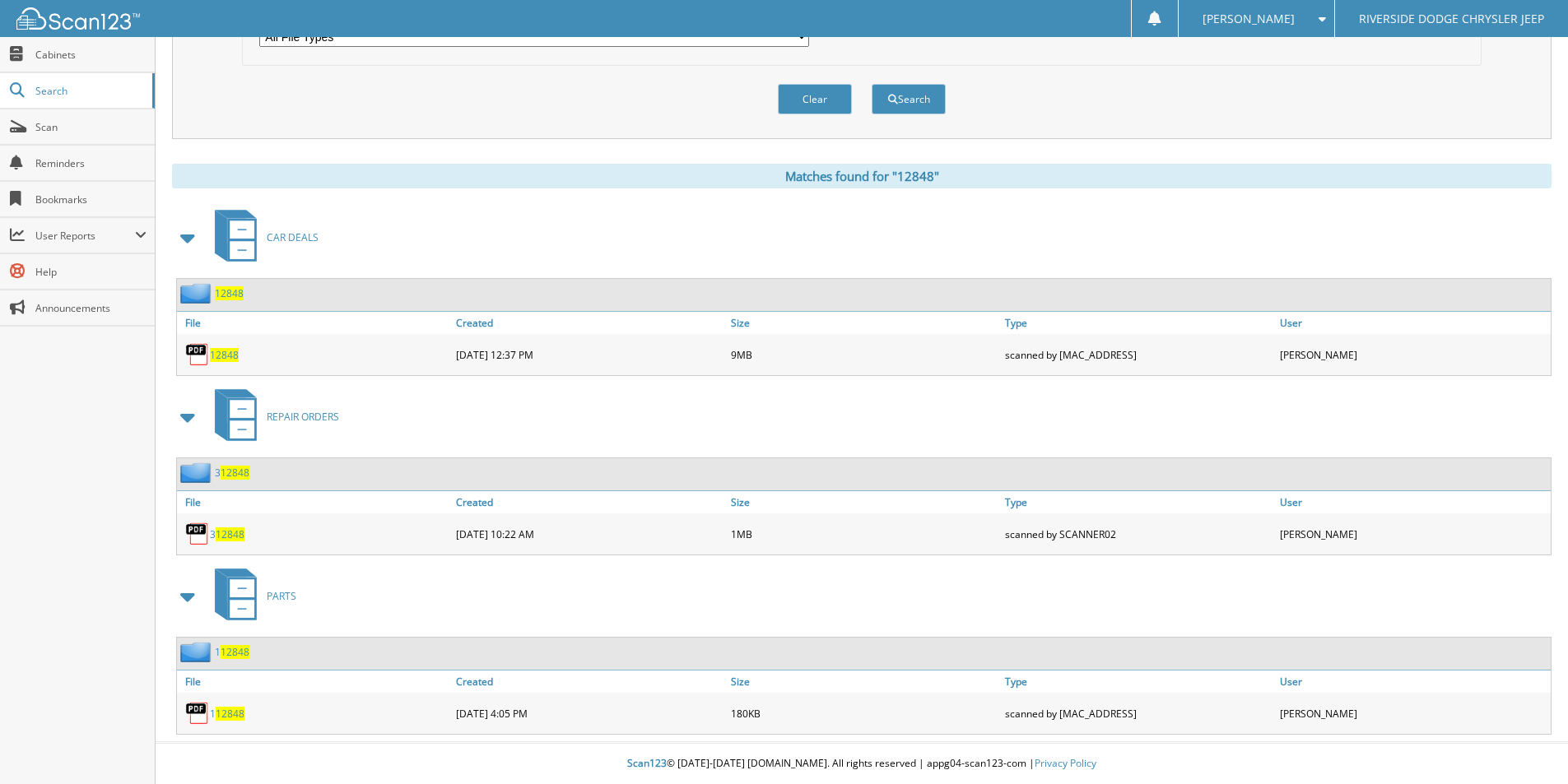
click at [225, 351] on span "12848" at bounding box center [224, 355] width 29 height 14
click at [223, 351] on span "12848" at bounding box center [224, 355] width 29 height 14
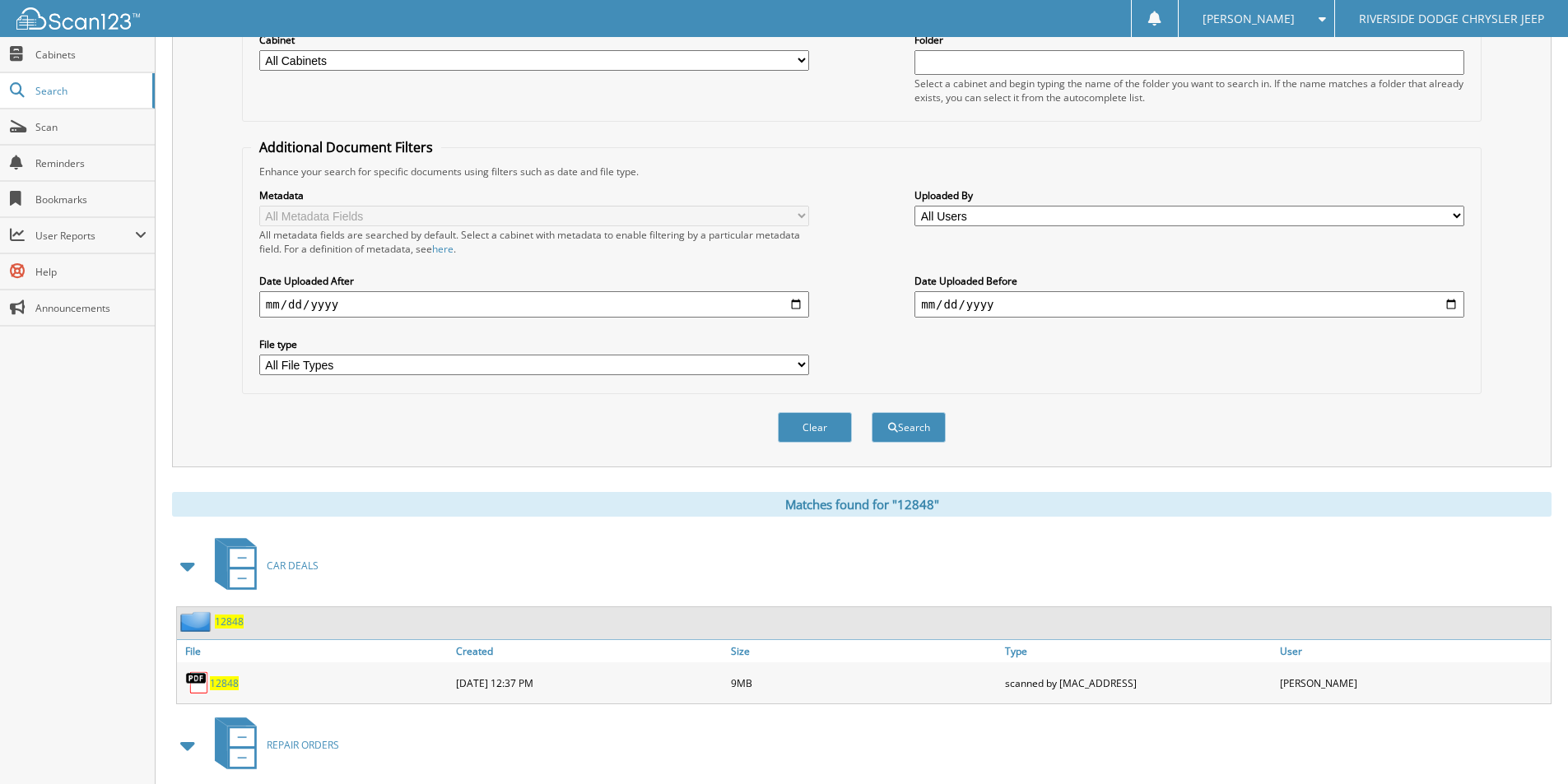
scroll to position [0, 0]
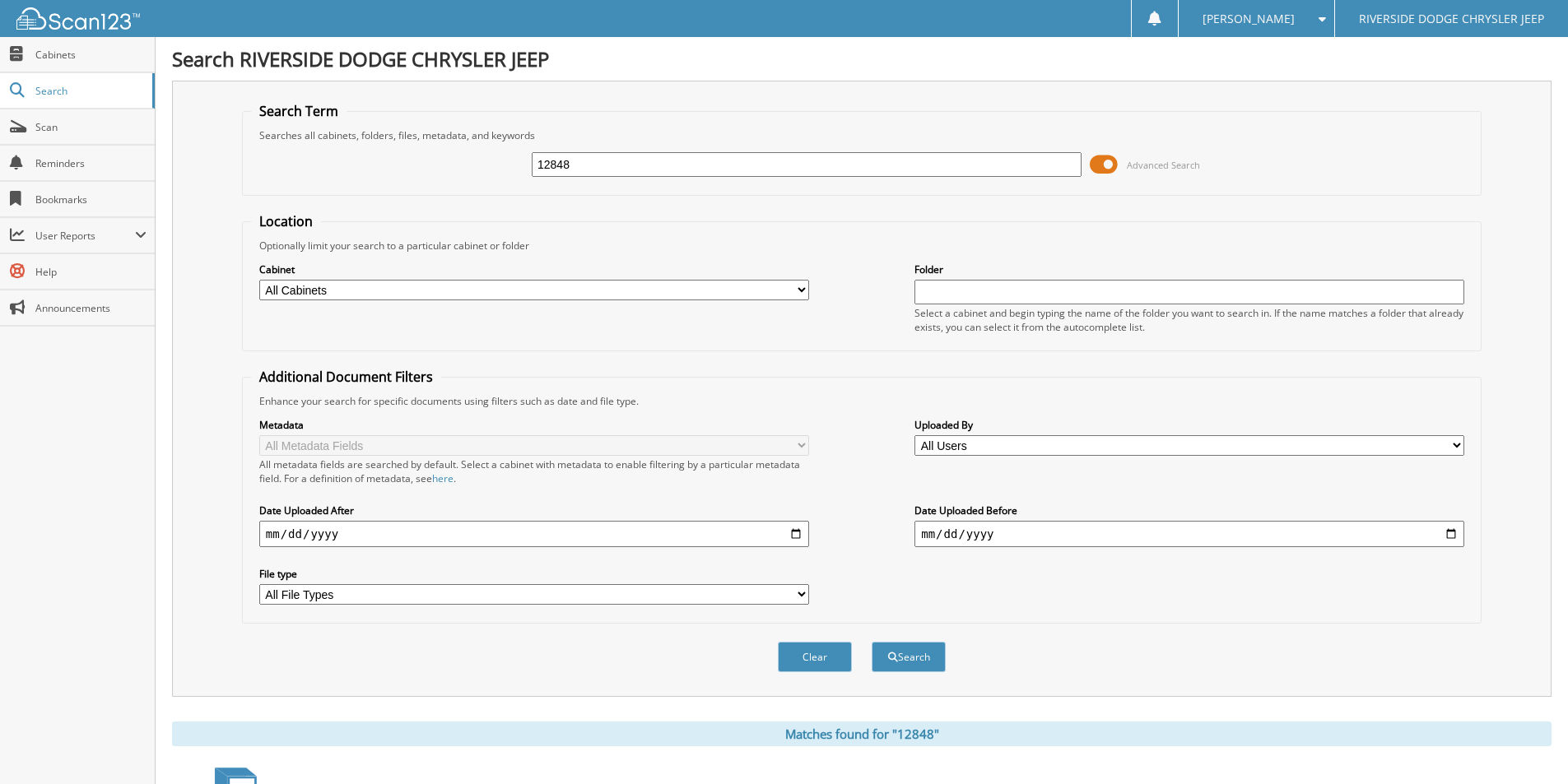
click at [587, 162] on input "12848" at bounding box center [806, 164] width 549 height 25
type input "1284812995"
click at [872, 642] on button "Search" at bounding box center [909, 656] width 74 height 30
drag, startPoint x: 573, startPoint y: 162, endPoint x: 275, endPoint y: 166, distance: 298.0
click at [275, 166] on div "1284812995 Advanced Search" at bounding box center [862, 164] width 1222 height 44
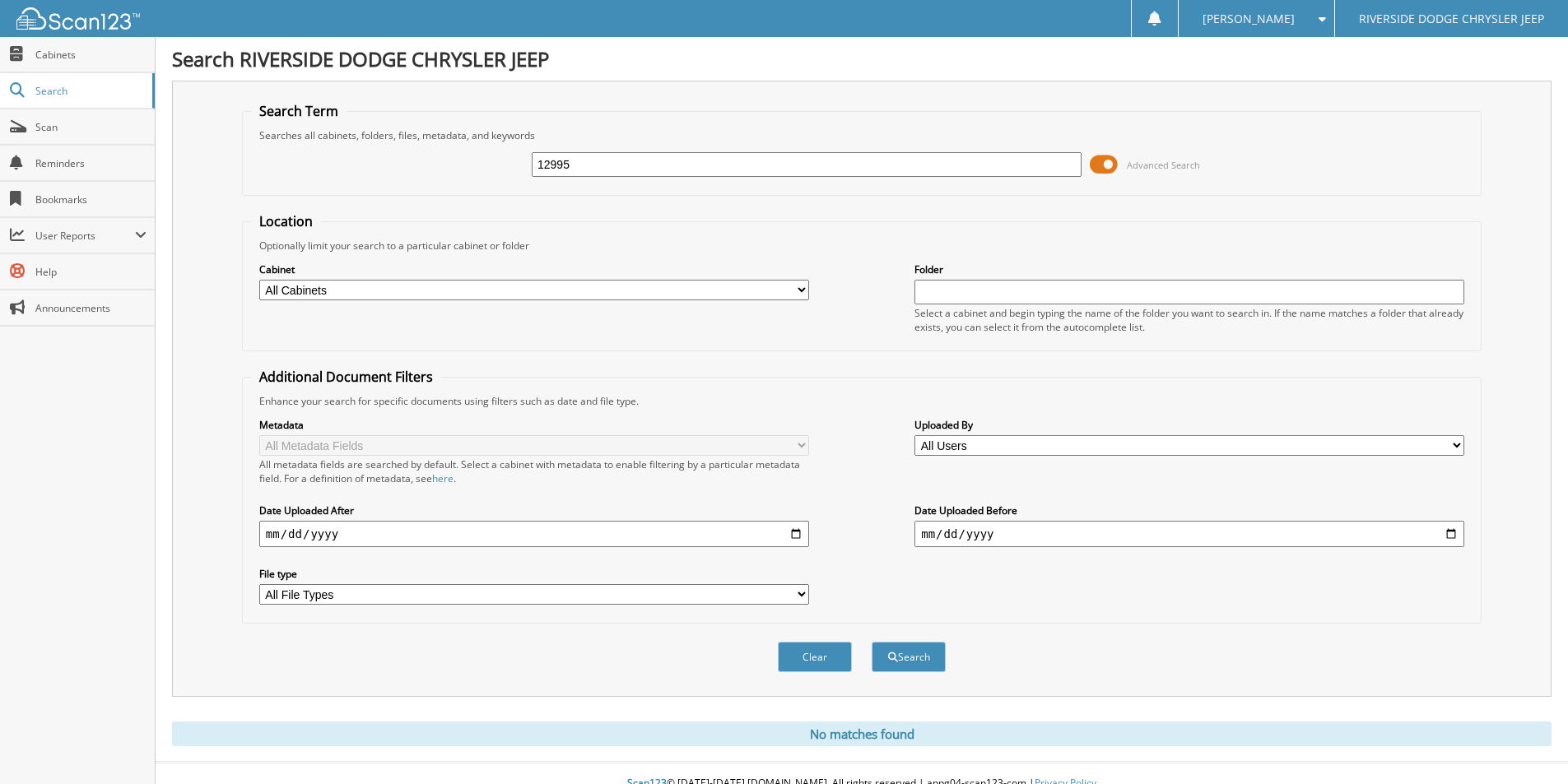
type input "12995"
click at [872, 642] on button "Search" at bounding box center [909, 656] width 74 height 30
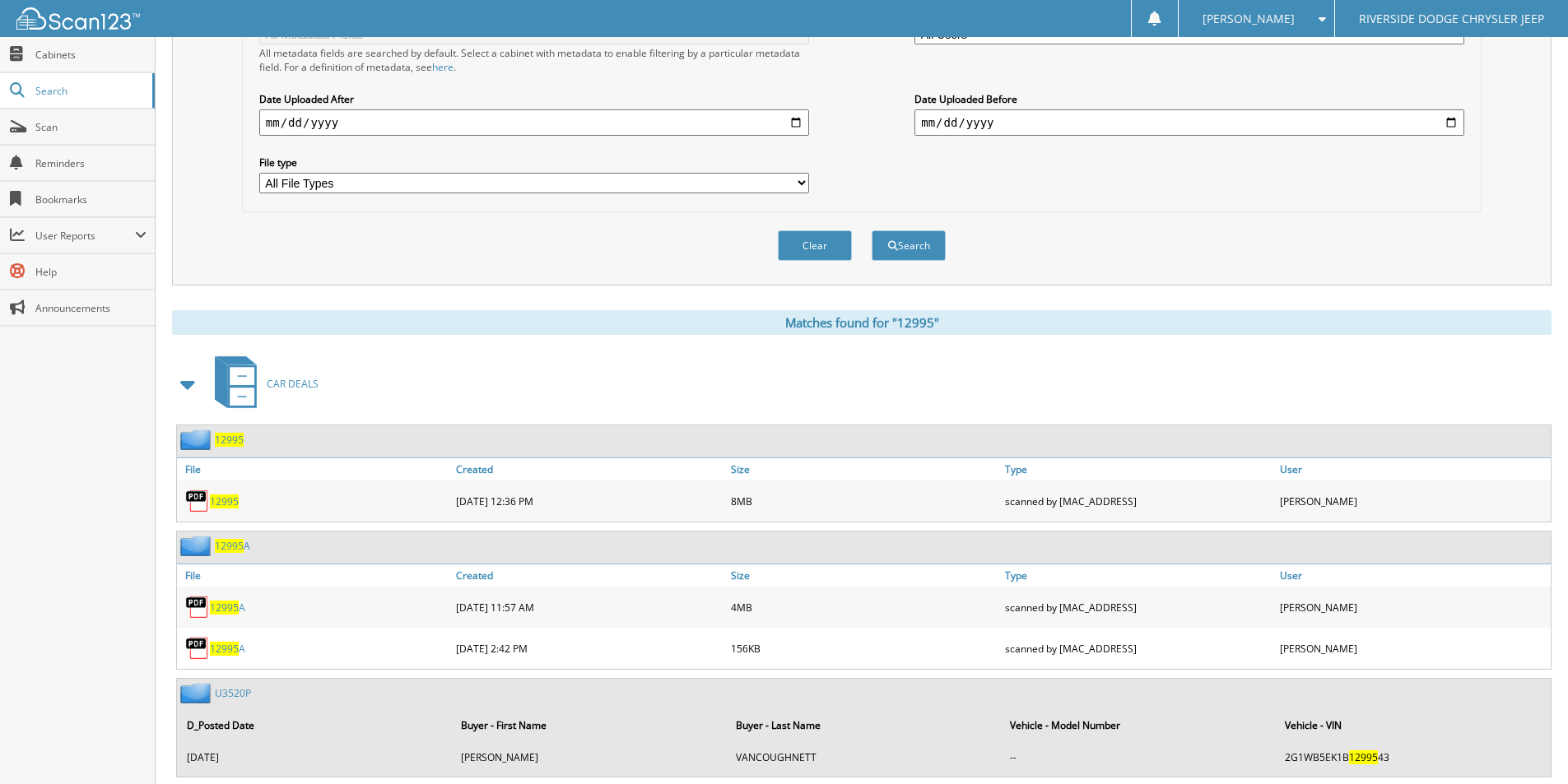
click at [222, 503] on span "12995" at bounding box center [224, 502] width 29 height 14
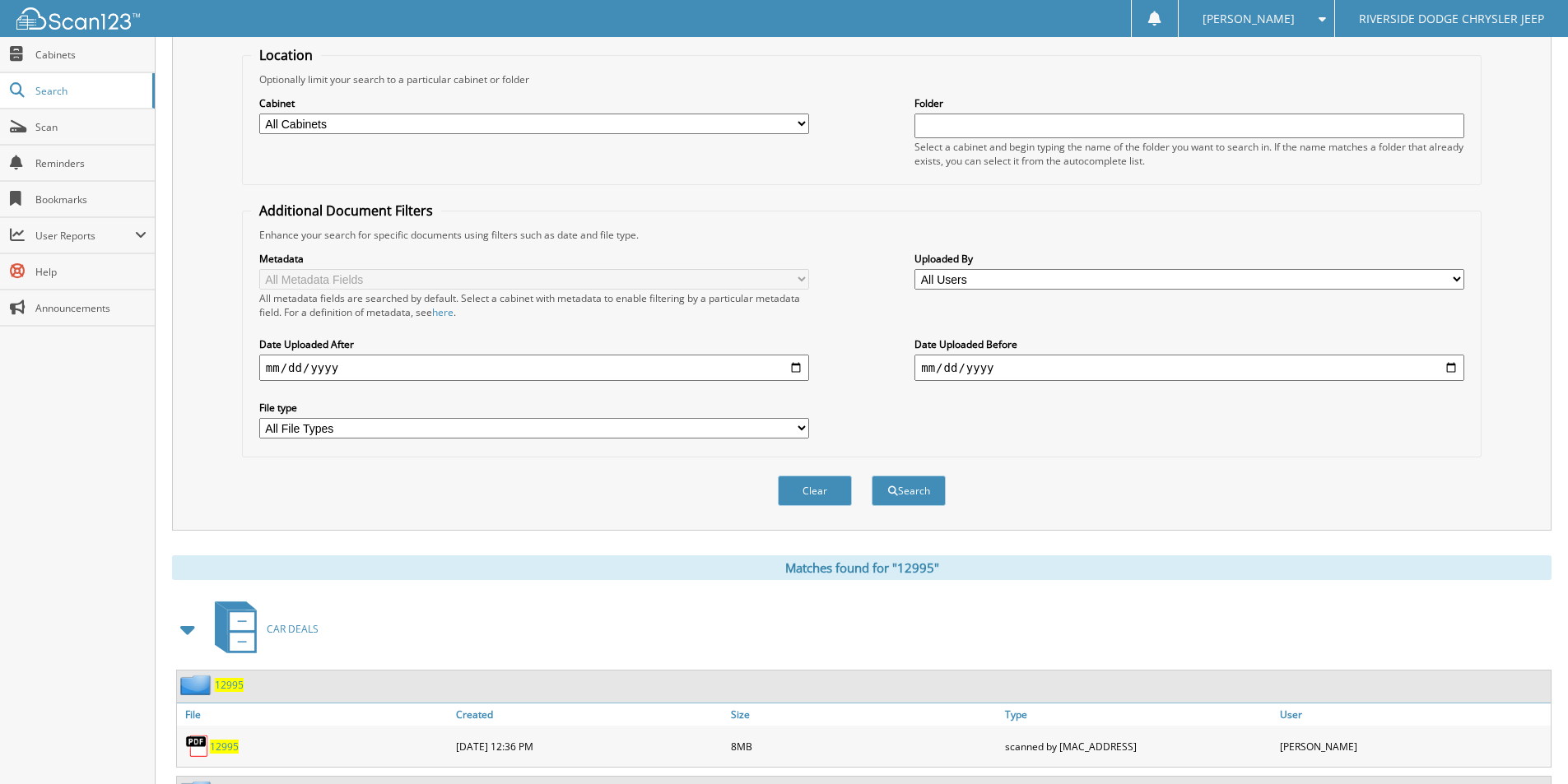
scroll to position [0, 0]
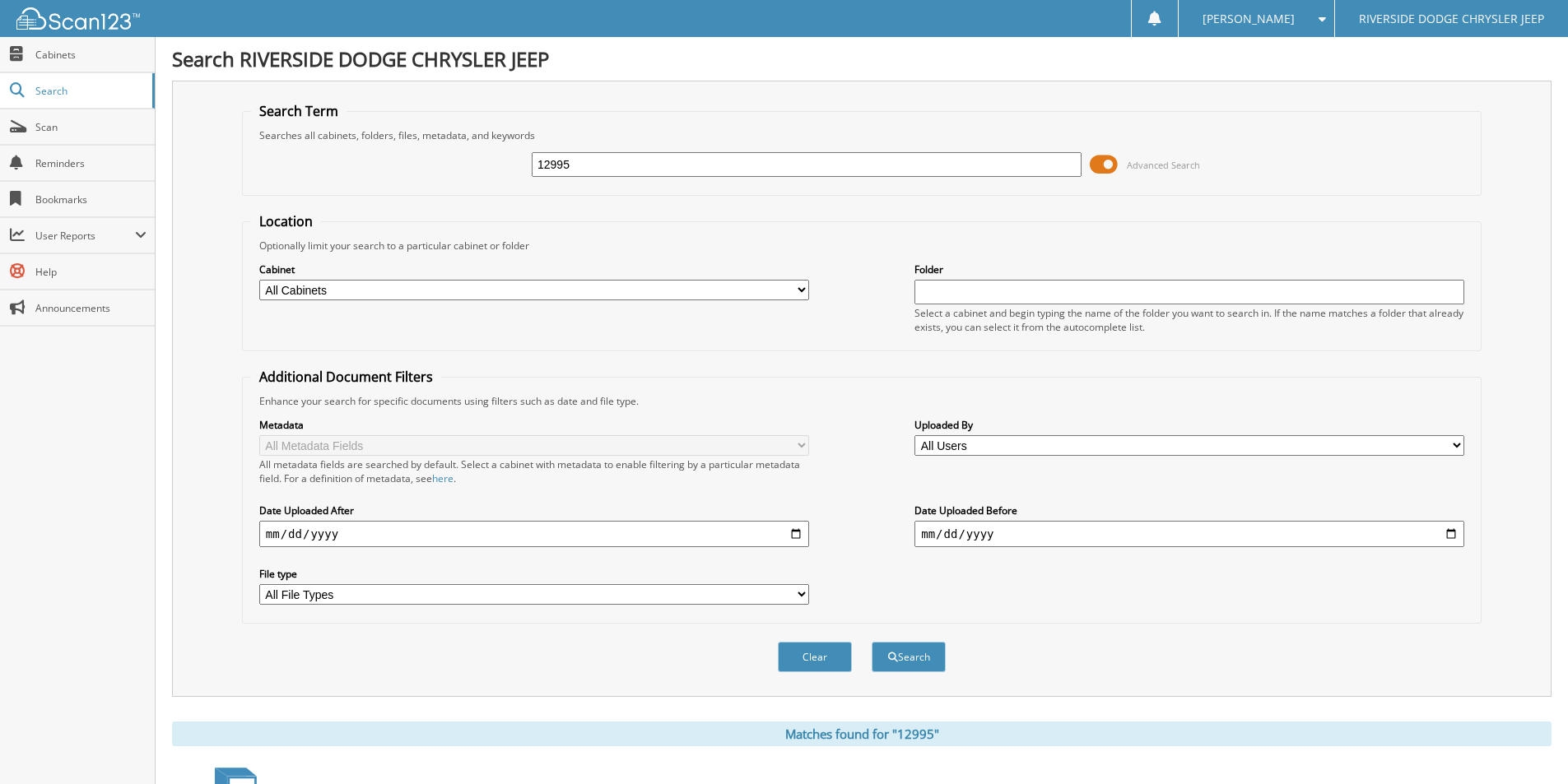
click at [607, 153] on input "12995" at bounding box center [806, 164] width 549 height 25
type input "12813"
click at [872, 642] on button "Search" at bounding box center [909, 656] width 74 height 30
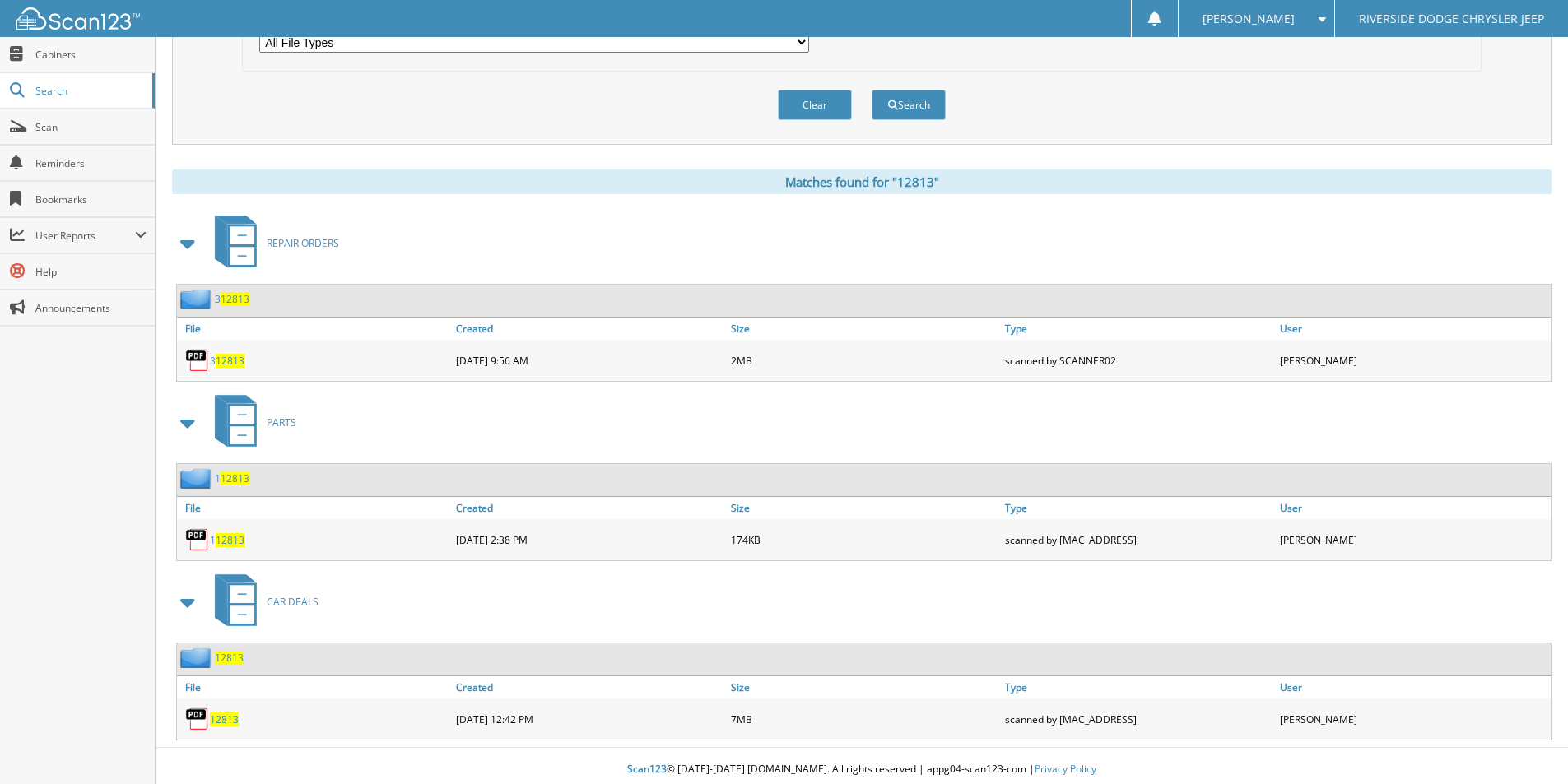
scroll to position [559, 0]
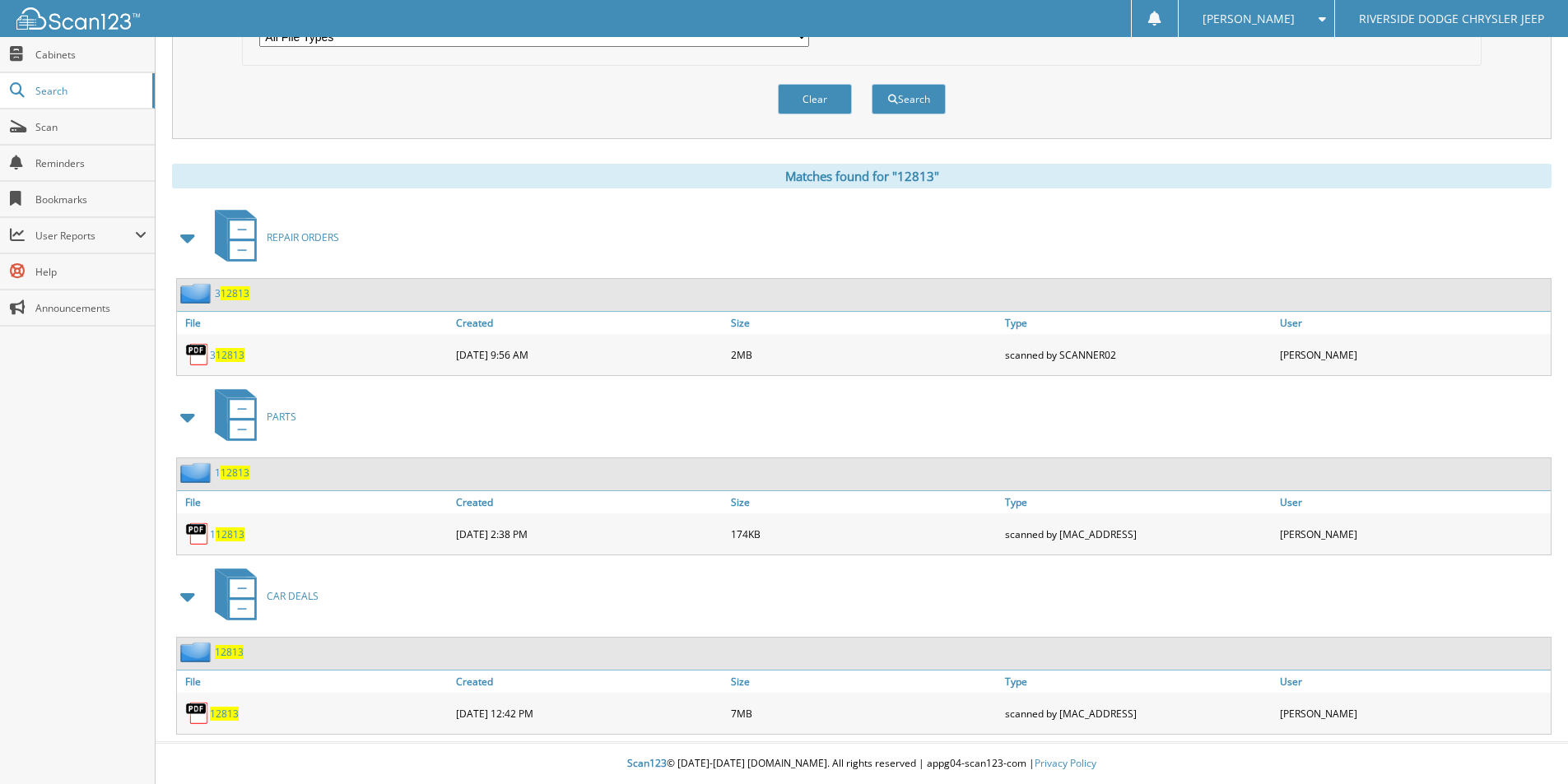
click at [229, 712] on span "12813" at bounding box center [224, 713] width 29 height 14
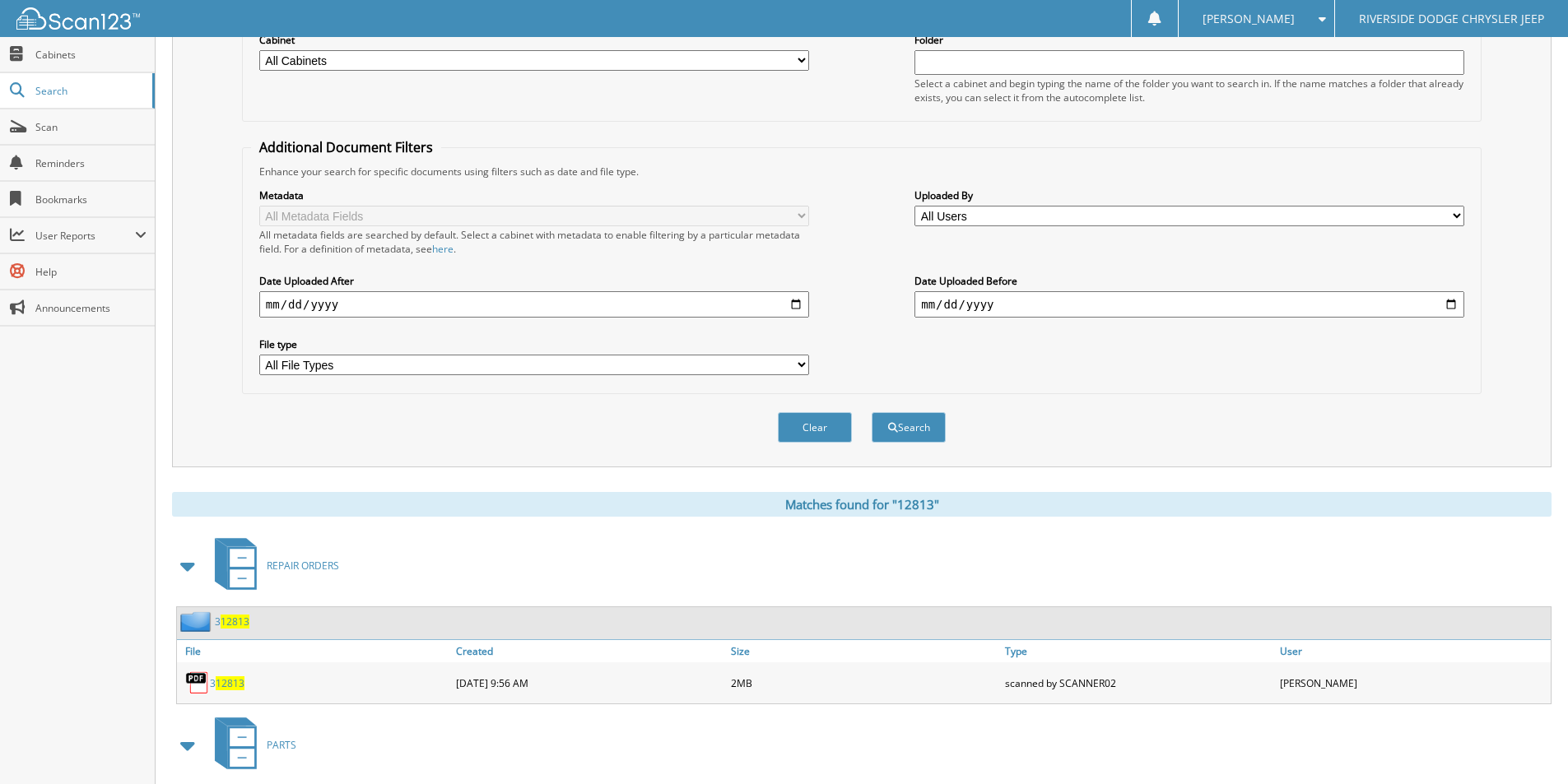
scroll to position [0, 0]
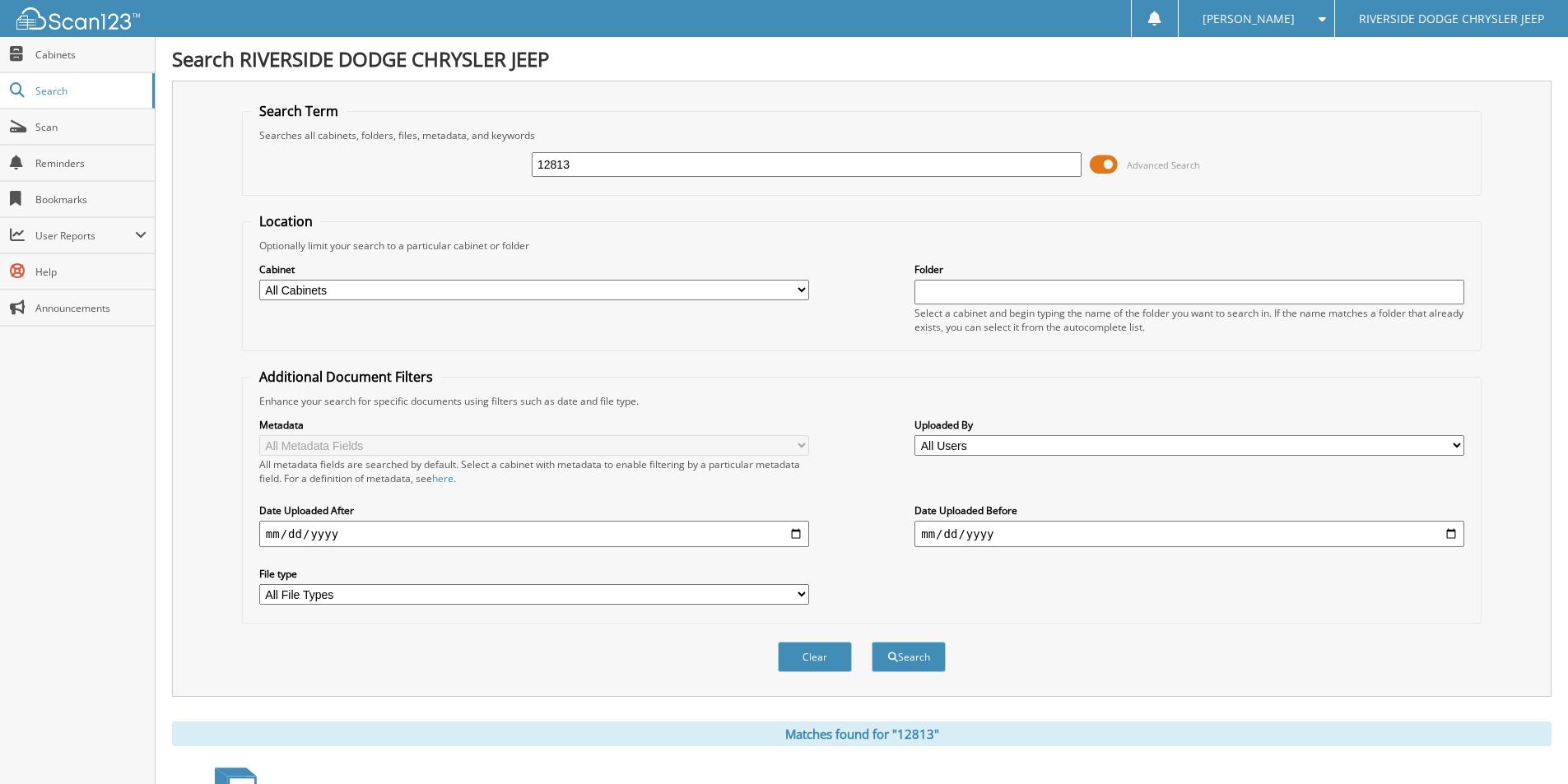
click at [707, 159] on input "12813" at bounding box center [806, 164] width 549 height 25
click at [707, 160] on input "12813" at bounding box center [806, 164] width 549 height 25
type input "12856"
click at [872, 642] on button "Search" at bounding box center [909, 656] width 74 height 30
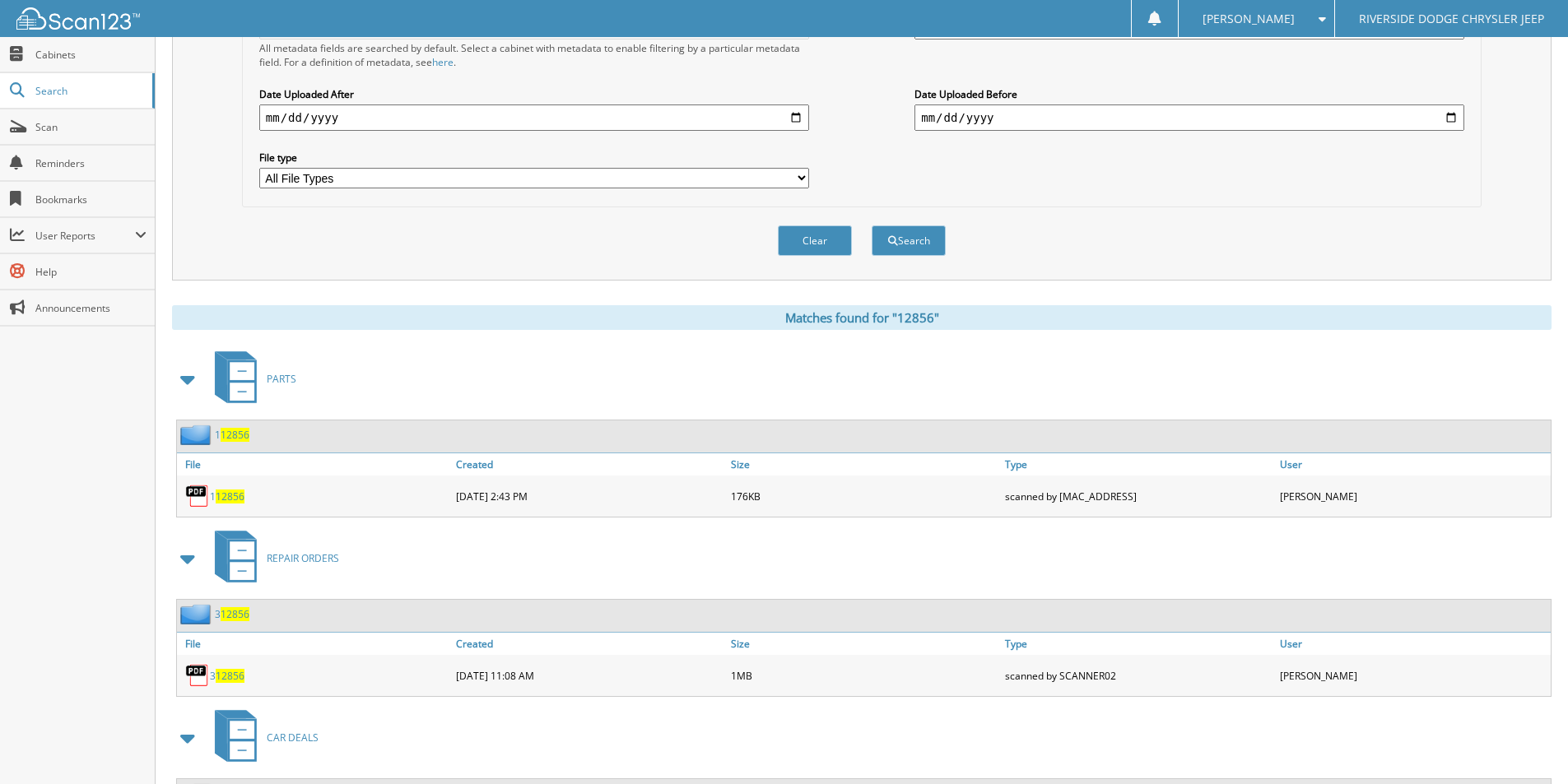
scroll to position [559, 0]
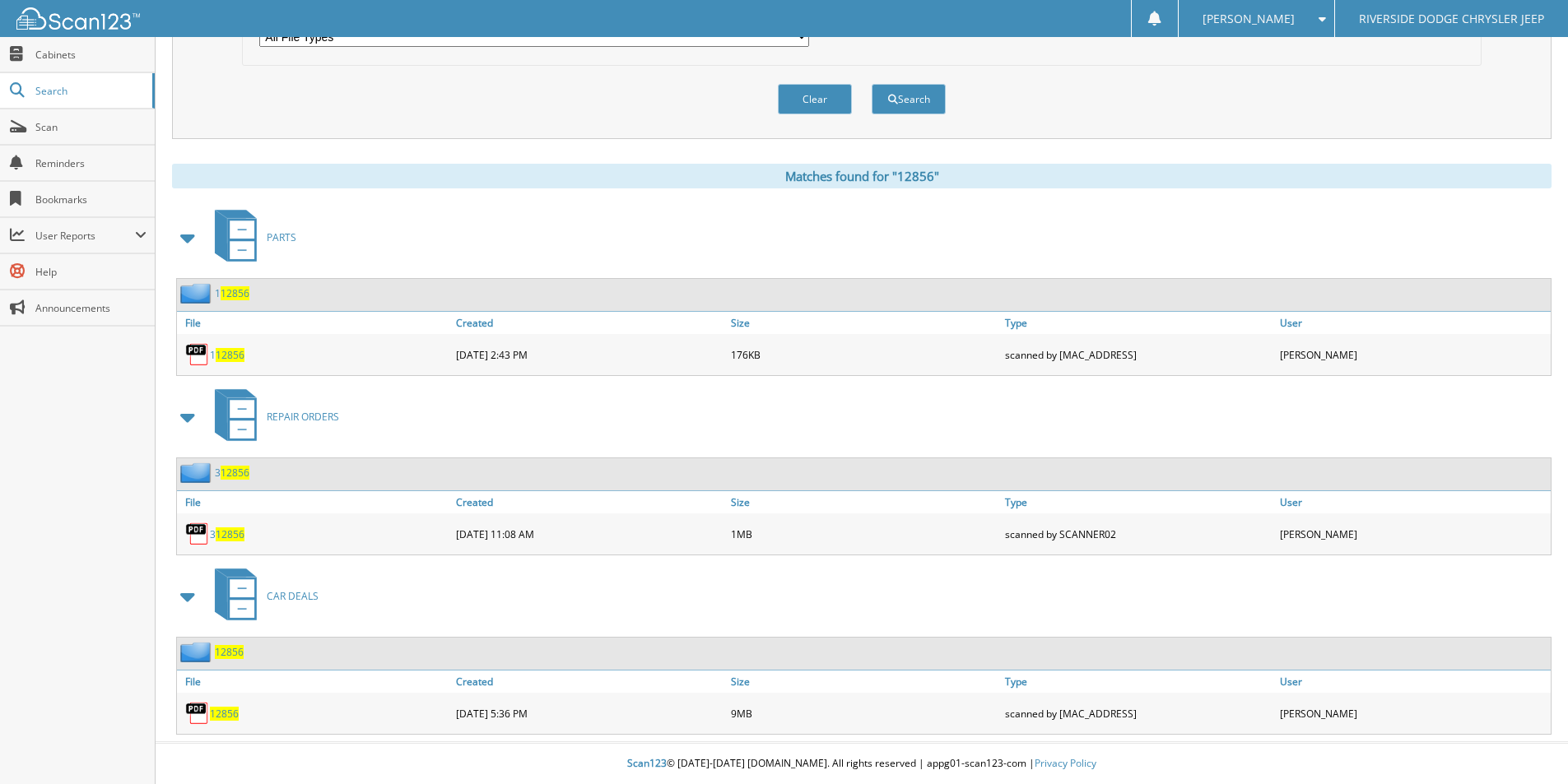
click at [225, 711] on span "12856" at bounding box center [224, 713] width 29 height 14
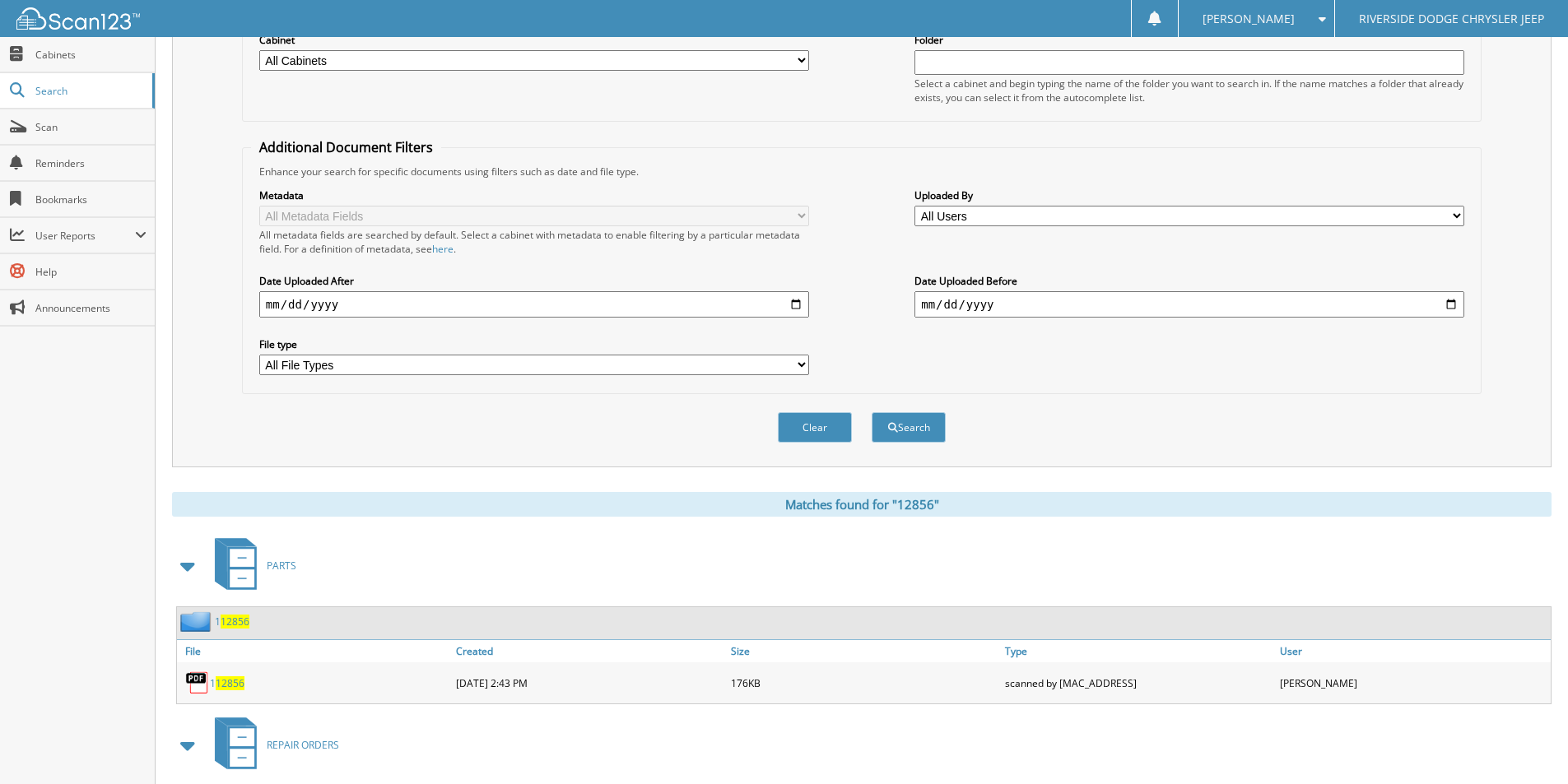
scroll to position [0, 0]
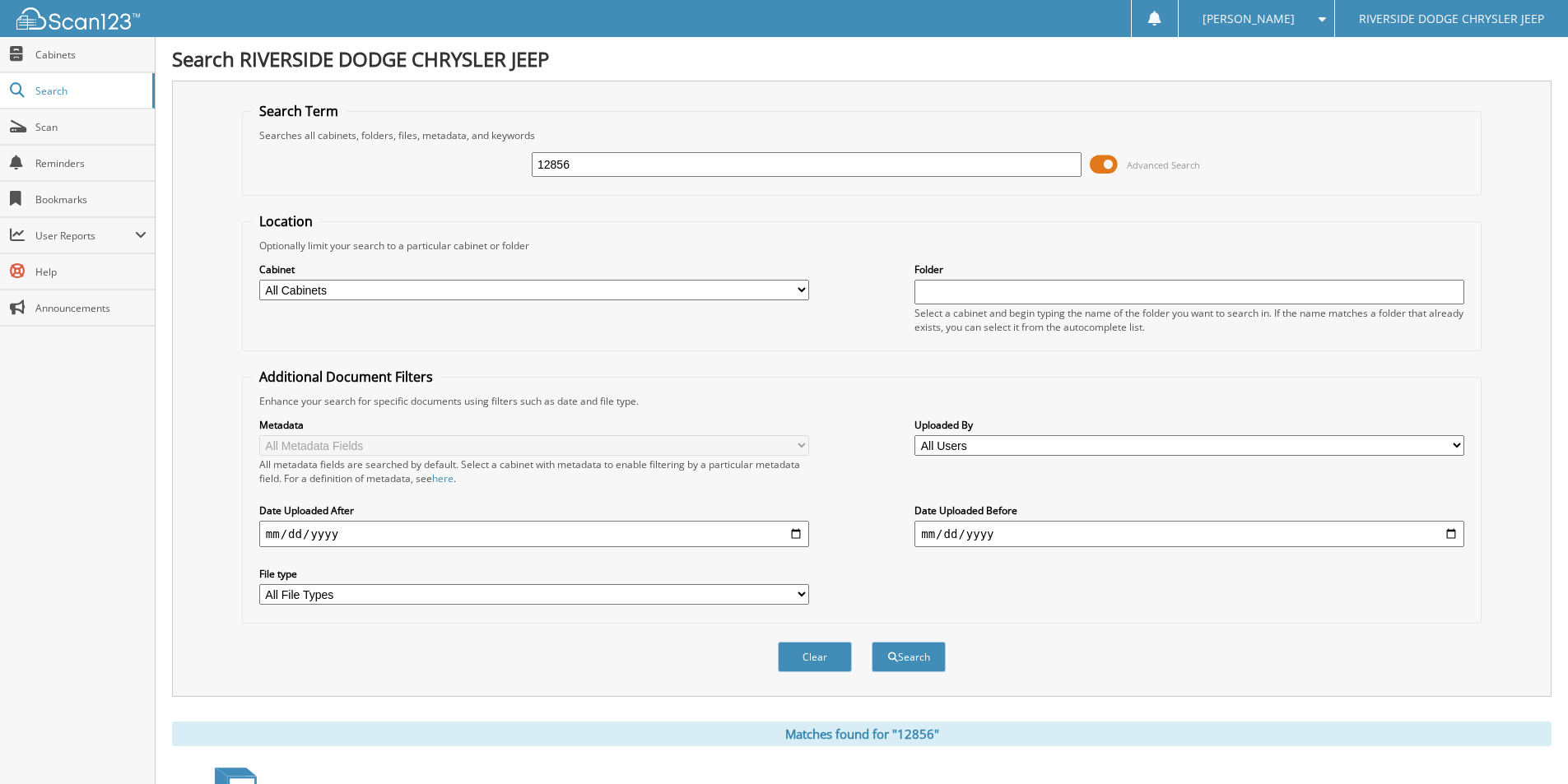
click at [659, 165] on input "12856" at bounding box center [806, 164] width 549 height 25
click at [661, 165] on input "12856" at bounding box center [806, 164] width 549 height 25
type input "12849"
click at [872, 642] on button "Search" at bounding box center [909, 656] width 74 height 30
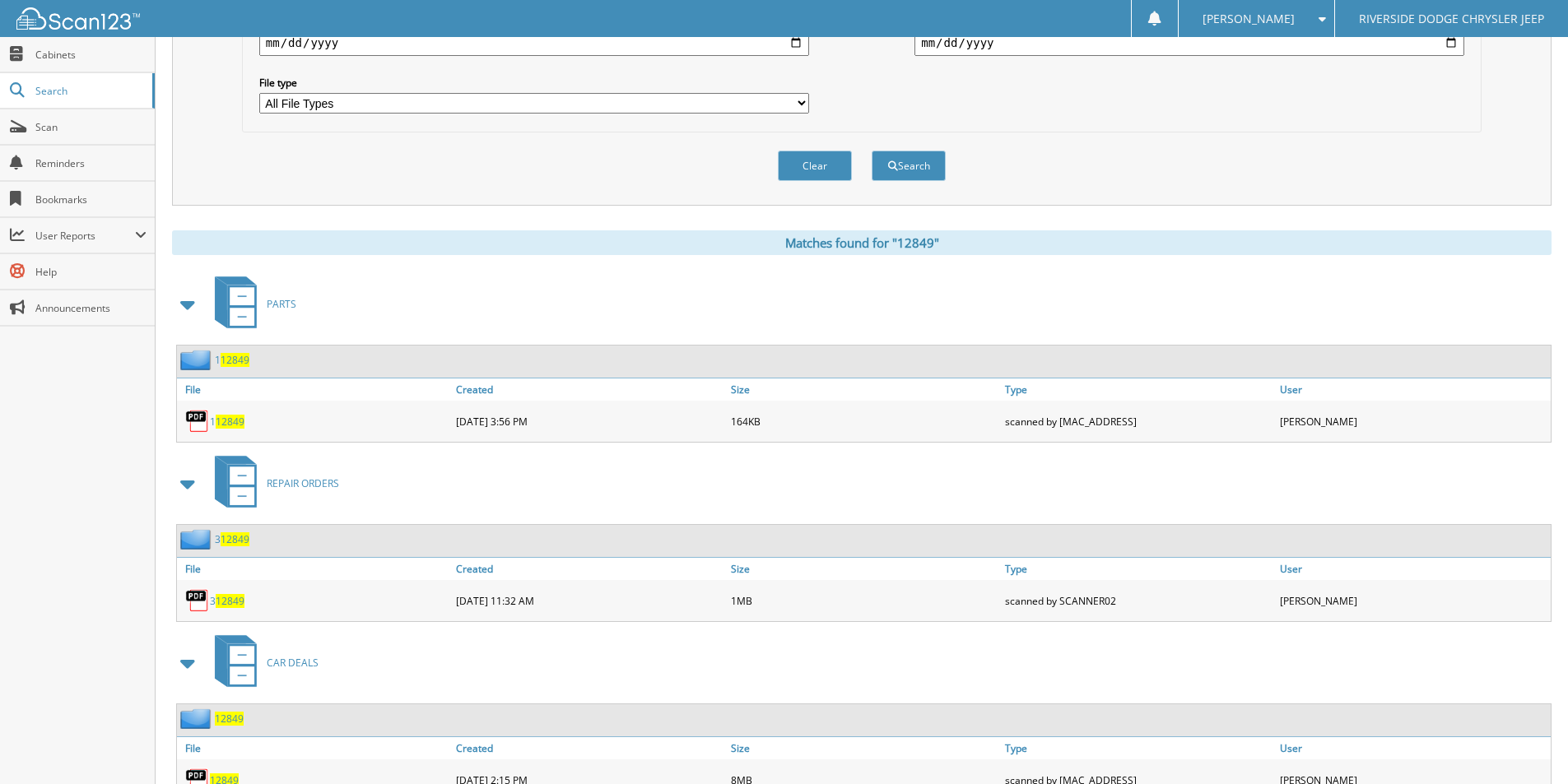
scroll to position [559, 0]
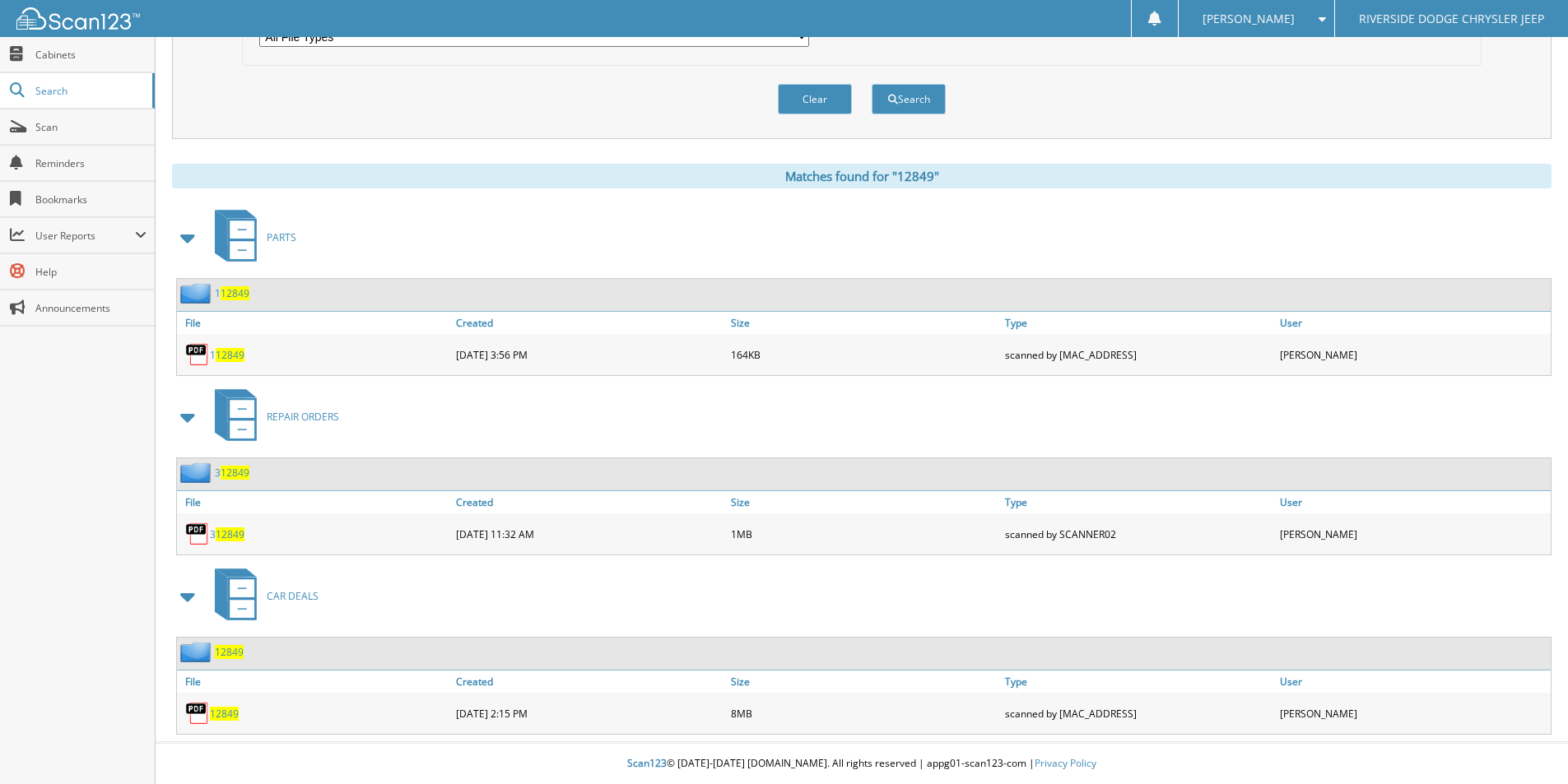
click at [229, 708] on span "12849" at bounding box center [224, 713] width 29 height 14
